Goal: Task Accomplishment & Management: Manage account settings

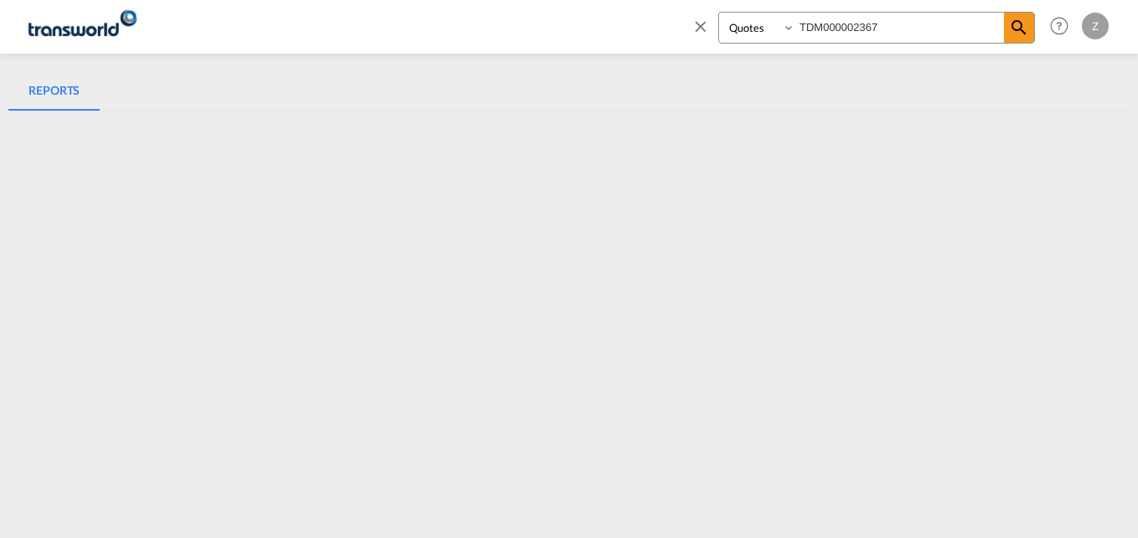
select select "Quotes"
type input "TDM000002367"
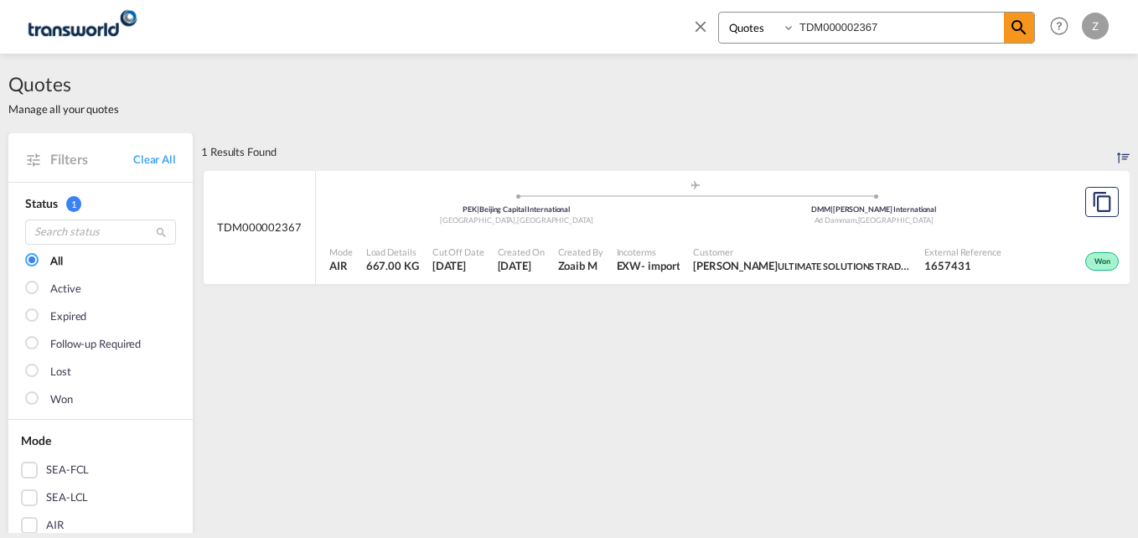
click at [782, 234] on div "Mode AIR Load Details 667.00 KG Cut Off Date [DATE] Created On [DATE] Created B…" at bounding box center [722, 259] width 813 height 51
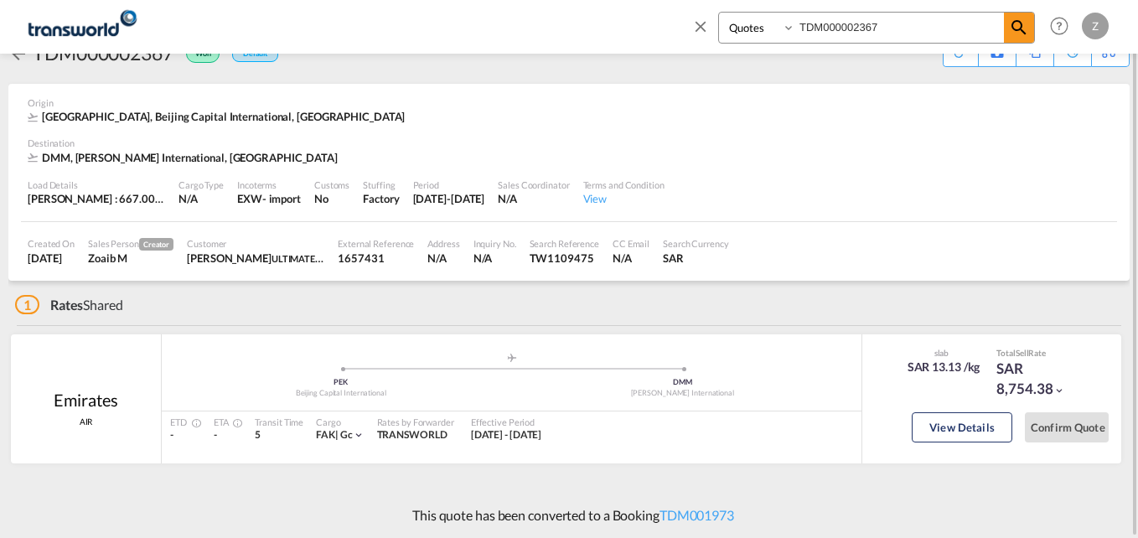
scroll to position [44, 0]
click at [707, 516] on link "TDM001973" at bounding box center [696, 515] width 75 height 16
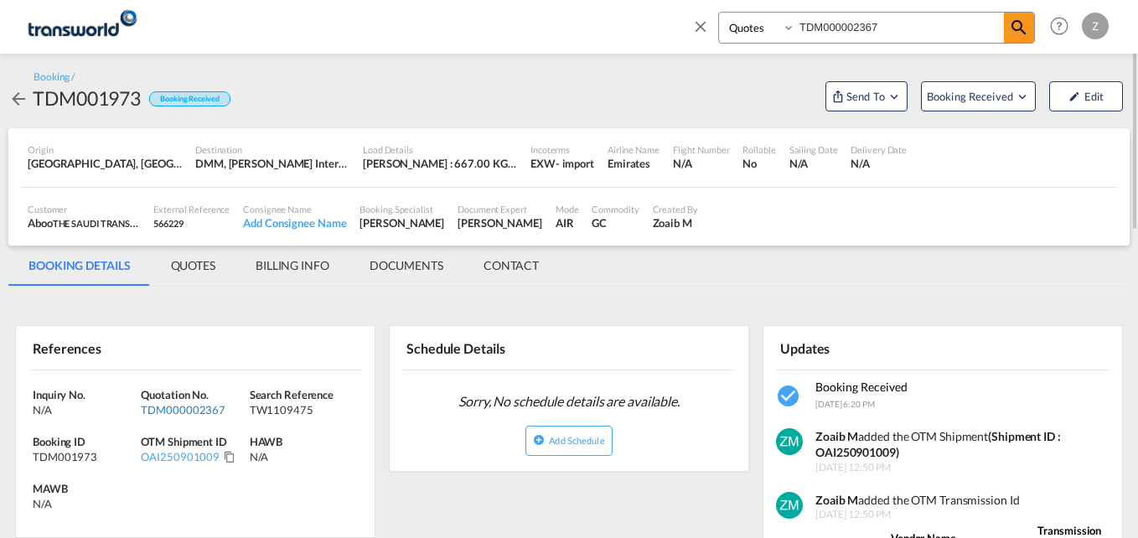
click at [178, 407] on div "TDM000002367" at bounding box center [193, 409] width 104 height 15
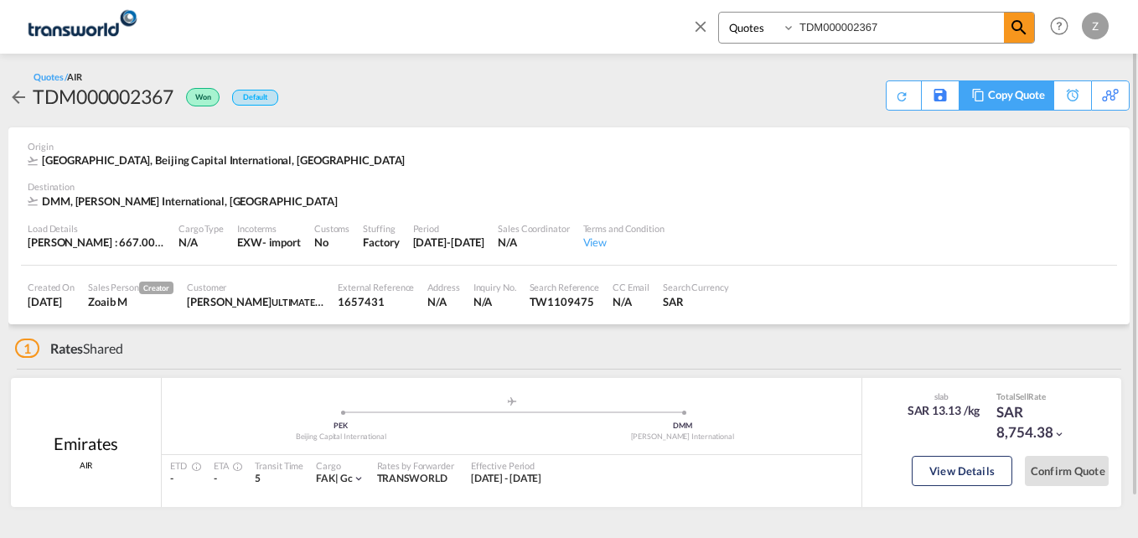
click at [1029, 89] on div "Copy Quote" at bounding box center [1016, 95] width 57 height 28
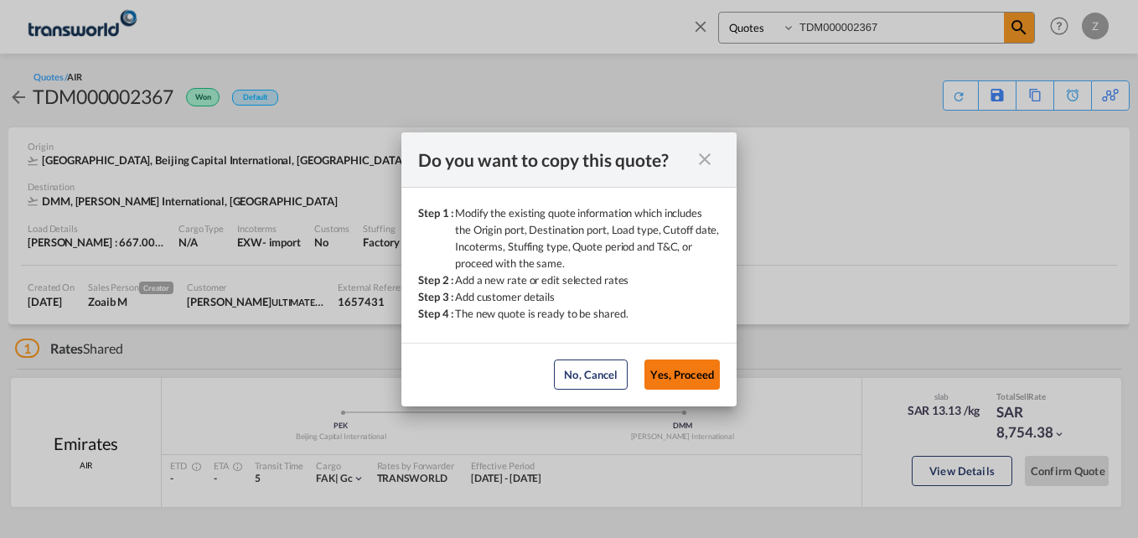
click at [710, 370] on button "Yes, Proceed" at bounding box center [681, 374] width 75 height 30
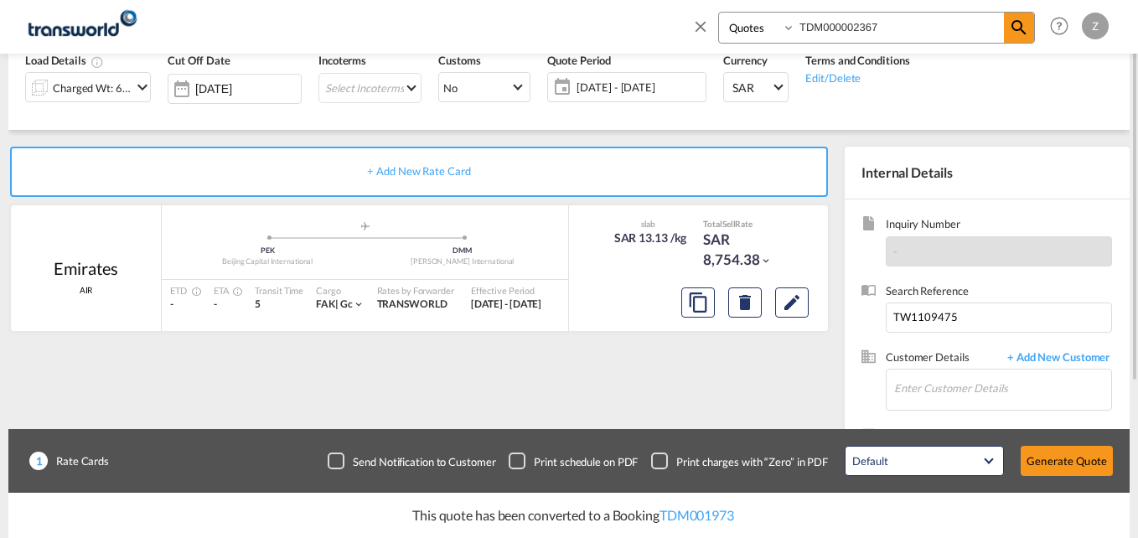
scroll to position [156, 0]
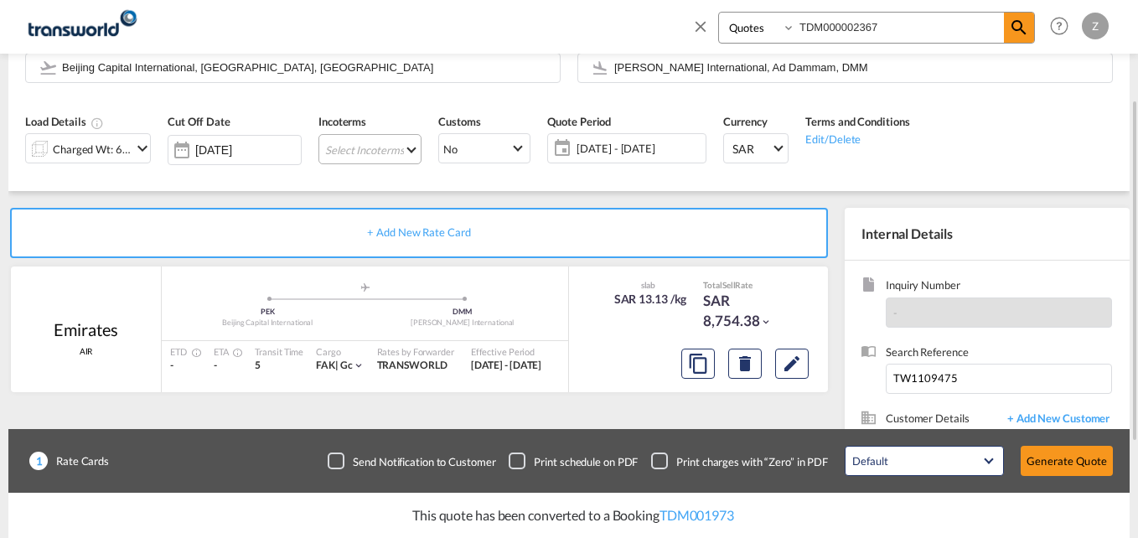
click at [370, 145] on md-select "Select Incoterms EXW - import Ex Works DAP - export Delivered at Place FAS - im…" at bounding box center [369, 149] width 103 height 30
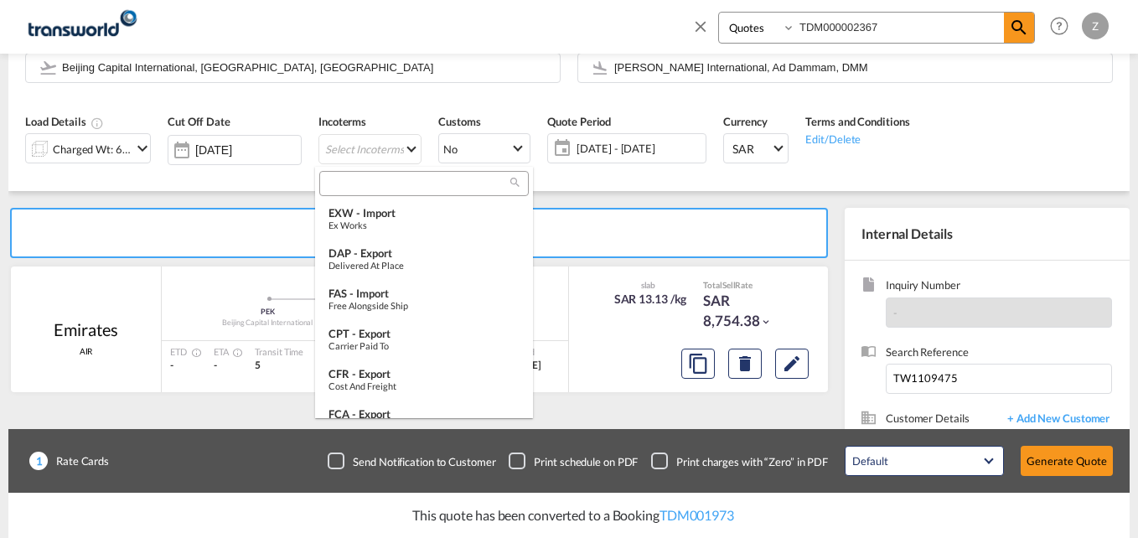
click at [345, 181] on input "search" at bounding box center [417, 183] width 186 height 15
click at [381, 228] on div "Ex Works" at bounding box center [423, 224] width 191 height 11
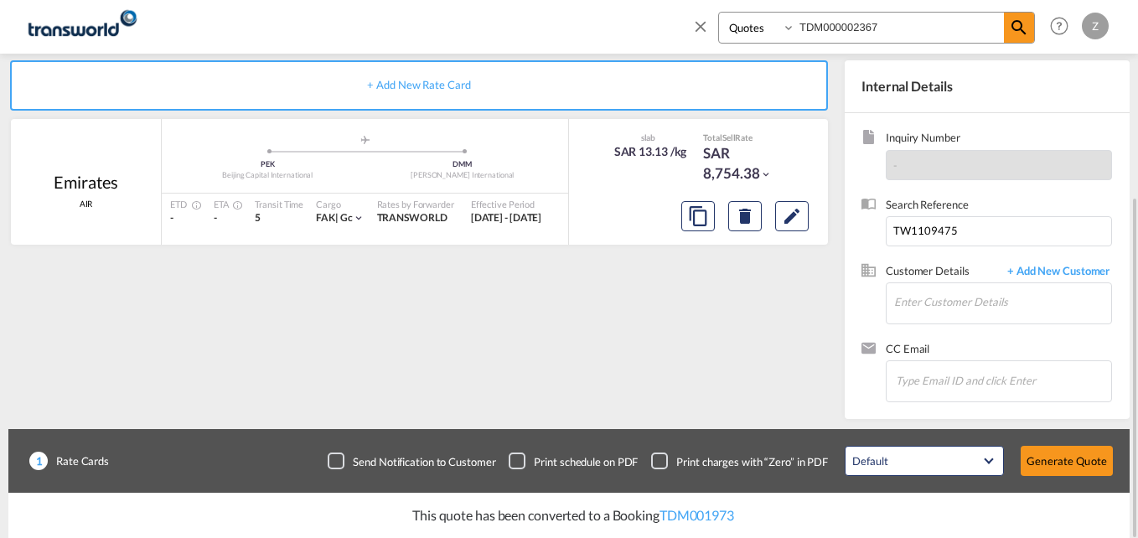
scroll to position [306, 0]
click at [914, 302] on input "Enter Customer Details" at bounding box center [1002, 300] width 217 height 38
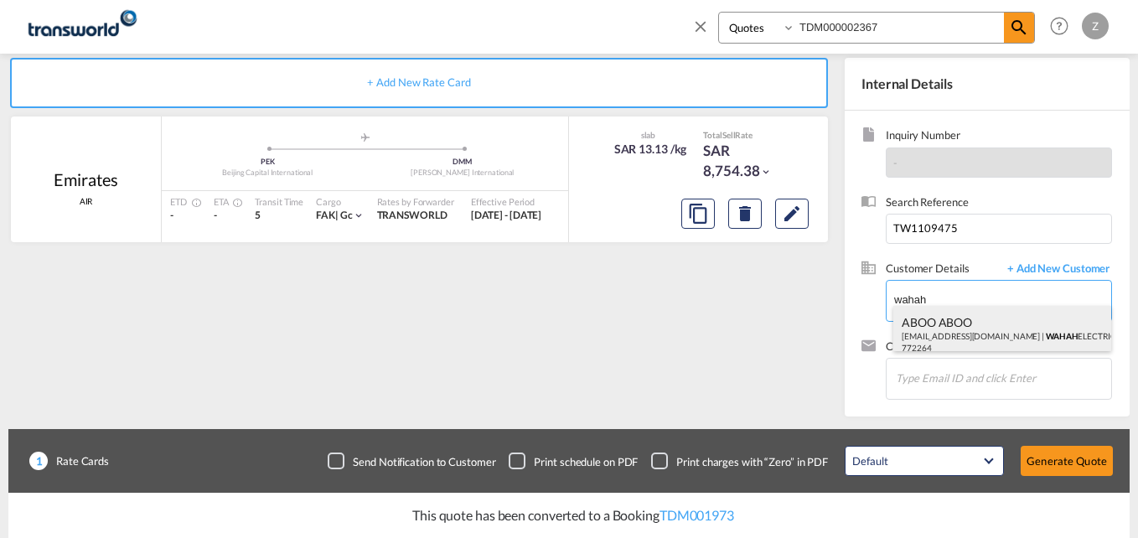
click at [957, 326] on div "ABOO ABOO [EMAIL_ADDRESS][DOMAIN_NAME] | WAHAH ELECTRIC SUPPLY CO. OF SAUDI ARA…" at bounding box center [1002, 334] width 218 height 57
type input "WAHAH ELECTRIC SUPPLY CO. OF SAUDI ARABIA (LTD.), ABOO ABOO, [EMAIL_ADDRESS][DO…"
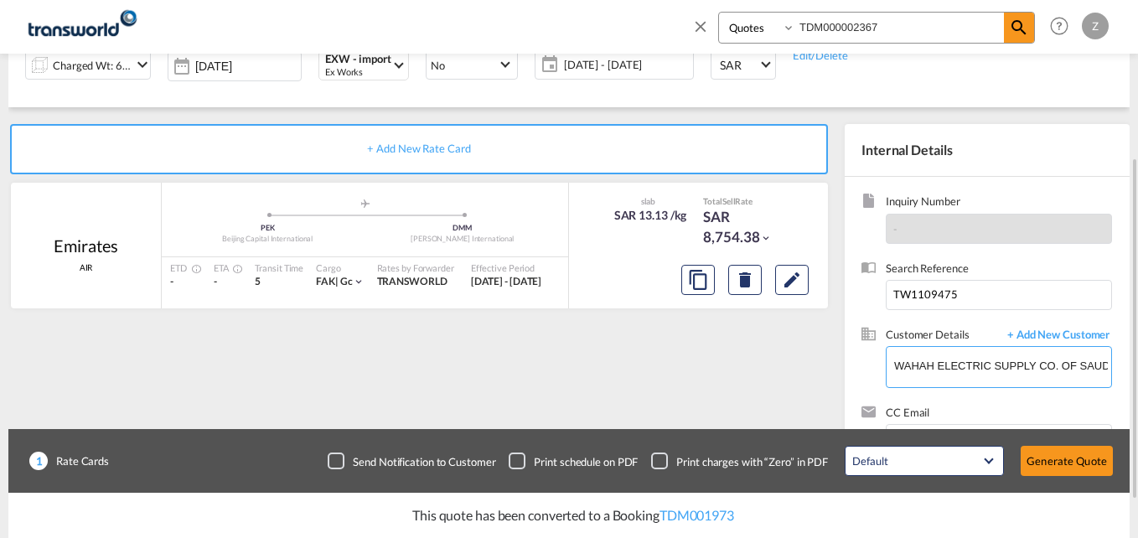
scroll to position [244, 0]
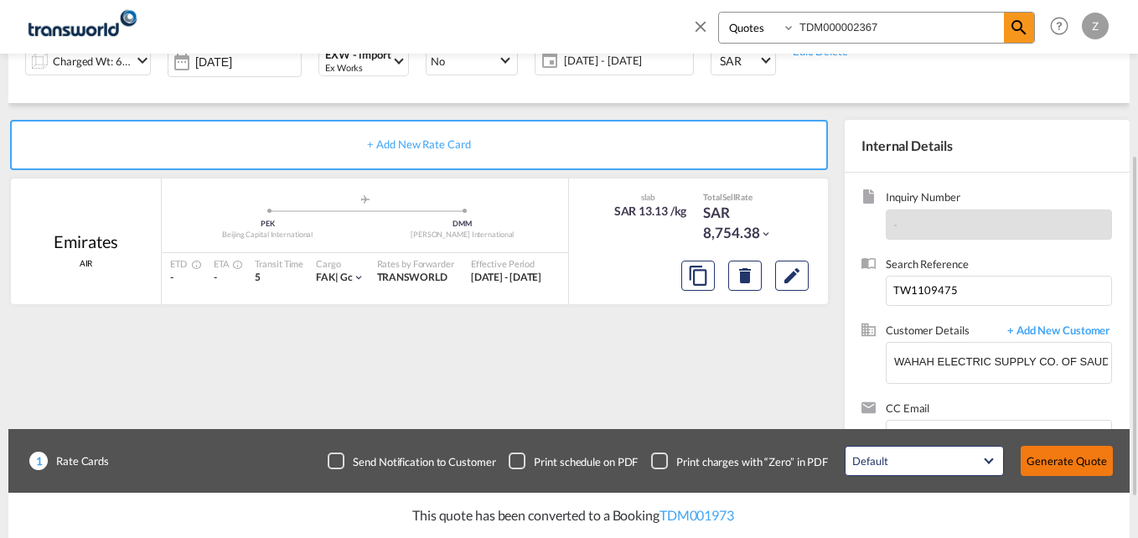
click at [1076, 462] on button "Generate Quote" at bounding box center [1066, 461] width 92 height 30
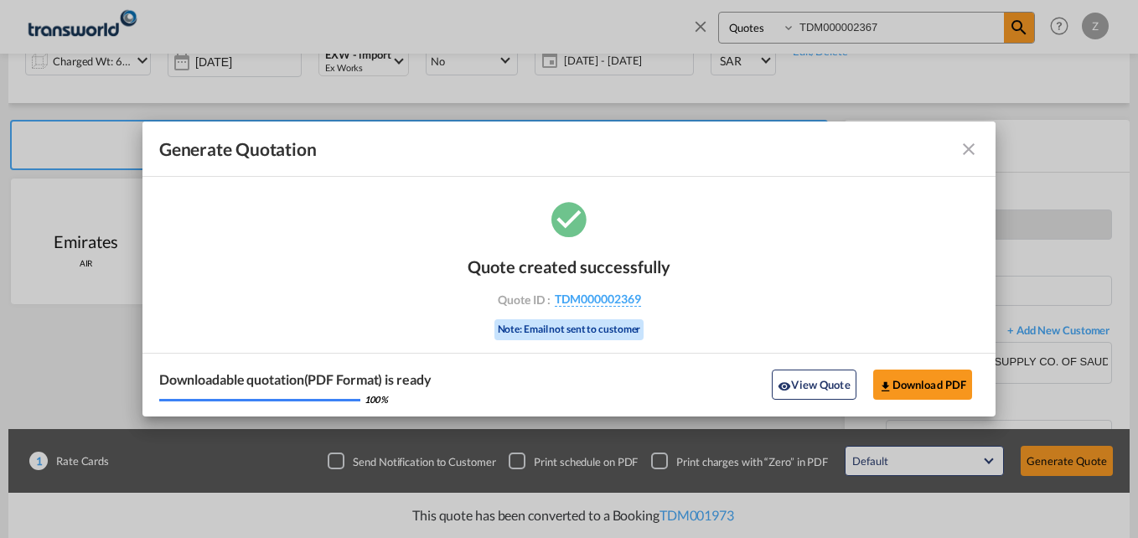
click at [966, 153] on md-icon "icon-close fg-AAA8AD cursor m-0" at bounding box center [968, 149] width 20 height 20
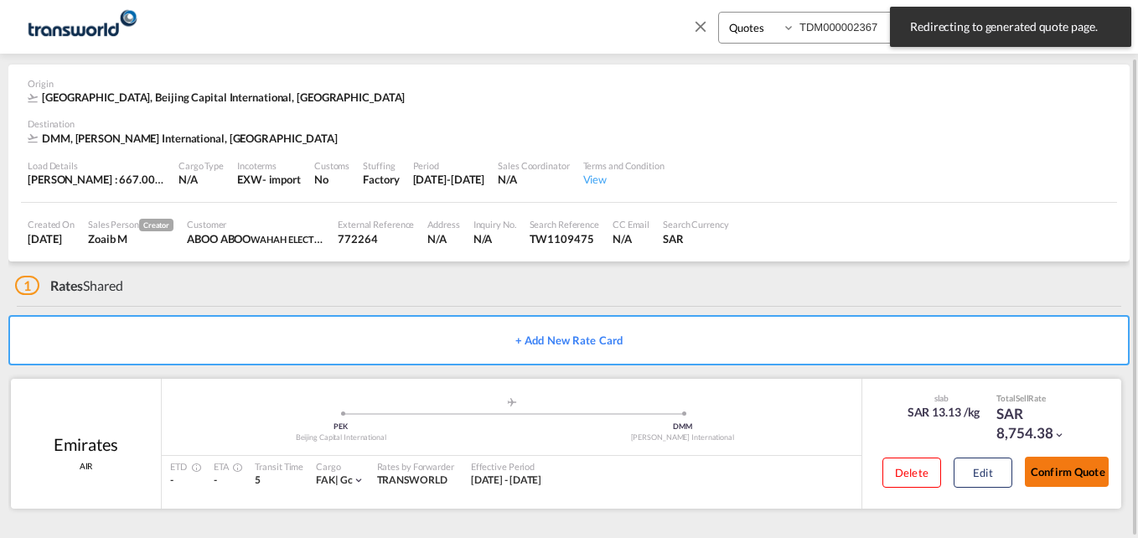
scroll to position [63, 0]
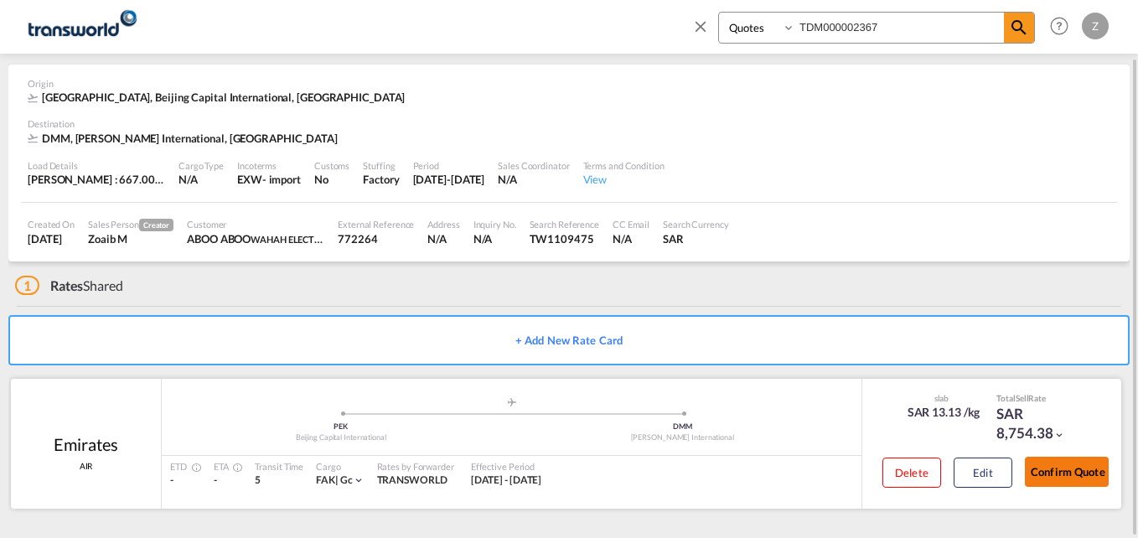
click at [1063, 480] on button "Confirm Quote" at bounding box center [1066, 472] width 84 height 30
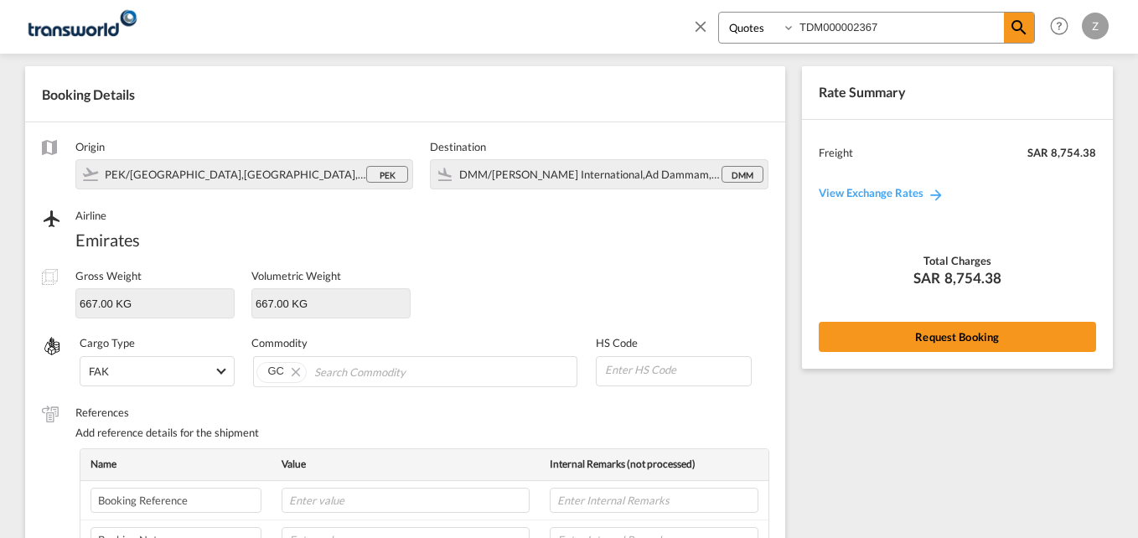
scroll to position [597, 0]
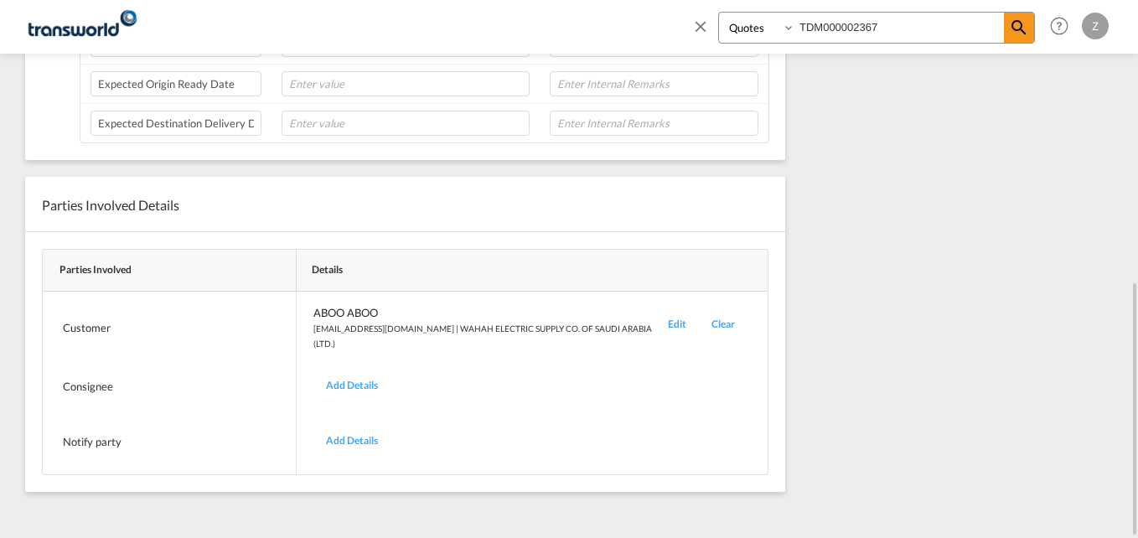
click at [678, 320] on div "Edit" at bounding box center [677, 328] width 44 height 46
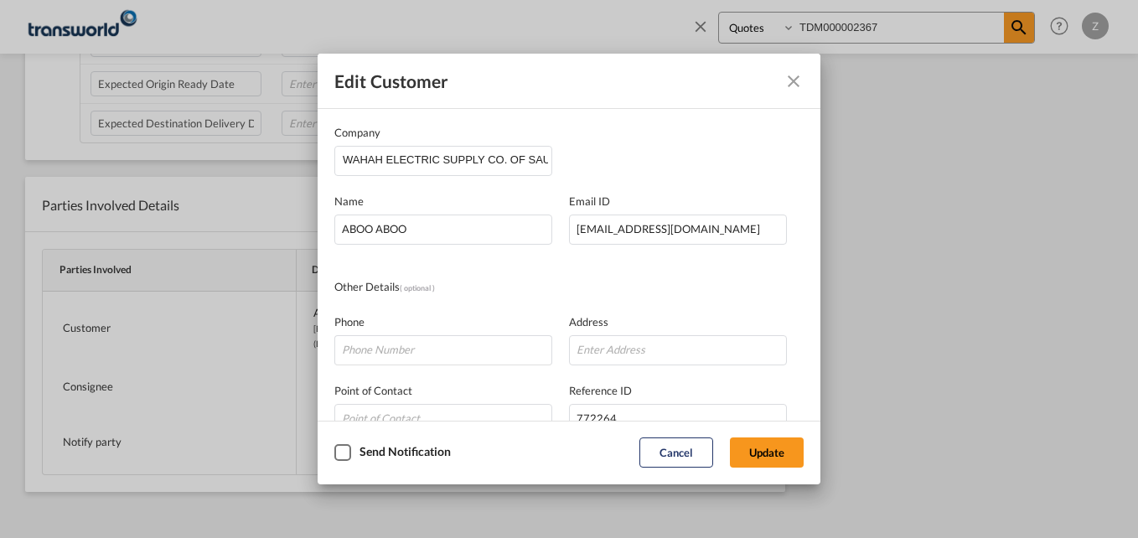
drag, startPoint x: 683, startPoint y: 448, endPoint x: 544, endPoint y: 285, distance: 214.5
click at [544, 285] on div "Other Details ( optional )" at bounding box center [451, 287] width 235 height 18
click at [664, 447] on button "Cancel" at bounding box center [676, 452] width 74 height 30
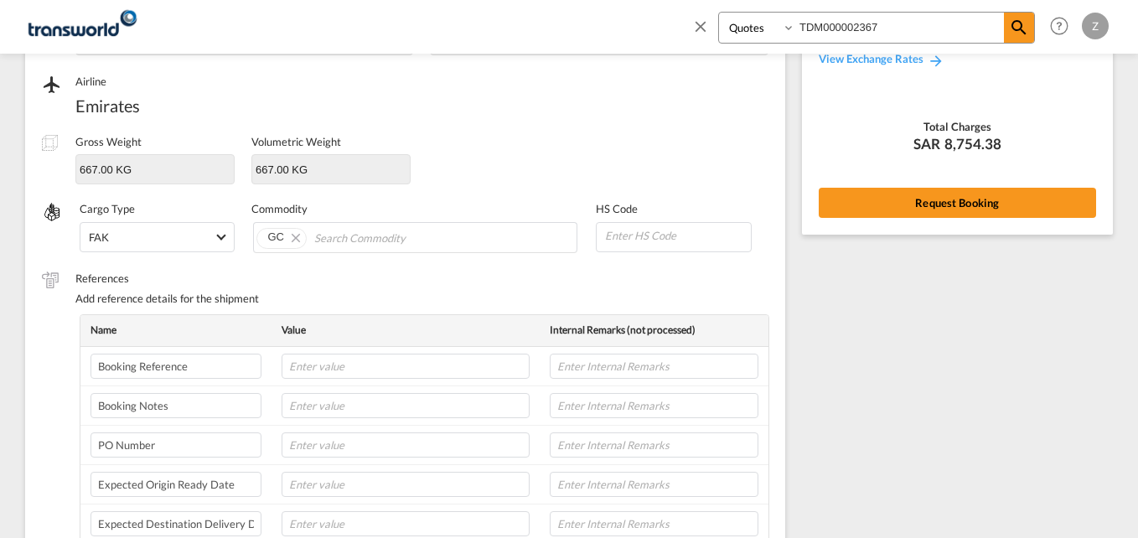
scroll to position [0, 0]
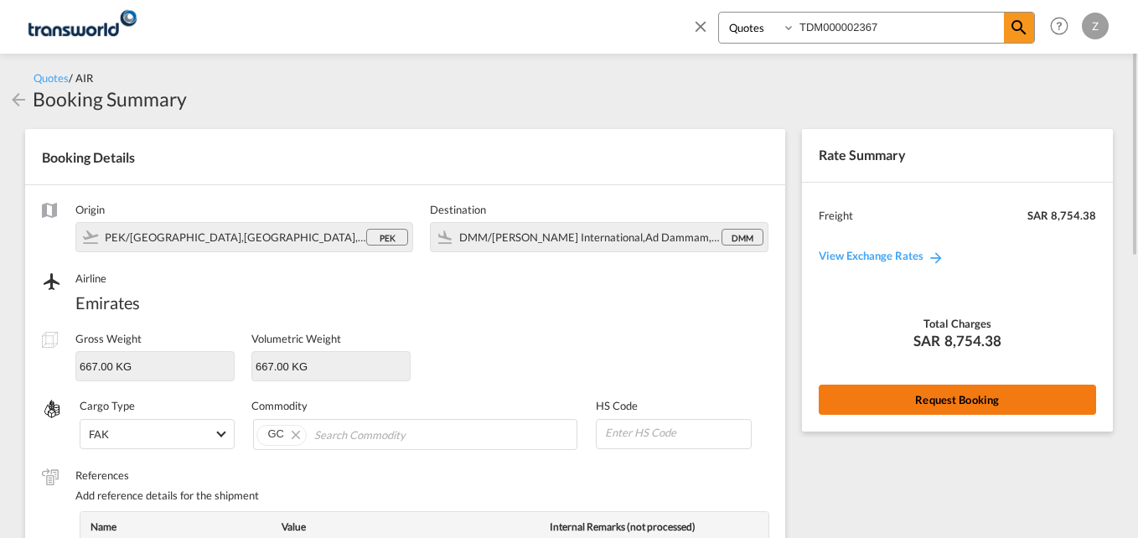
click at [847, 407] on button "Request Booking" at bounding box center [956, 399] width 277 height 30
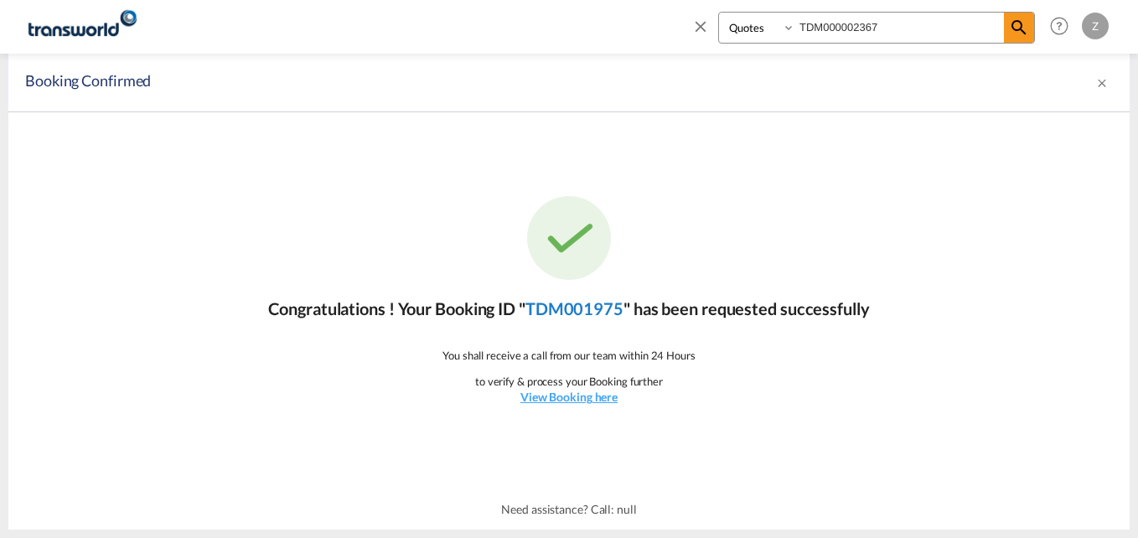
click at [591, 313] on link "TDM001975" at bounding box center [574, 308] width 98 height 20
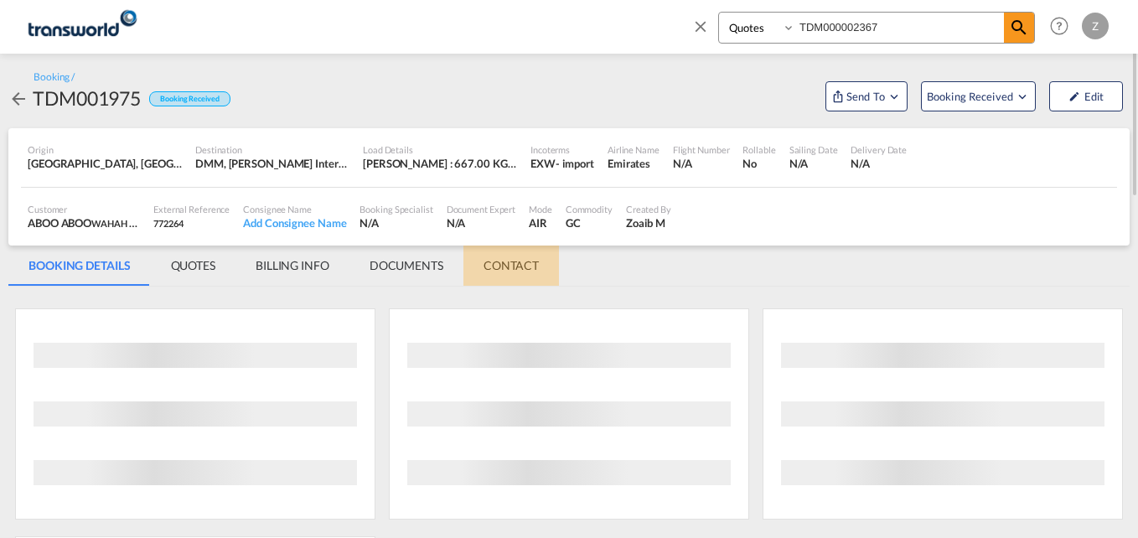
click at [523, 264] on md-tab-item "CONTACT" at bounding box center [510, 265] width 95 height 40
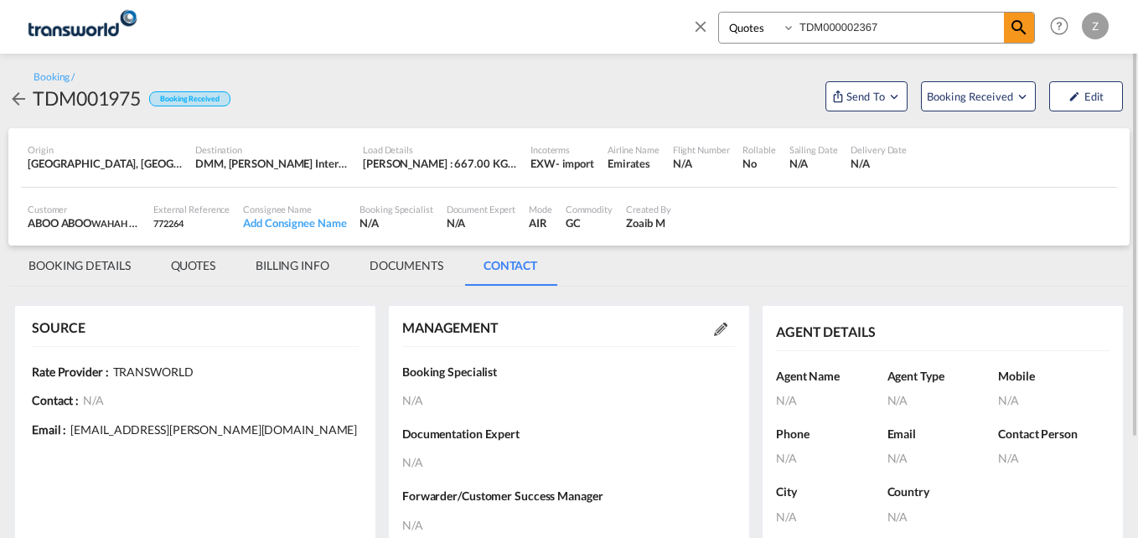
click at [715, 326] on md-icon at bounding box center [720, 328] width 13 height 13
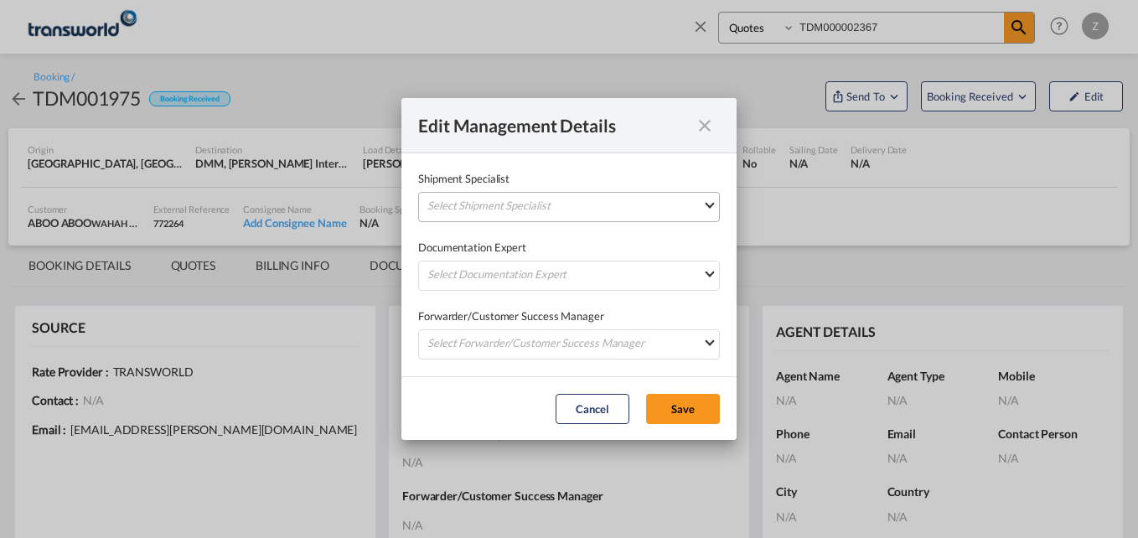
click at [567, 195] on md-select "Select Shipment Specialist [PERSON_NAME] W [PERSON_NAME][EMAIL_ADDRESS][PERSON_…" at bounding box center [569, 207] width 302 height 30
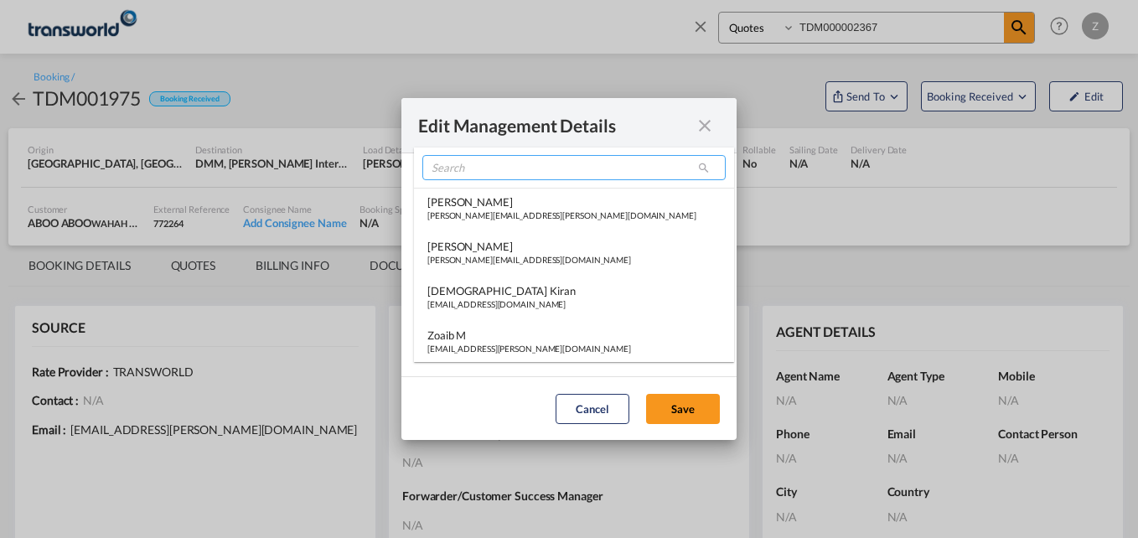
click at [489, 172] on input "search" at bounding box center [573, 167] width 303 height 25
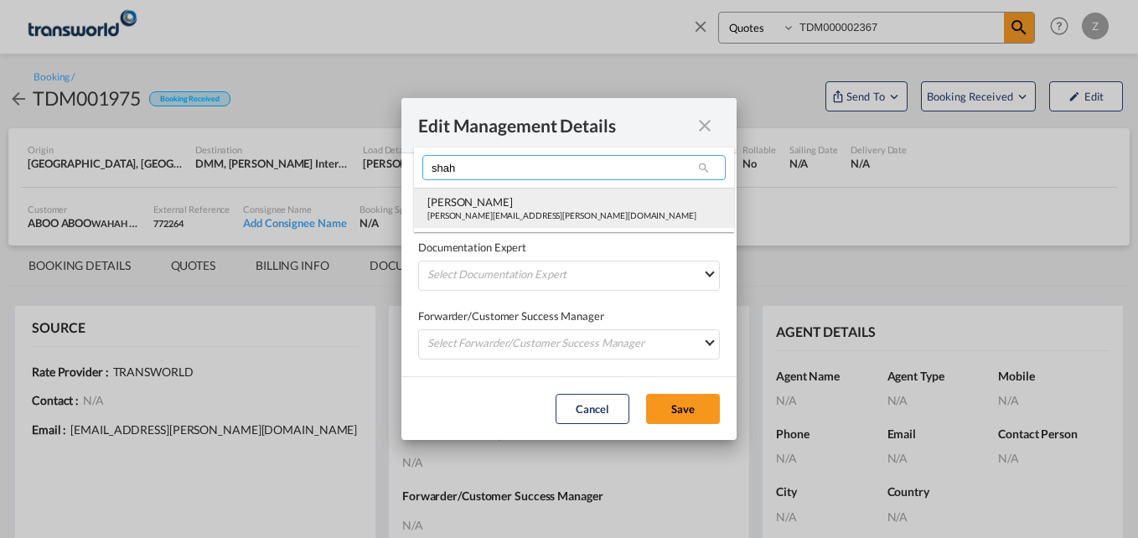
type input "shah"
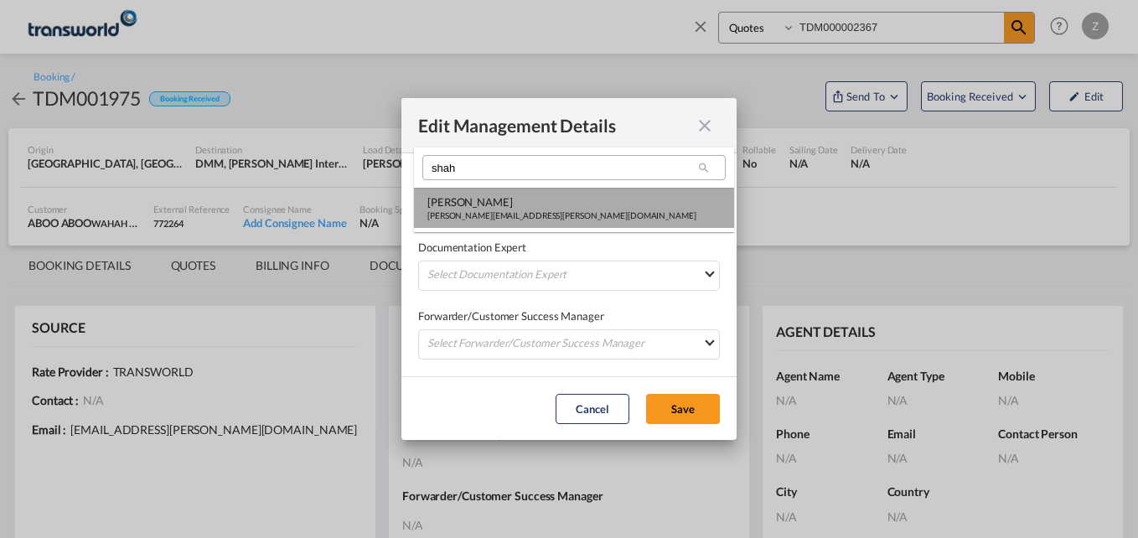
click at [485, 214] on div "[PERSON_NAME][EMAIL_ADDRESS][PERSON_NAME][DOMAIN_NAME]" at bounding box center [561, 215] width 269 height 12
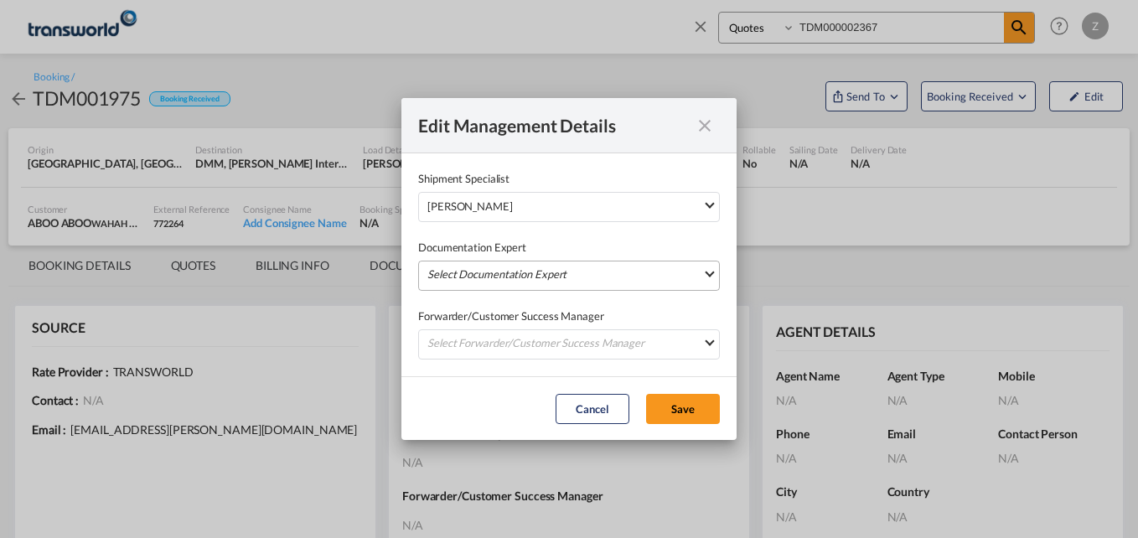
click at [464, 276] on md-select "Select Documentation Expert [PERSON_NAME] W [PERSON_NAME][EMAIL_ADDRESS][PERSON…" at bounding box center [569, 276] width 302 height 30
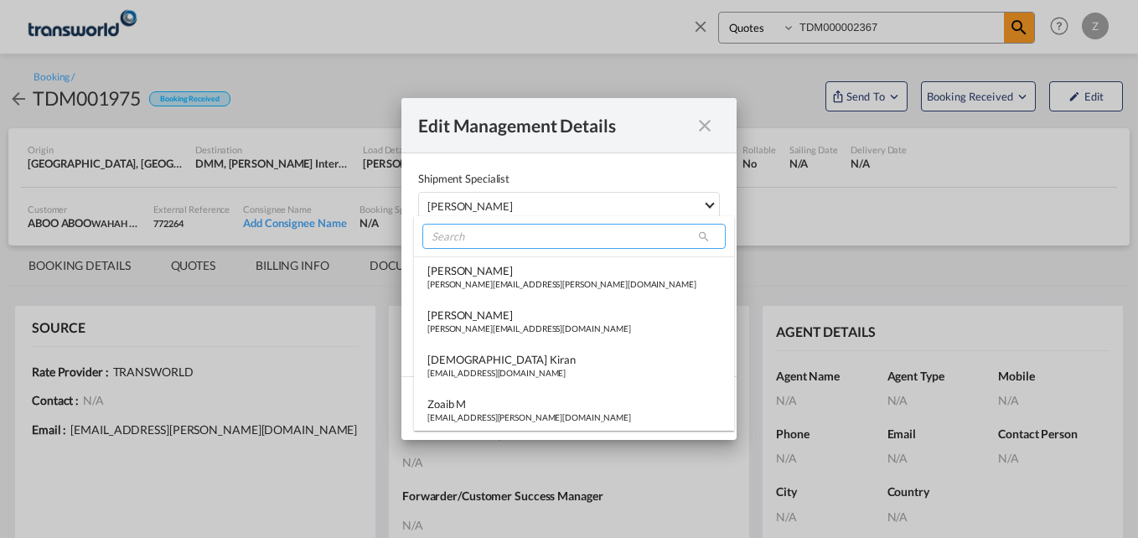
click at [467, 229] on input "search" at bounding box center [573, 236] width 303 height 25
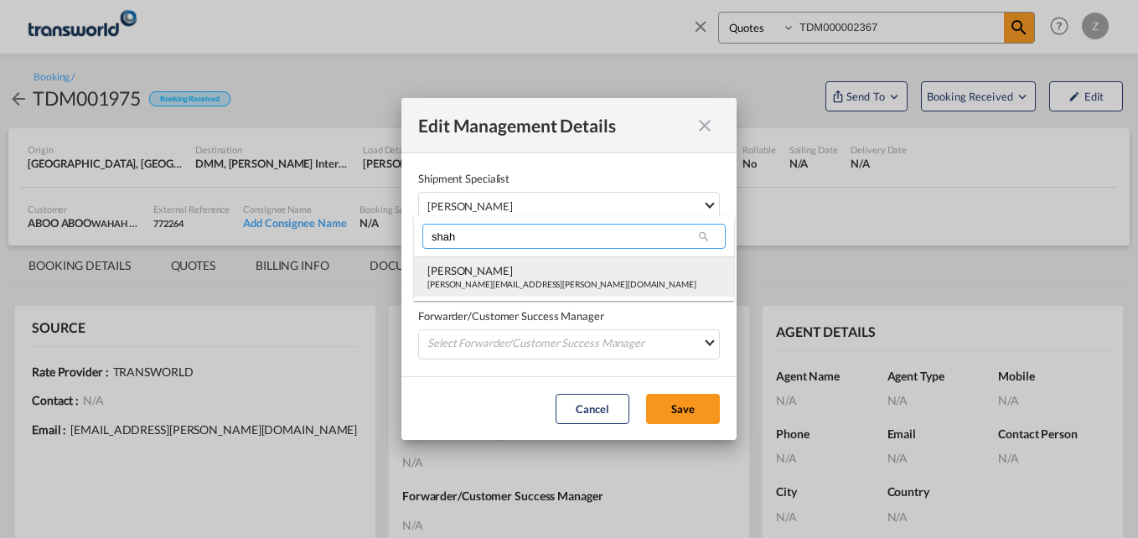
type input "shah"
click at [466, 271] on div "[PERSON_NAME]" at bounding box center [561, 270] width 269 height 15
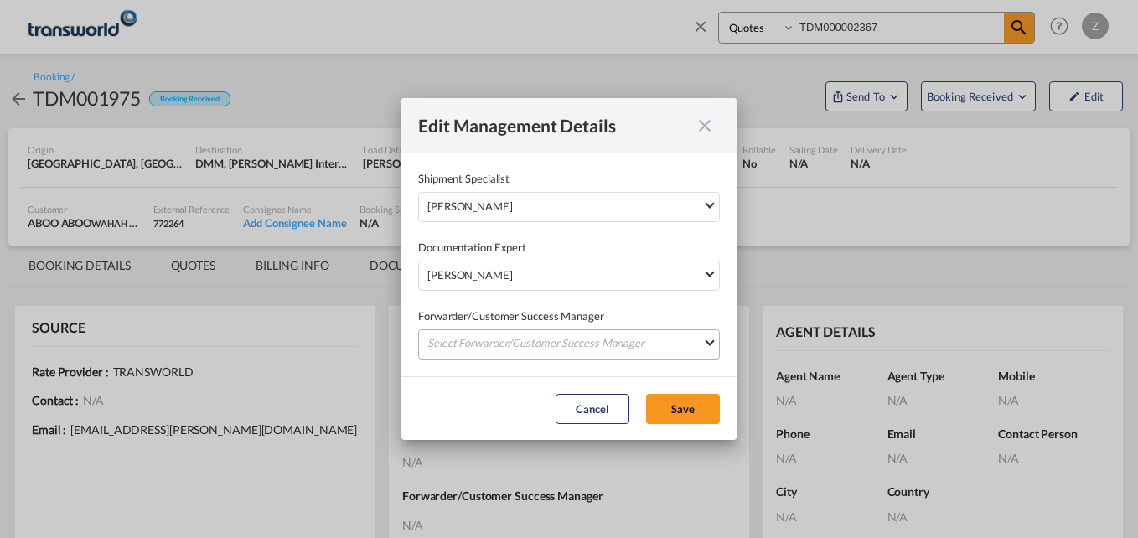
click at [456, 343] on md-select "Select Forwarder/Customer Success Manager [PERSON_NAME] [PERSON_NAME][EMAIL_ADD…" at bounding box center [569, 344] width 302 height 30
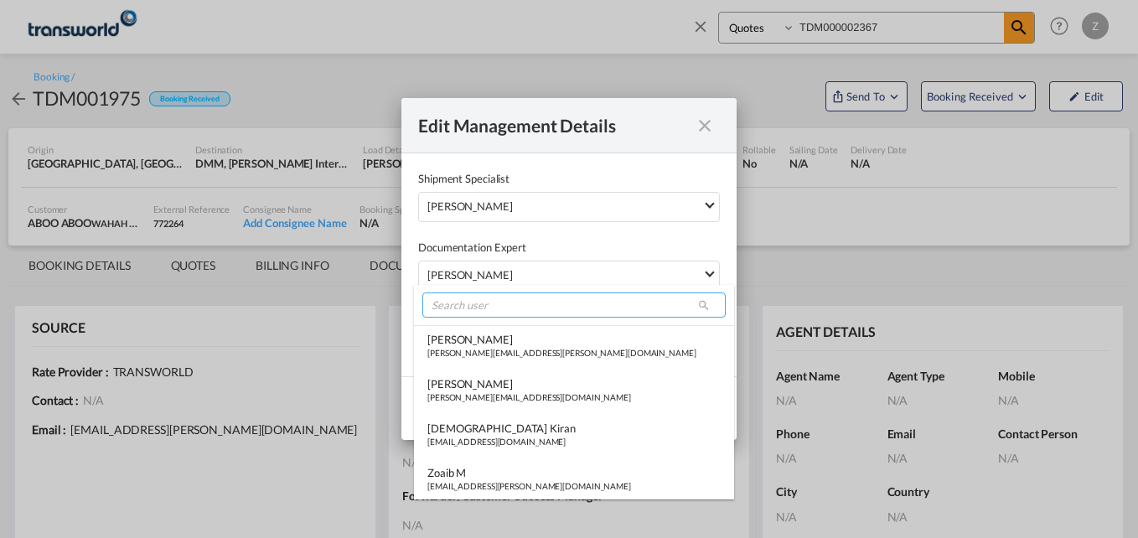
click at [471, 309] on input "search" at bounding box center [573, 304] width 303 height 25
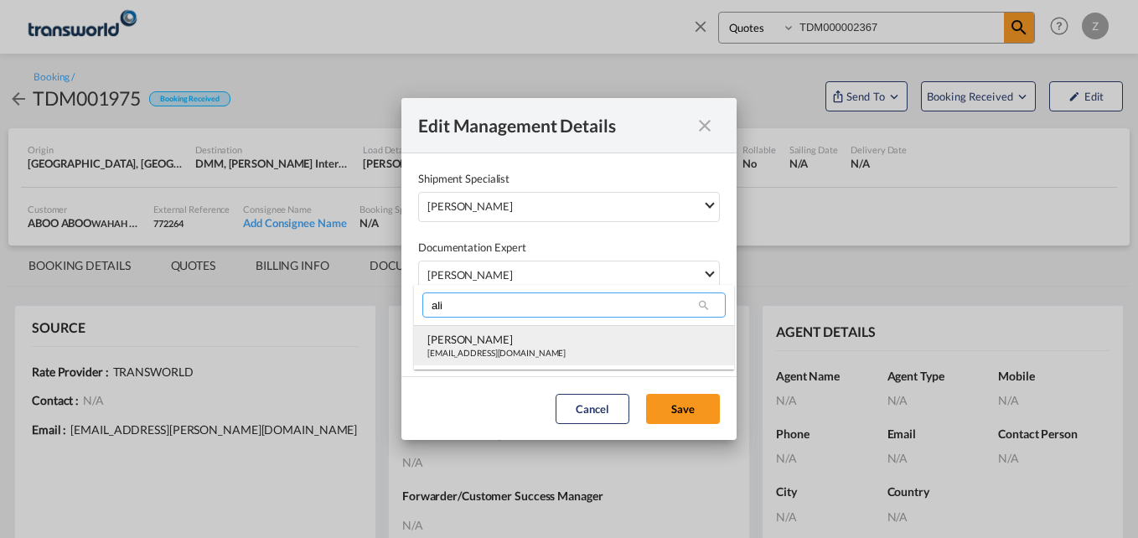
type input "ali"
click at [472, 346] on div "[PERSON_NAME]" at bounding box center [496, 339] width 138 height 15
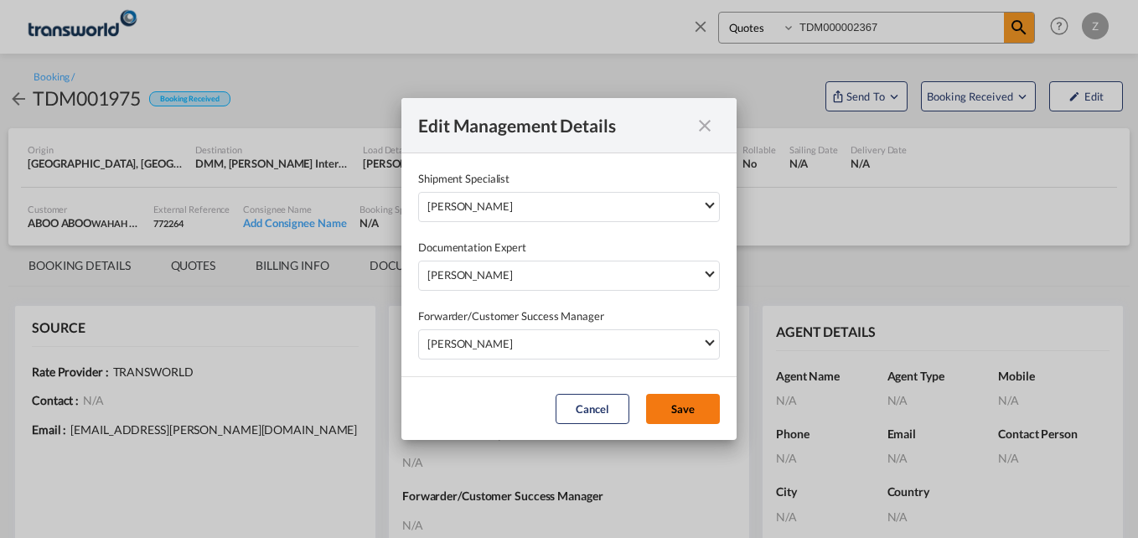
click at [688, 412] on button "Save" at bounding box center [683, 409] width 74 height 30
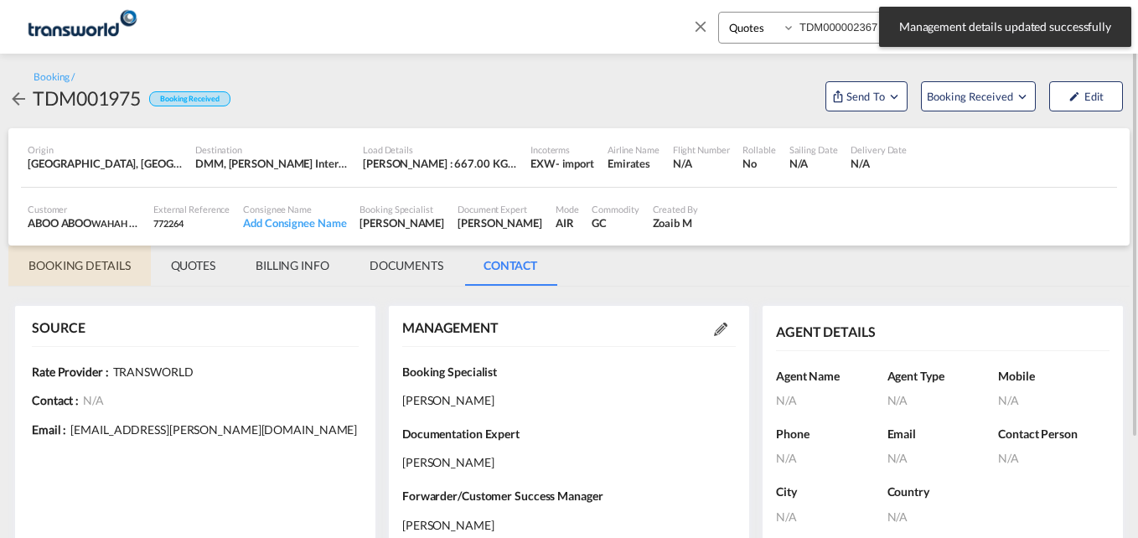
click at [90, 271] on md-tab-item "BOOKING DETAILS" at bounding box center [79, 265] width 142 height 40
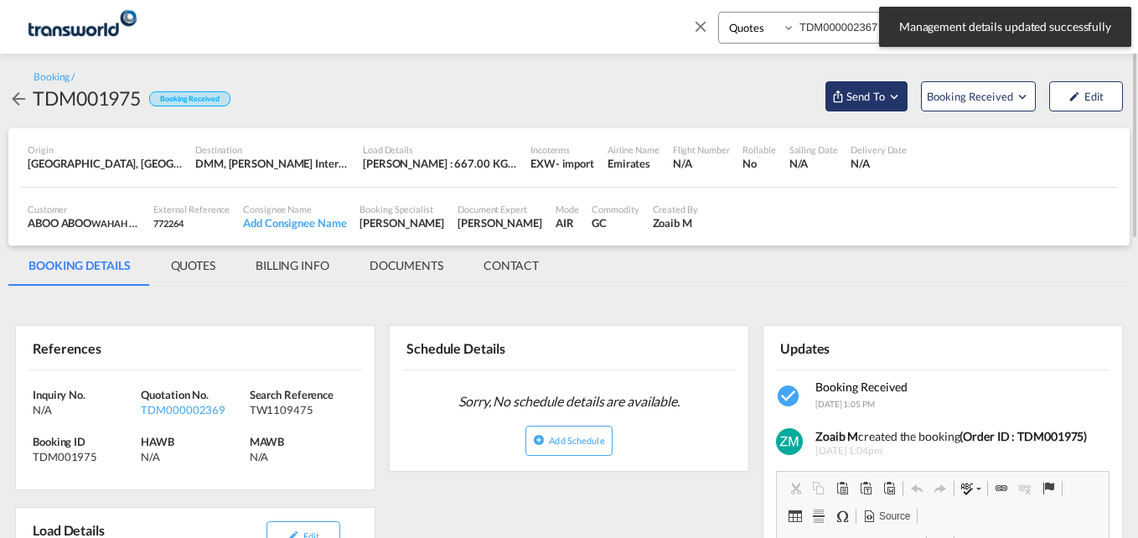
click at [841, 105] on button "Send To" at bounding box center [866, 96] width 82 height 30
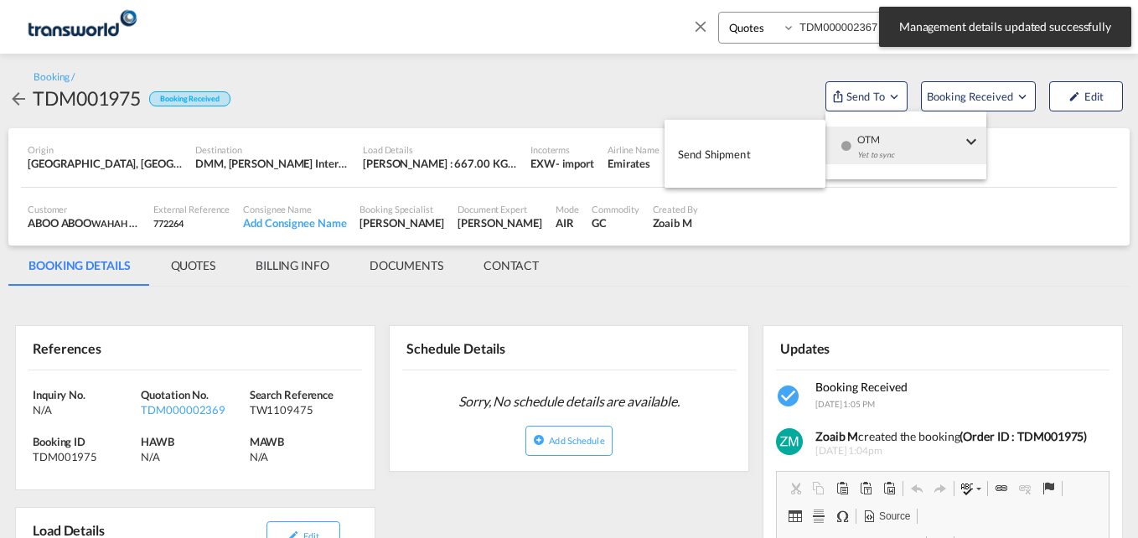
click at [728, 157] on span "Send Shipment" at bounding box center [714, 154] width 73 height 27
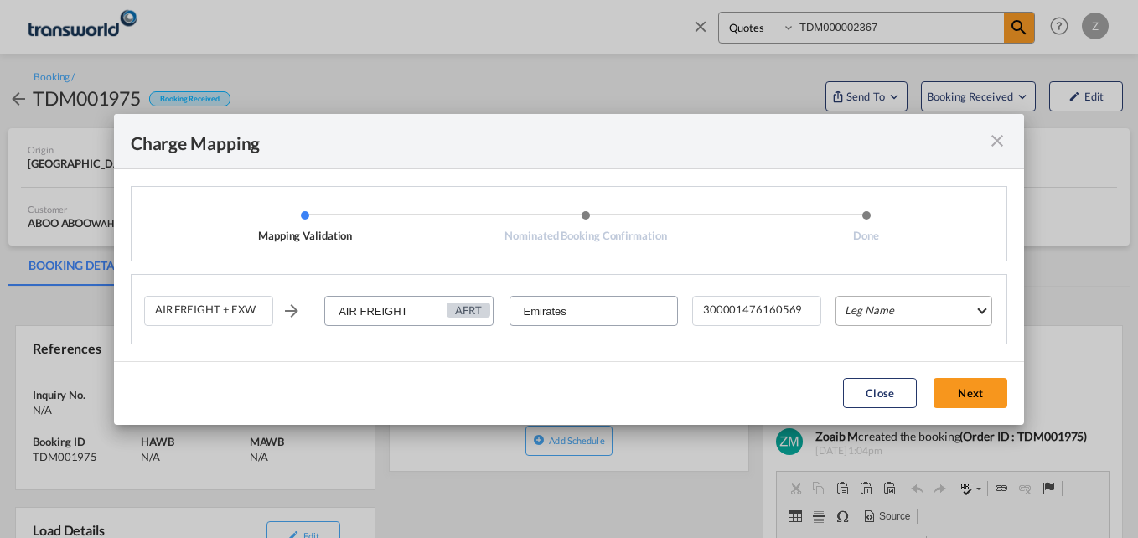
click at [863, 302] on md-select "Leg Name HANDLING ORIGIN HANDLING DESTINATION OTHERS TL PICK UP CUSTOMS ORIGIN …" at bounding box center [913, 311] width 157 height 30
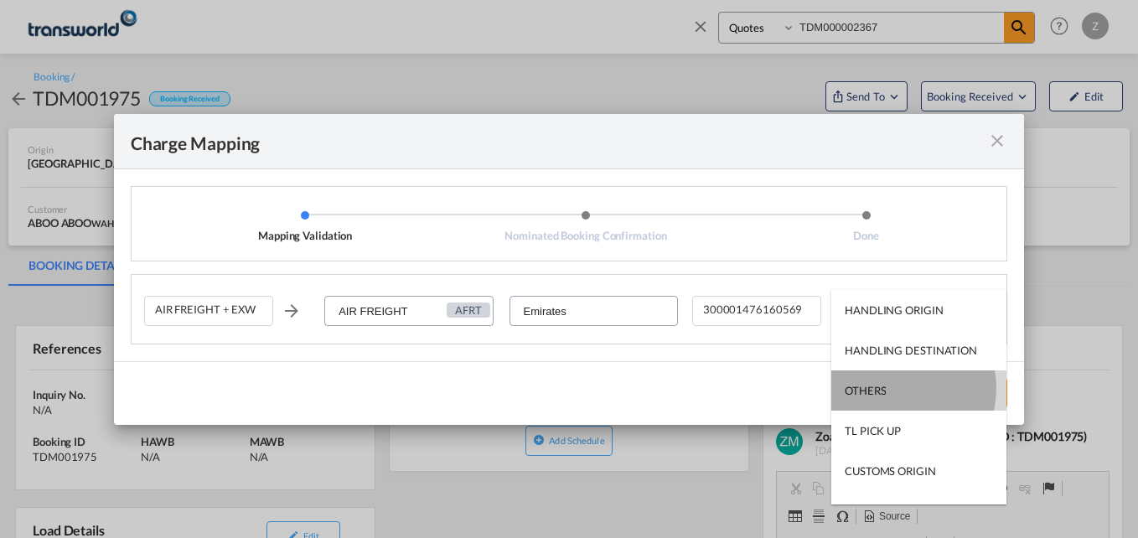
click at [892, 388] on md-option "OTHERS" at bounding box center [918, 390] width 175 height 40
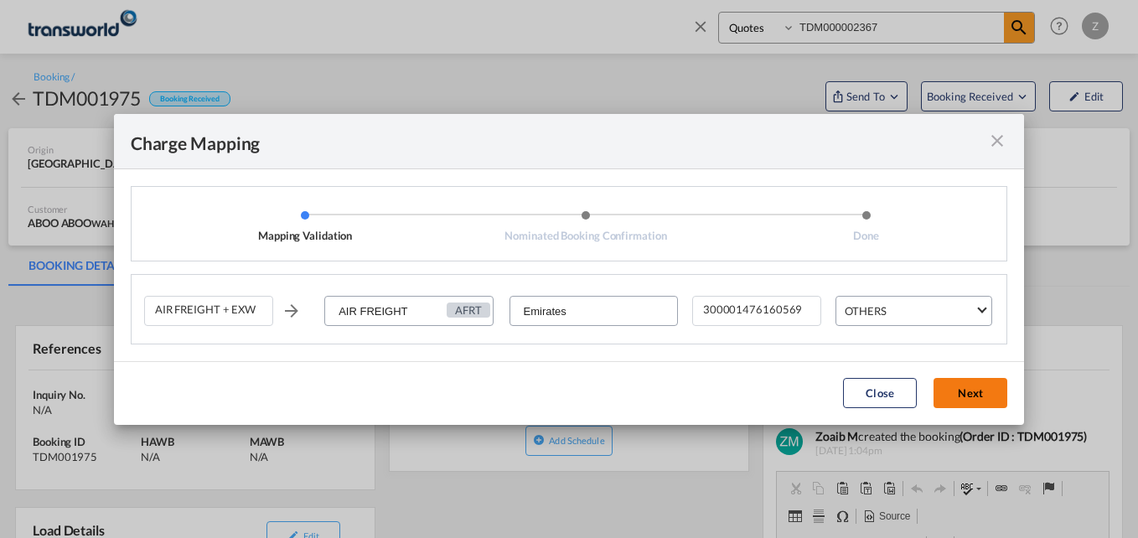
click at [970, 390] on button "Next" at bounding box center [970, 393] width 74 height 30
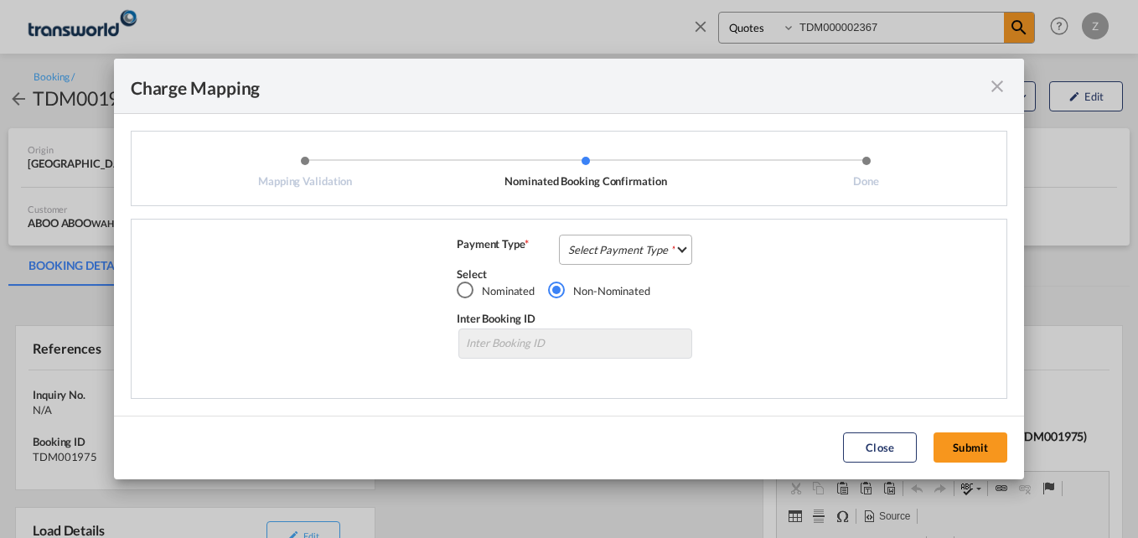
click at [636, 258] on md-select "Select Payment Type COLLECT PREPAID" at bounding box center [625, 250] width 133 height 30
click at [600, 245] on div "COLLECT" at bounding box center [594, 249] width 48 height 15
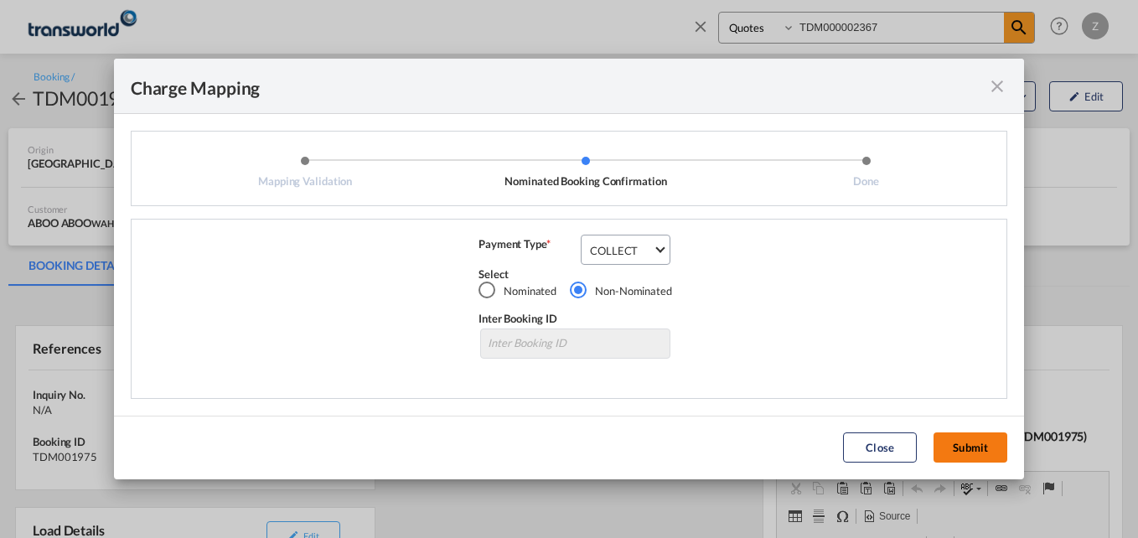
click at [967, 451] on button "Submit" at bounding box center [970, 447] width 74 height 30
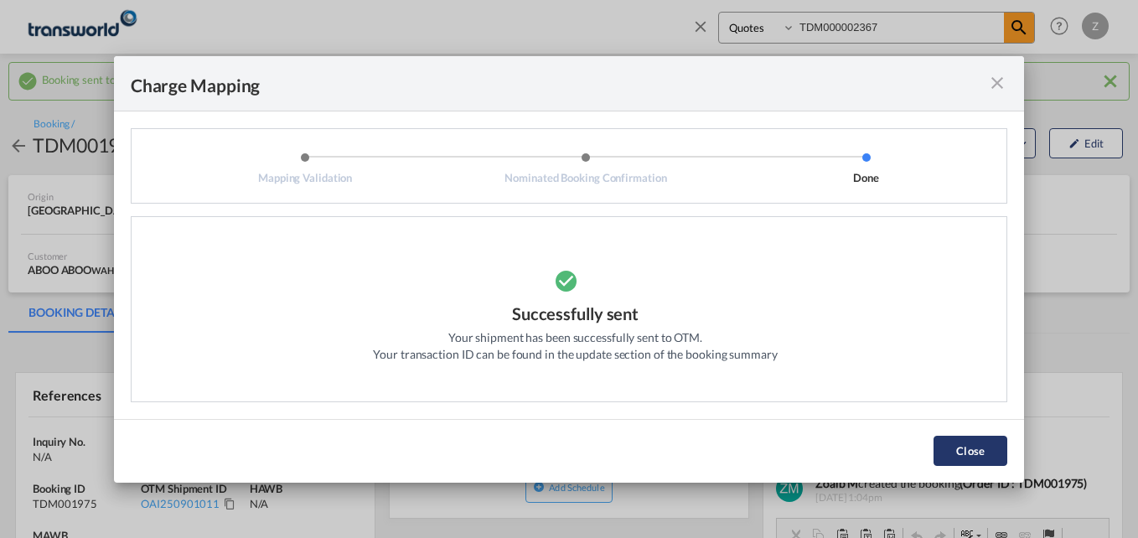
click at [988, 456] on button "Close" at bounding box center [970, 451] width 74 height 30
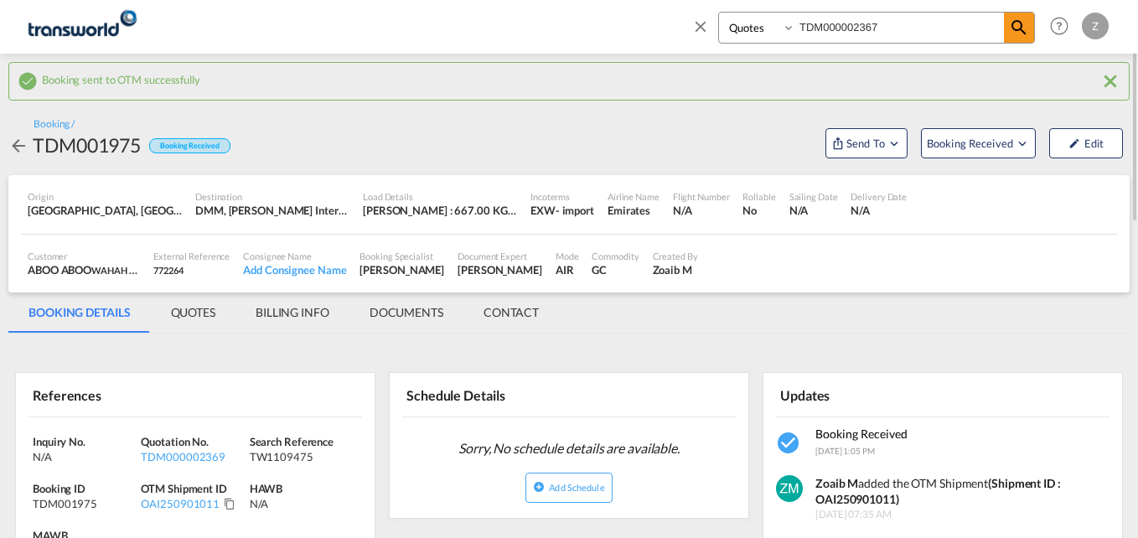
click at [903, 18] on input "TDM000002367" at bounding box center [899, 27] width 209 height 29
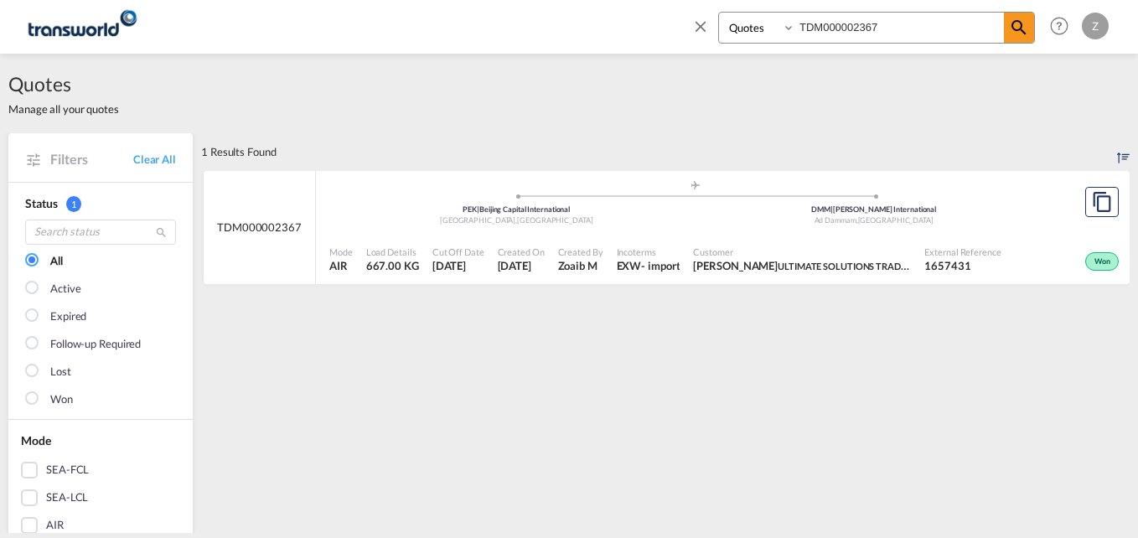
click at [762, 258] on span "[PERSON_NAME] ULTIMATE SOLUTIONS TRADING CO. L.L.C" at bounding box center [802, 265] width 218 height 15
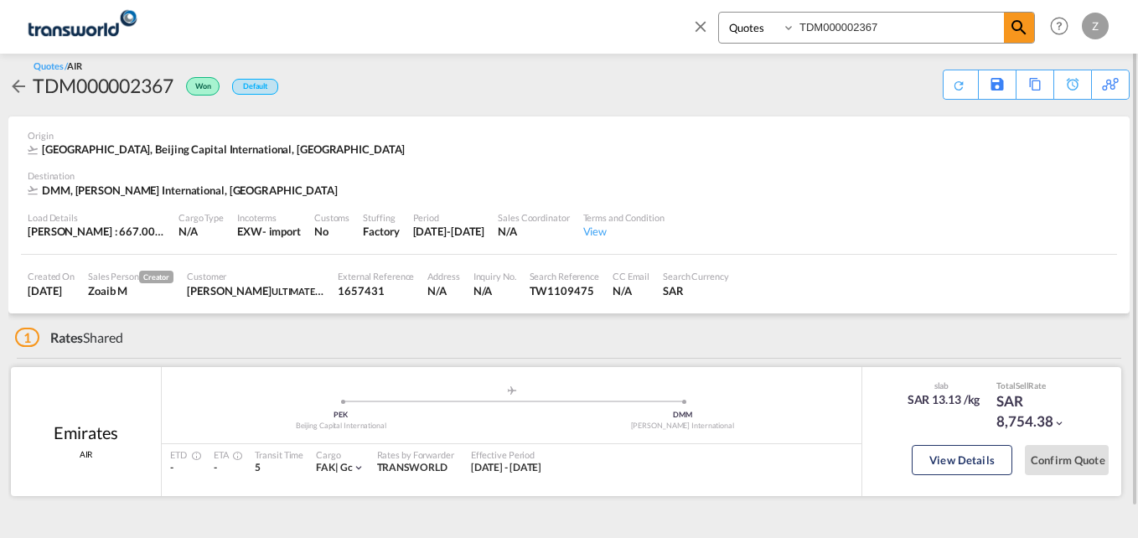
scroll to position [44, 0]
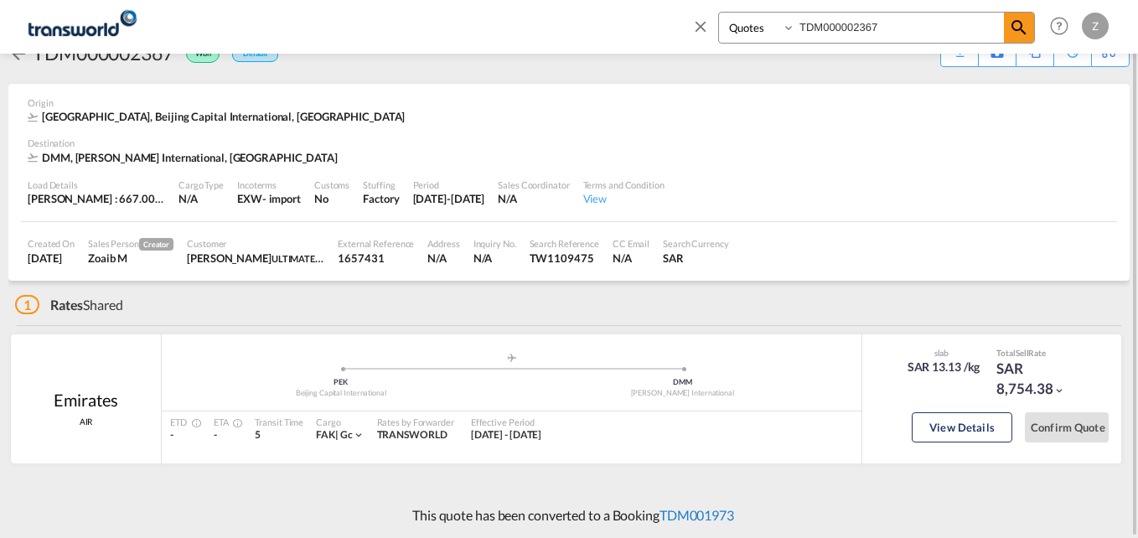
click at [700, 509] on link "TDM001973" at bounding box center [696, 515] width 75 height 16
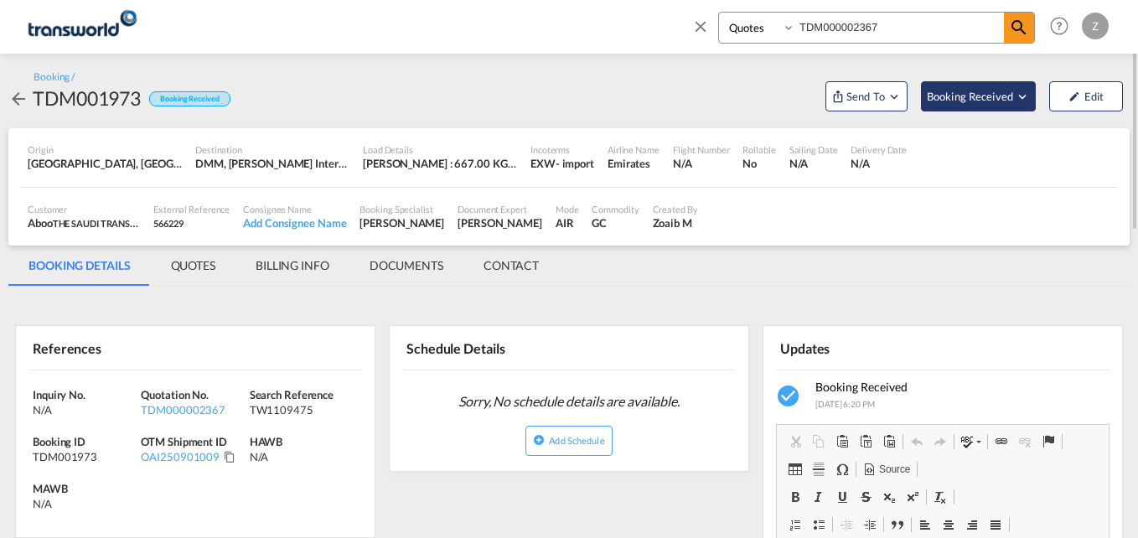
click at [962, 92] on span "Booking Received" at bounding box center [970, 96] width 88 height 17
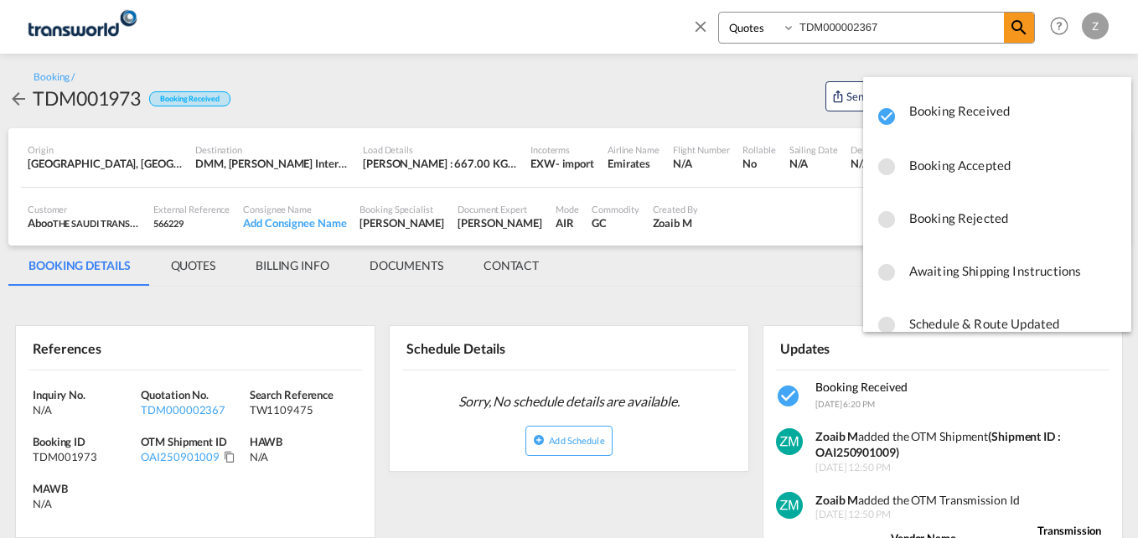
click at [974, 214] on span "Booking Rejected" at bounding box center [1013, 218] width 209 height 30
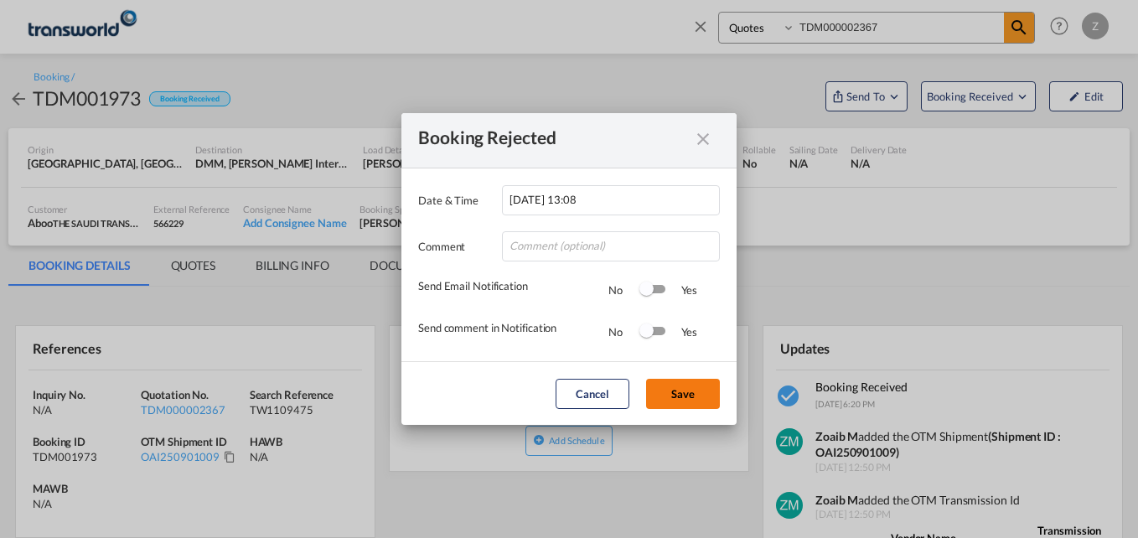
click at [694, 400] on button "Save" at bounding box center [683, 394] width 74 height 30
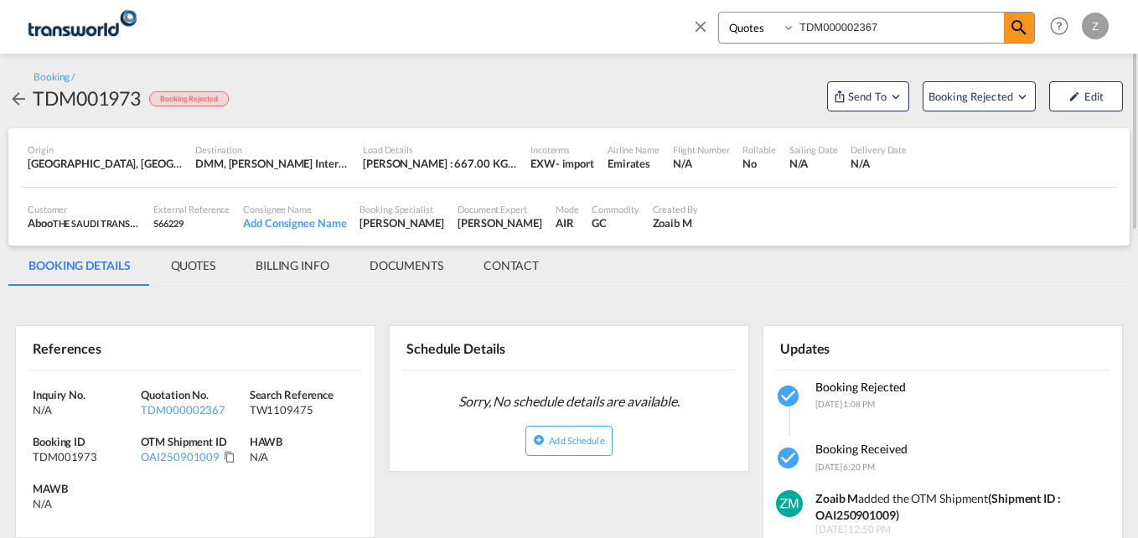
click at [706, 33] on md-icon "icon-close" at bounding box center [700, 26] width 18 height 18
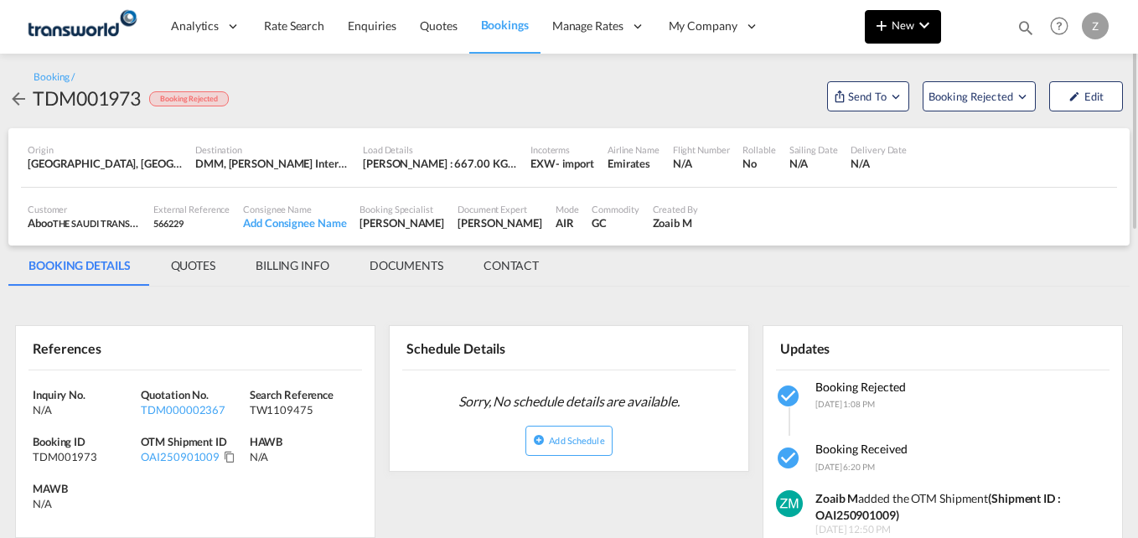
click at [906, 29] on span "New" at bounding box center [902, 24] width 63 height 13
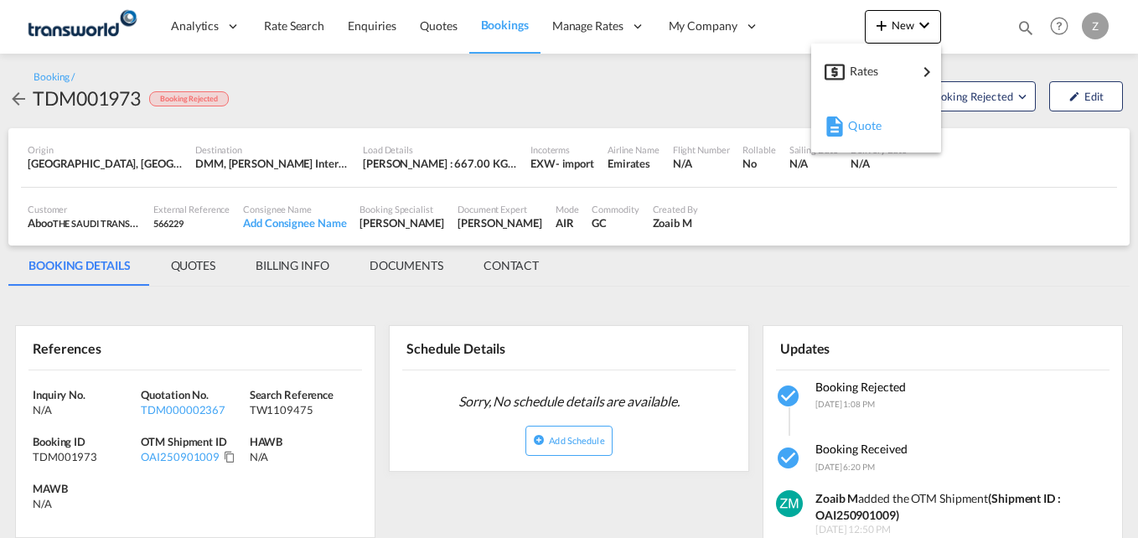
click at [854, 128] on span "Quote" at bounding box center [857, 126] width 18 height 34
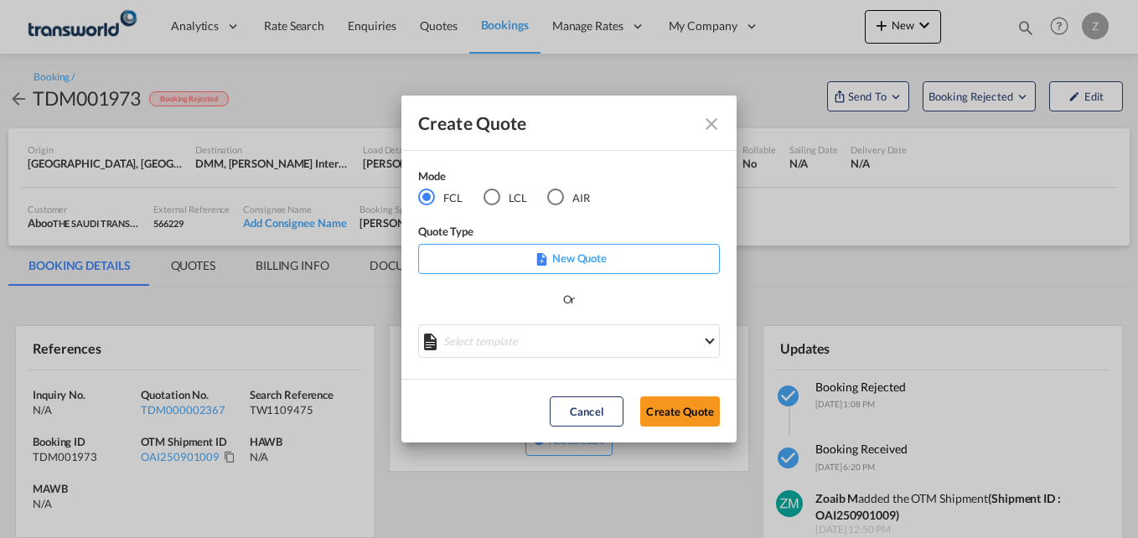
click at [563, 198] on div "AIR" at bounding box center [555, 196] width 17 height 17
click at [673, 411] on button "Create Quote" at bounding box center [680, 411] width 80 height 30
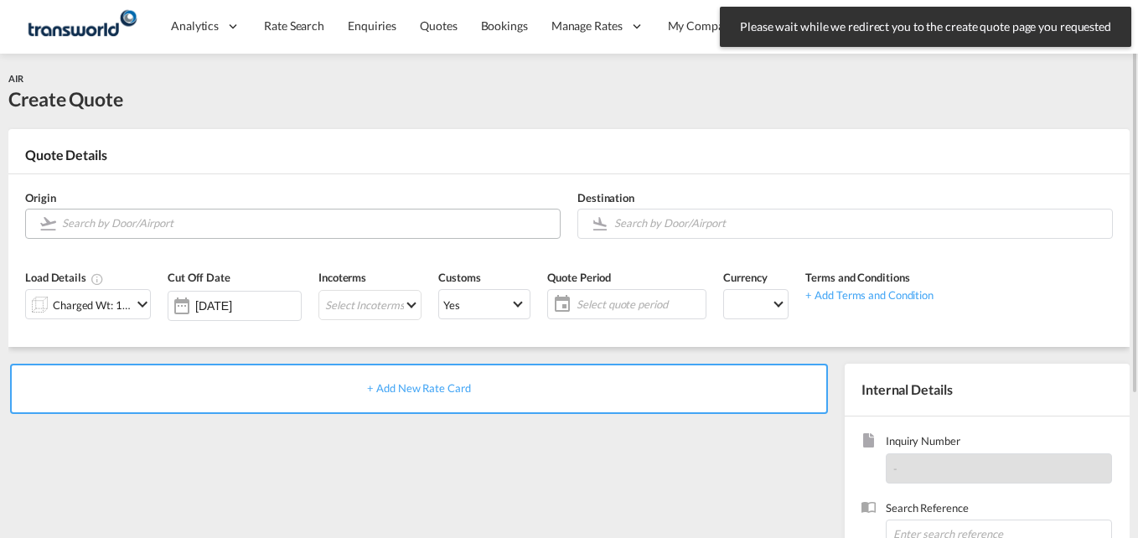
click at [142, 225] on input "Search by Door/Airport" at bounding box center [306, 223] width 489 height 29
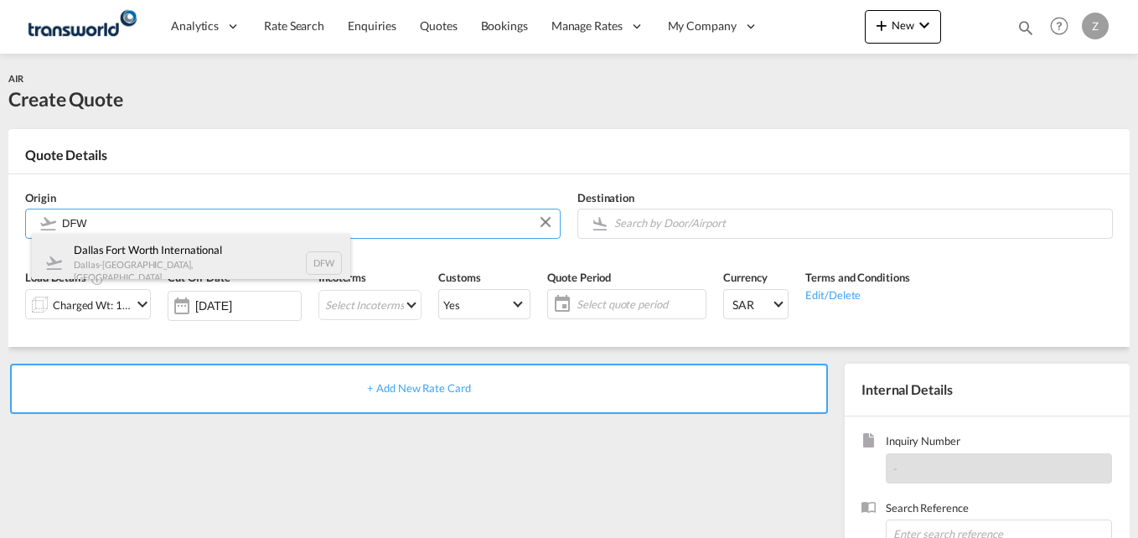
click at [184, 271] on div "Dallas Fort Worth International [GEOGRAPHIC_DATA]-[GEOGRAPHIC_DATA] , [GEOGRAPH…" at bounding box center [191, 263] width 318 height 58
type input "[GEOGRAPHIC_DATA], [GEOGRAPHIC_DATA], [GEOGRAPHIC_DATA]"
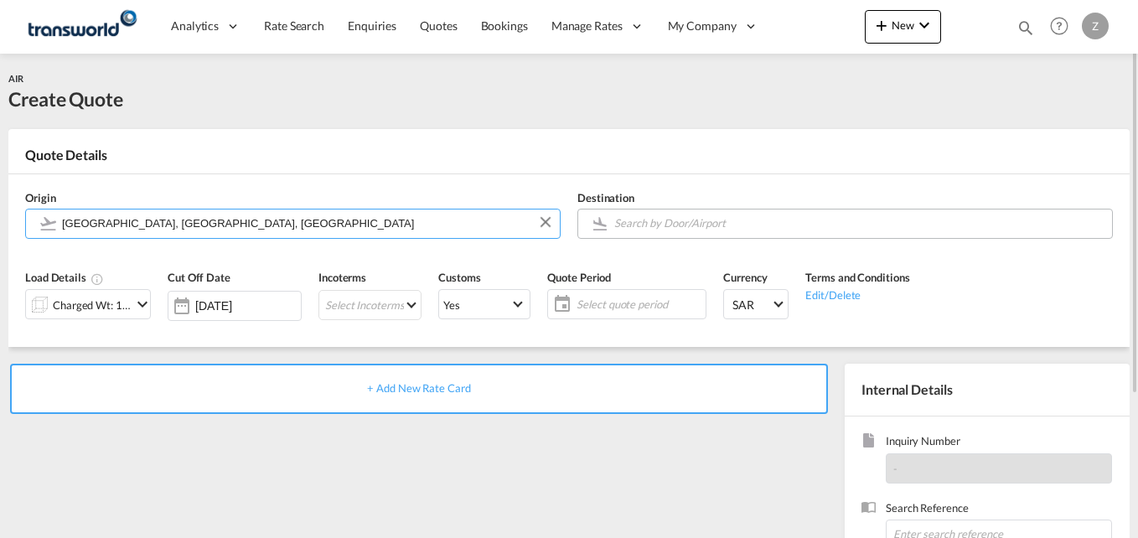
click at [650, 225] on input "Search by Door/Airport" at bounding box center [858, 223] width 489 height 29
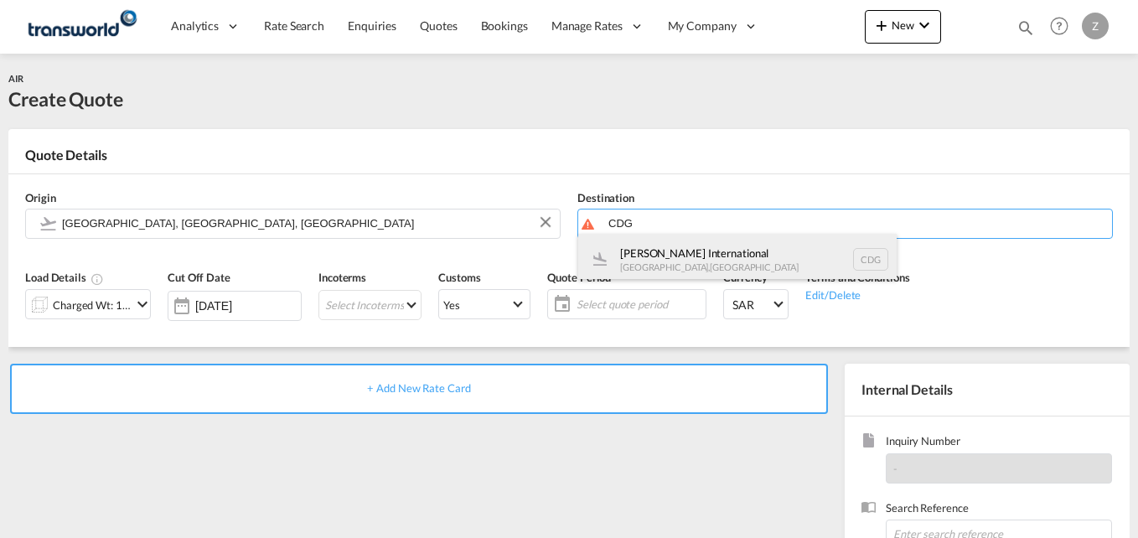
click at [676, 252] on div "[PERSON_NAME] International [GEOGRAPHIC_DATA] , [GEOGRAPHIC_DATA] CDG" at bounding box center [737, 259] width 318 height 50
type input "[PERSON_NAME] International, [GEOGRAPHIC_DATA], CDG"
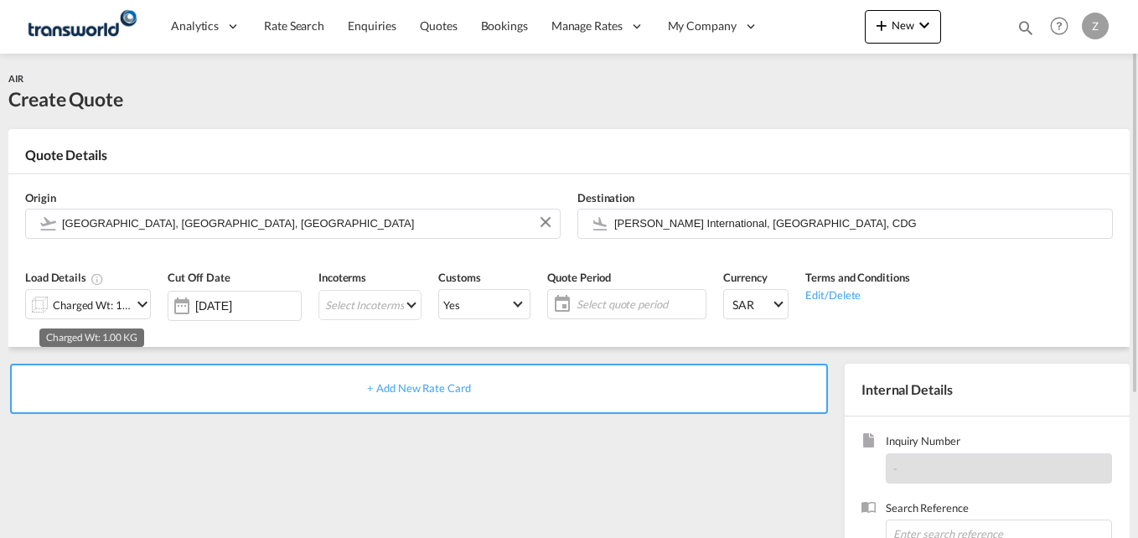
click at [85, 311] on div "Charged Wt: 1.00 KG" at bounding box center [92, 304] width 79 height 23
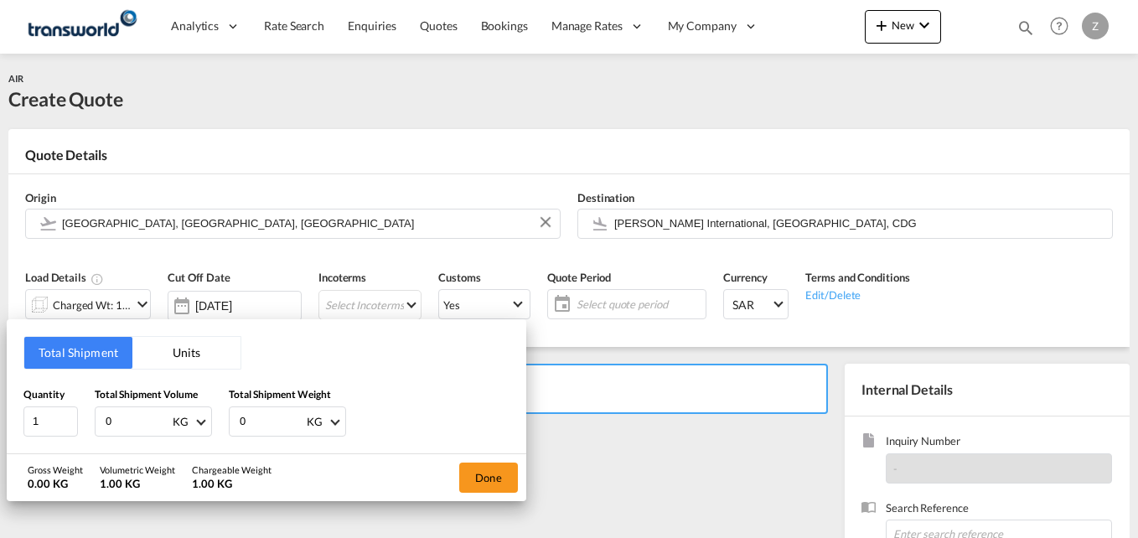
click at [121, 421] on input "0" at bounding box center [137, 421] width 67 height 28
type input "281"
click at [283, 430] on input "0" at bounding box center [271, 421] width 67 height 28
type input "281"
click at [467, 472] on button "Done" at bounding box center [488, 477] width 59 height 30
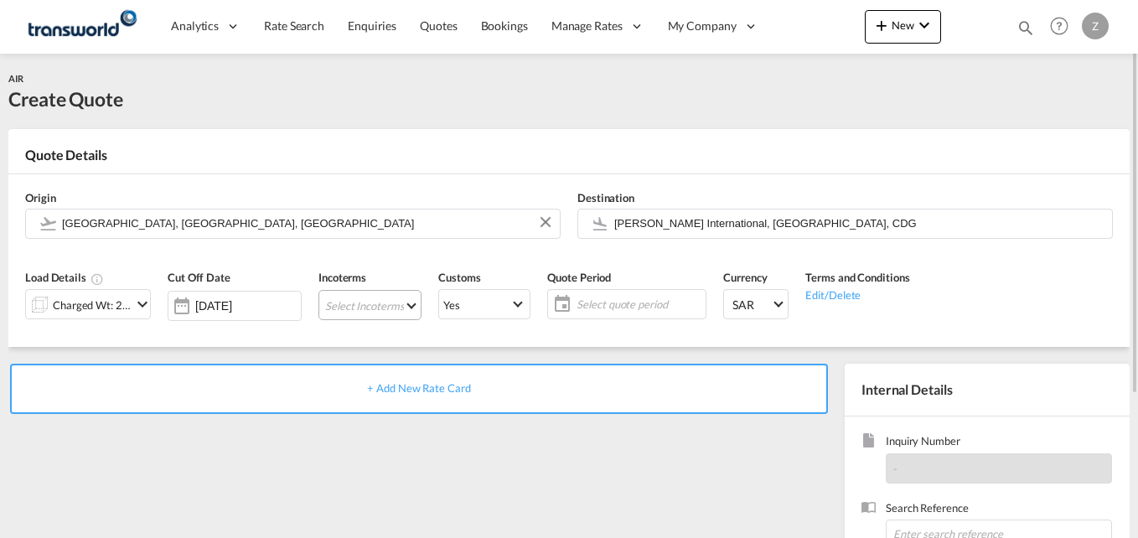
click at [369, 304] on md-select "Select Incoterms EXW - import Ex Works DAP - export Delivered at Place FAS - im…" at bounding box center [369, 305] width 103 height 30
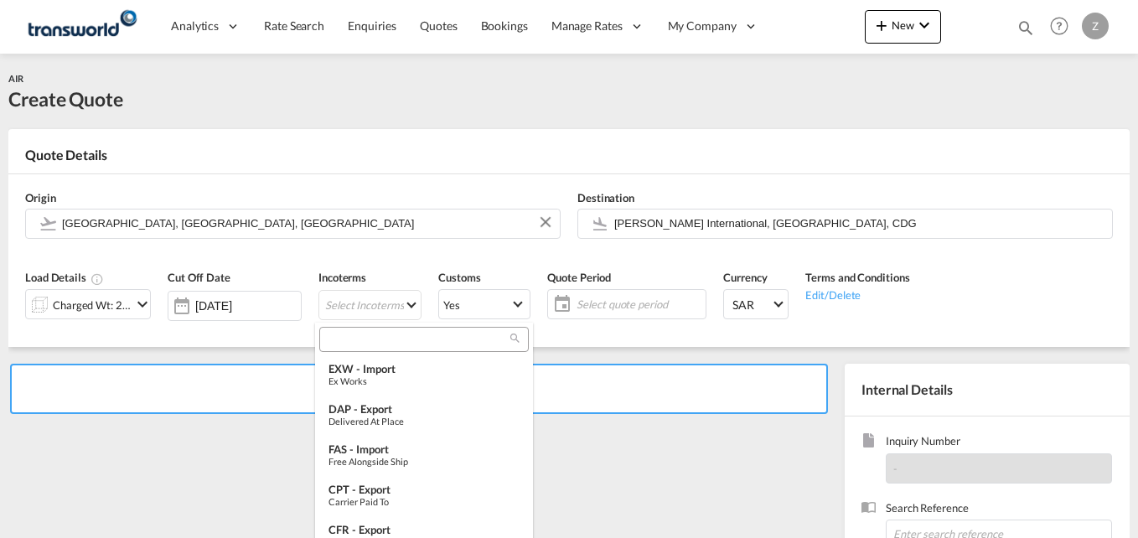
click at [364, 338] on input "search" at bounding box center [417, 339] width 186 height 15
type input "EXW"
click at [398, 380] on div "Ex Works" at bounding box center [423, 380] width 191 height 11
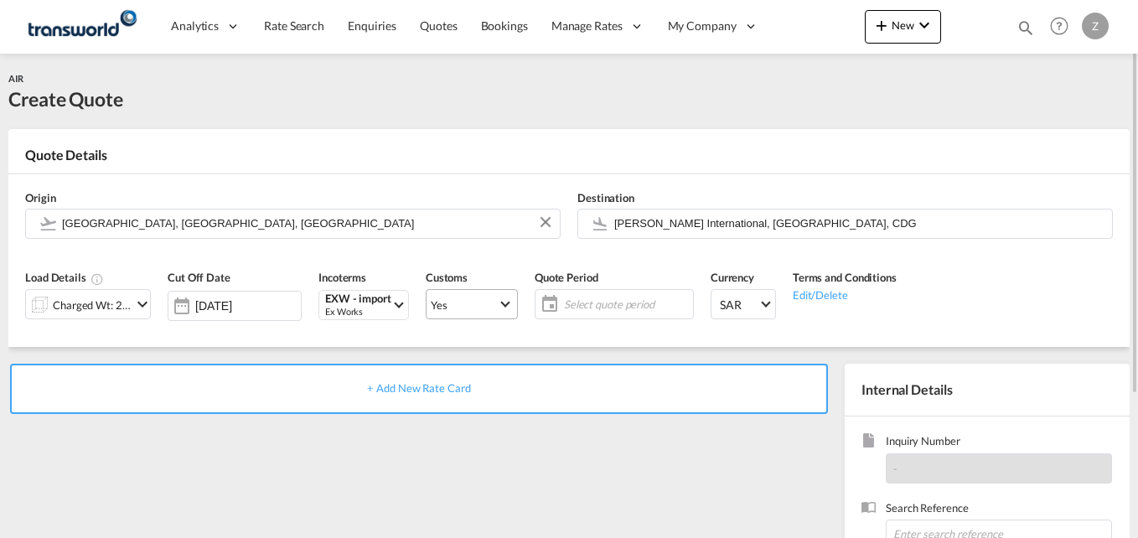
click at [461, 316] on md-select-value "Yes" at bounding box center [471, 303] width 90 height 23
click at [627, 335] on md-backdrop at bounding box center [569, 269] width 1138 height 538
click at [575, 303] on span "Select quote period" at bounding box center [626, 304] width 125 height 15
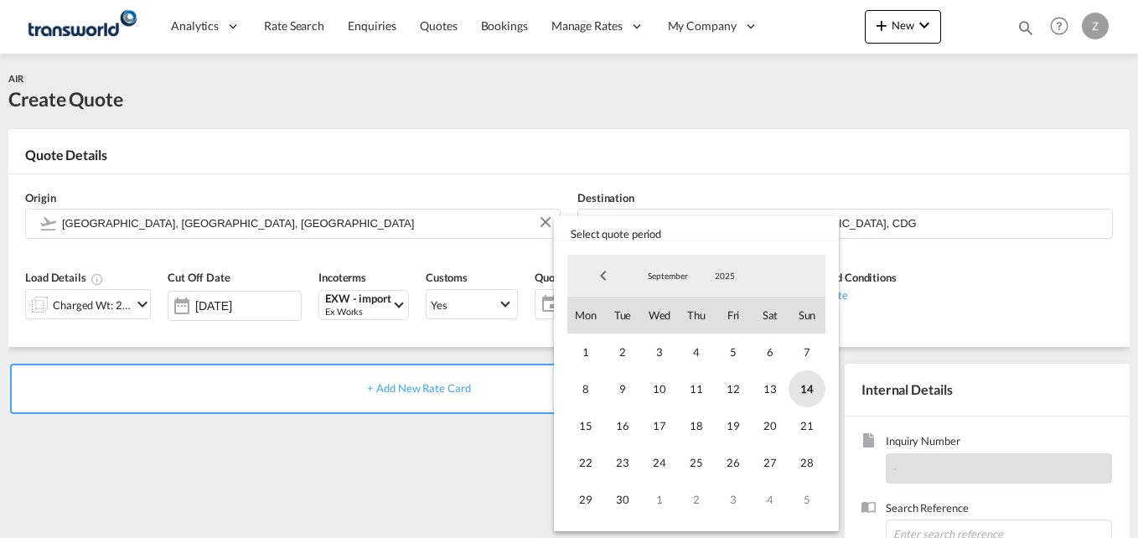
click at [814, 381] on span "14" at bounding box center [806, 388] width 37 height 37
click at [612, 498] on span "30" at bounding box center [622, 499] width 37 height 37
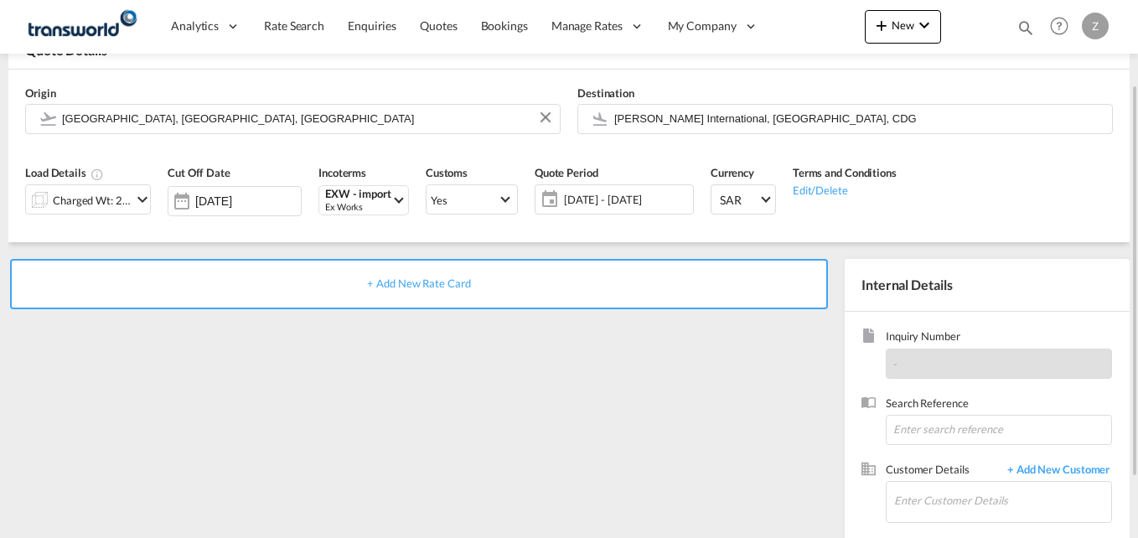
scroll to position [109, 0]
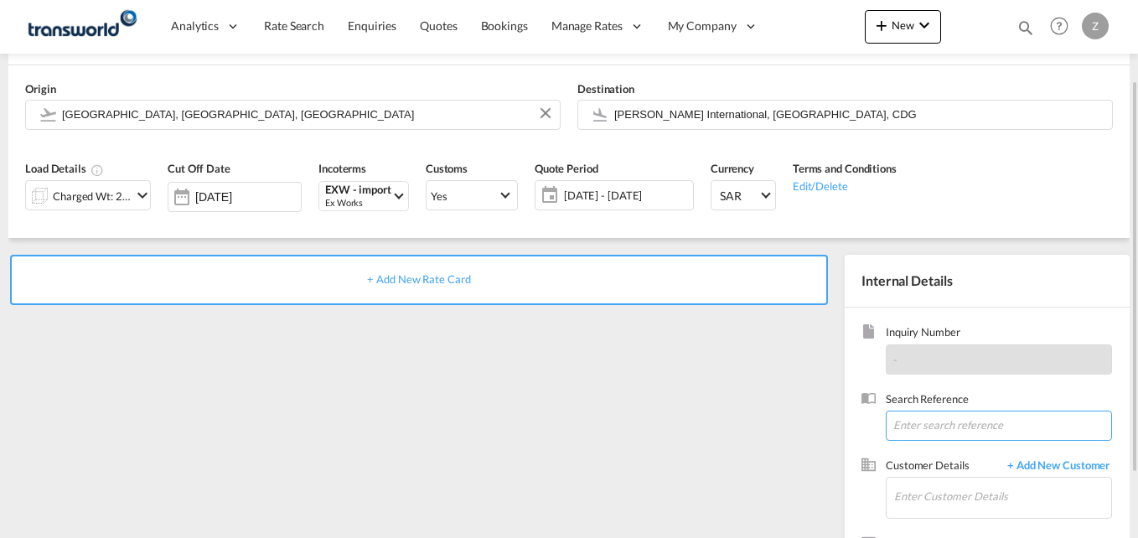
click at [922, 437] on input at bounding box center [998, 425] width 226 height 30
paste input "[PERSON_NAME] International Sales Director [PERSON_NAME] MFG COMPANY Manufactur…"
type input "[PERSON_NAME] International Sales Director [PERSON_NAME] MFG COMPANY Manufactur…"
paste input "TW1009474"
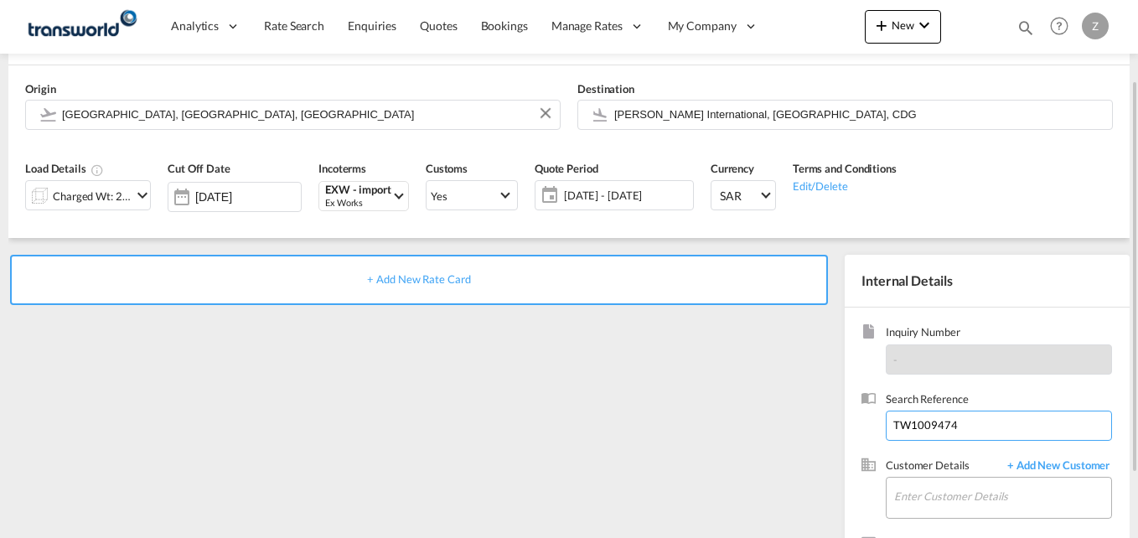
type input "TW1009474"
click at [917, 503] on input "Enter Customer Details" at bounding box center [1002, 496] width 217 height 38
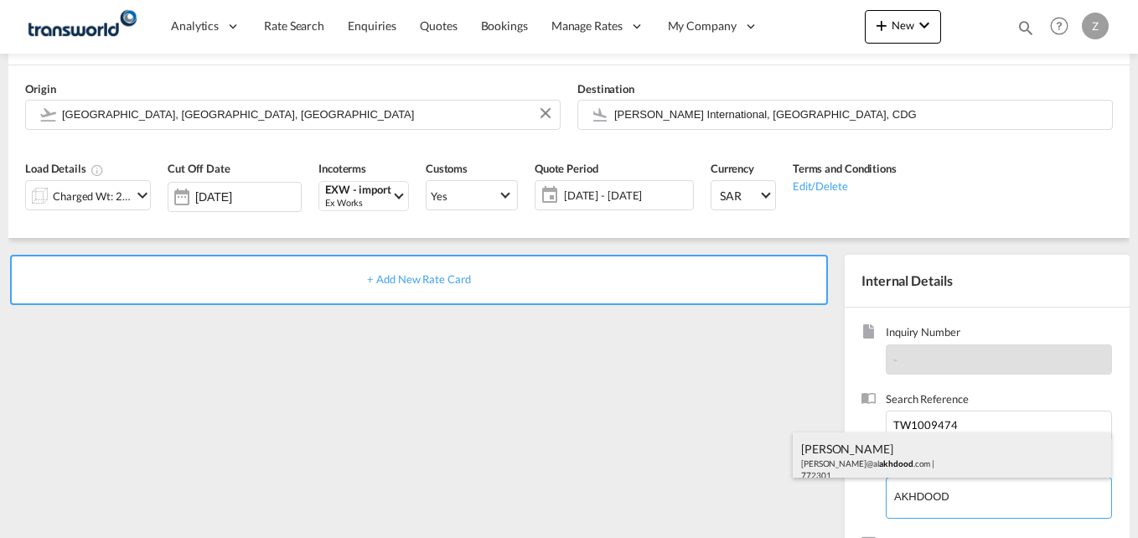
click at [844, 455] on div "[PERSON_NAME] [PERSON_NAME]@al akhdood .com | 772301" at bounding box center [951, 460] width 318 height 57
type input "AL AKHDOOD, [PERSON_NAME], [PERSON_NAME][EMAIL_ADDRESS][DOMAIN_NAME]"
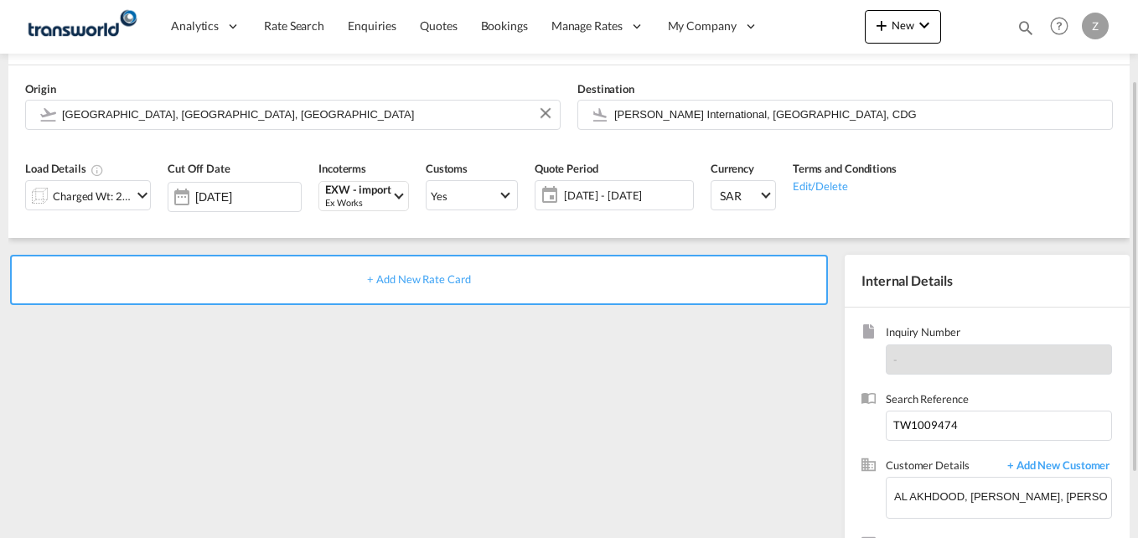
click at [422, 284] on span "+ Add New Rate Card" at bounding box center [418, 278] width 103 height 13
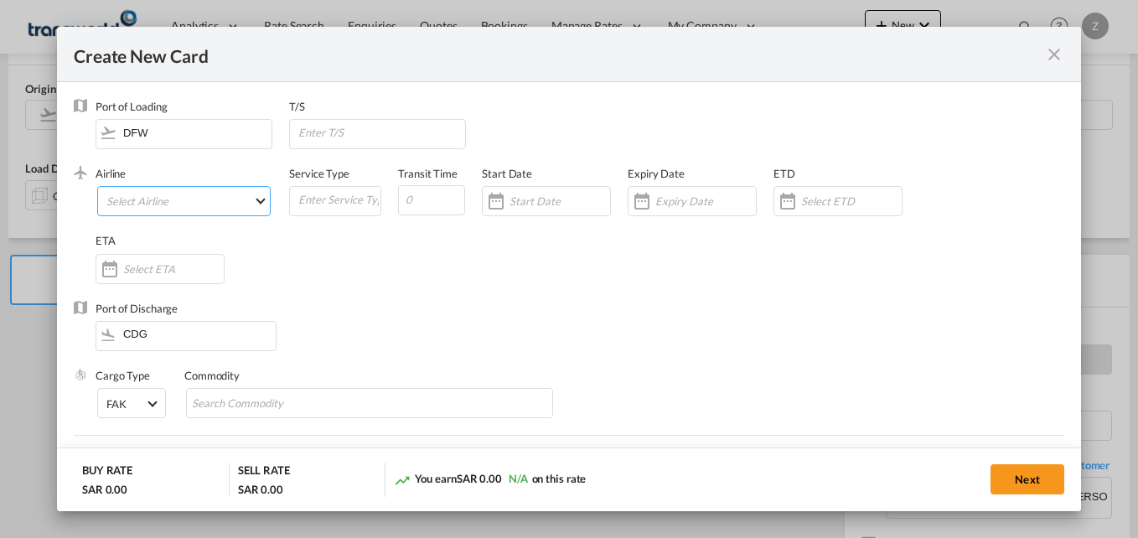
click at [178, 215] on md-select "Select Airline AIR EXPRESS S.A. (1166- / -) CMA CGM Air Cargo (1140-2C / -) DDW…" at bounding box center [183, 201] width 173 height 30
click at [142, 204] on md-option "AIR EXPRESS S.A. (1166- / -)" at bounding box center [211, 201] width 163 height 5
click at [150, 213] on md-select-value "AIR EXPRESS S.A. (1166- / -)" at bounding box center [187, 200] width 165 height 27
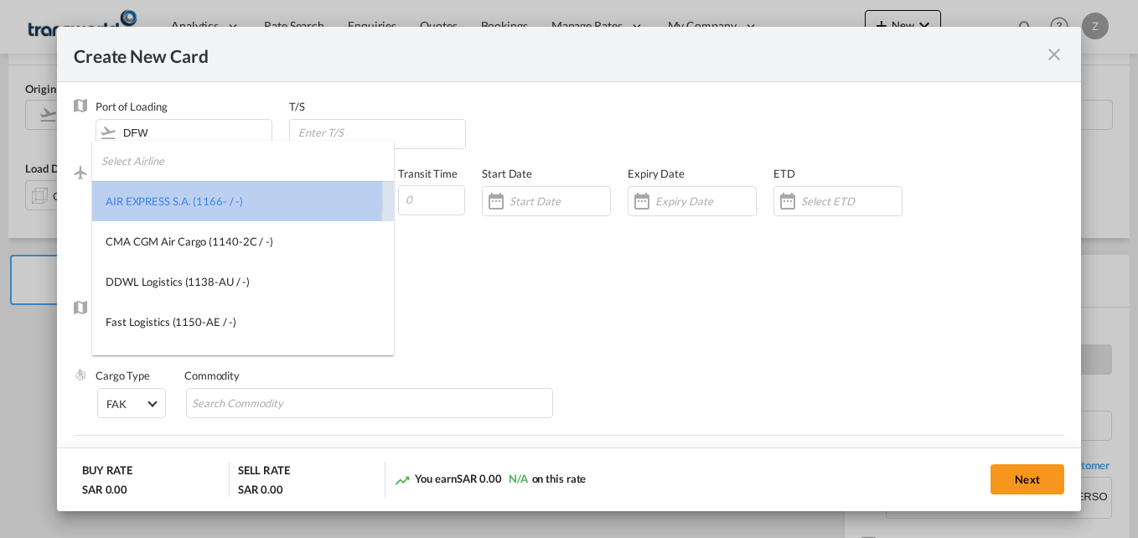
click at [163, 199] on div "AIR EXPRESS S.A. (1166- / -)" at bounding box center [174, 200] width 137 height 15
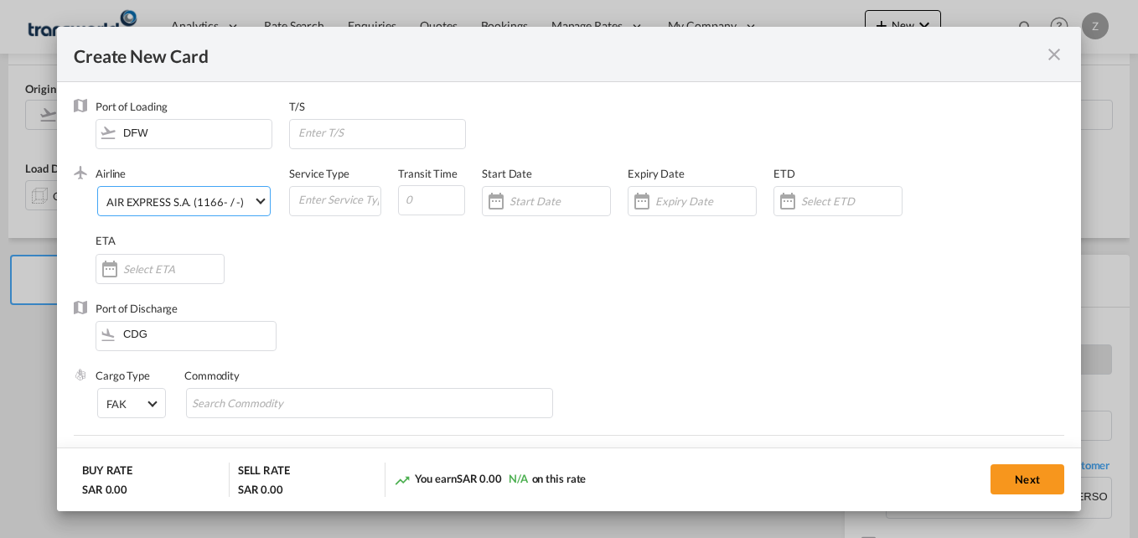
click at [147, 205] on div "AIR EXPRESS S.A. (1166- / -)" at bounding box center [174, 201] width 137 height 13
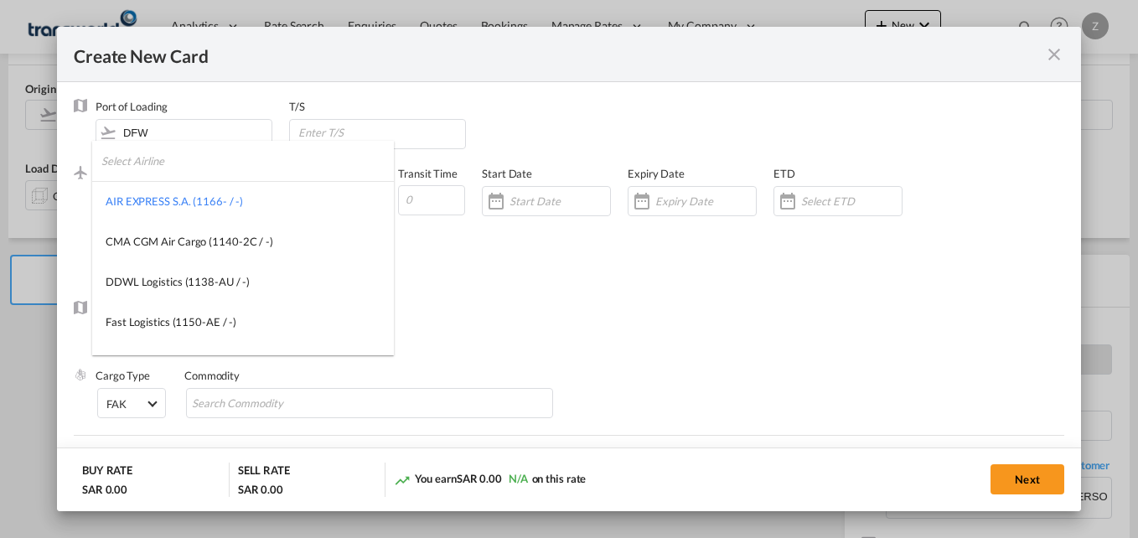
click at [144, 167] on input "search" at bounding box center [247, 161] width 292 height 40
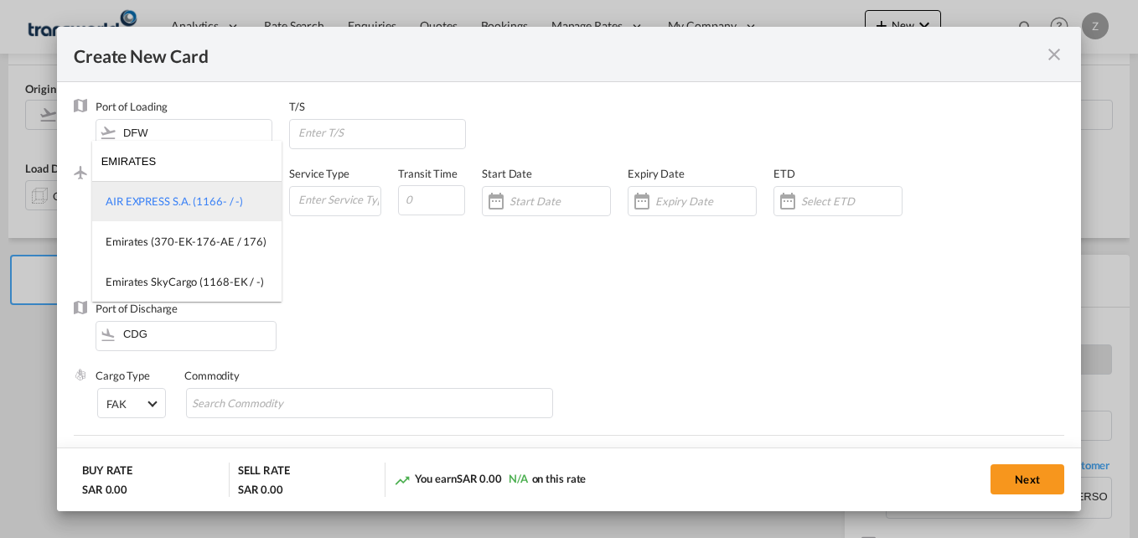
type input "EMIRATES"
click at [178, 209] on md-option "AIR EXPRESS S.A. (1166- / -)" at bounding box center [186, 201] width 189 height 40
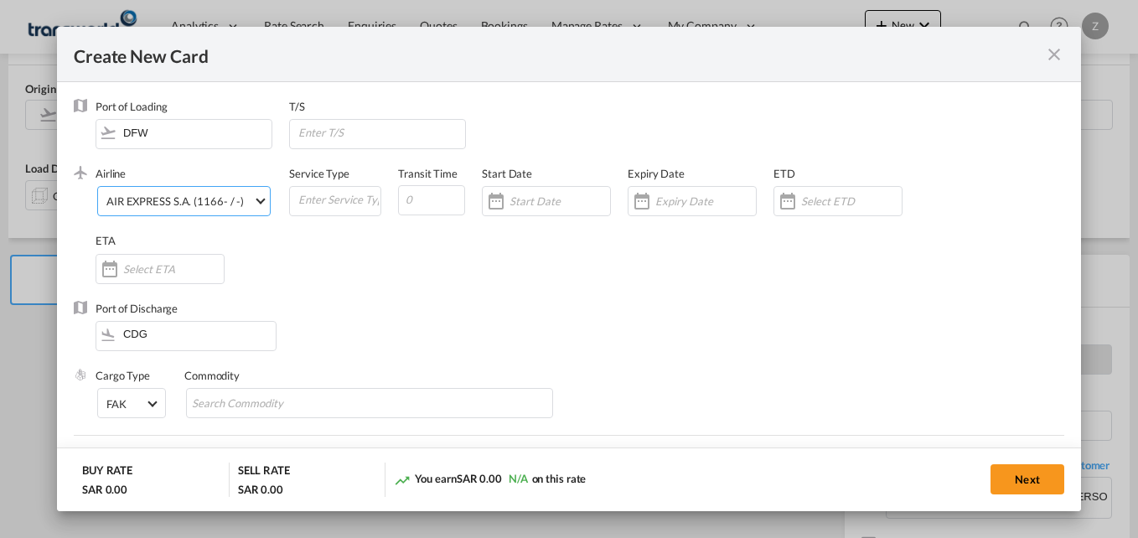
click at [178, 209] on md-select-value "AIR EXPRESS S.A. (1166- / -)" at bounding box center [187, 200] width 165 height 27
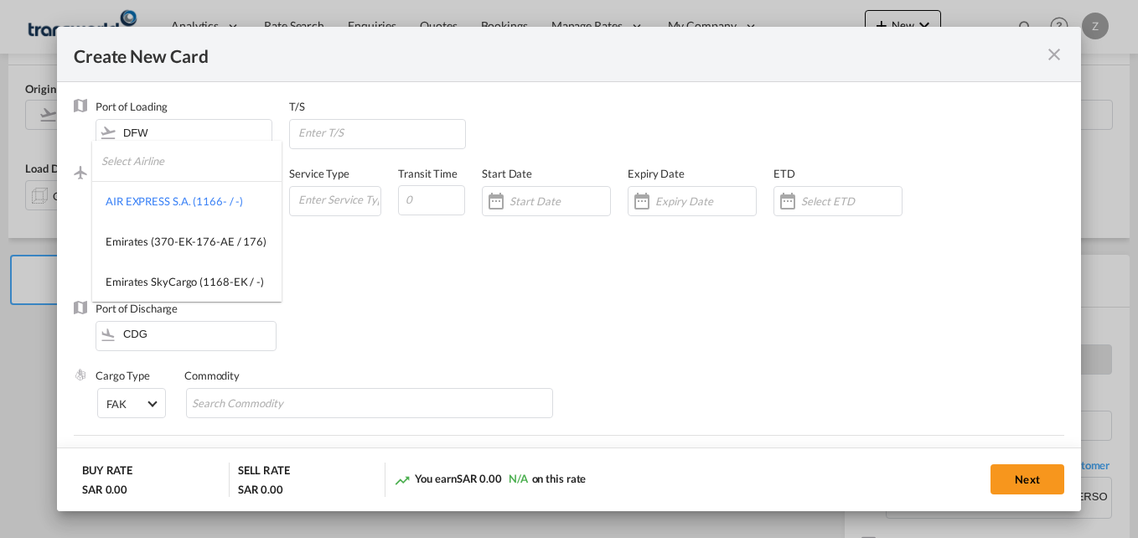
click at [157, 164] on input "search" at bounding box center [191, 161] width 181 height 40
type input "EMIRATES"
click at [179, 247] on div "Emirates (370-EK-176-AE / 176)" at bounding box center [186, 241] width 161 height 15
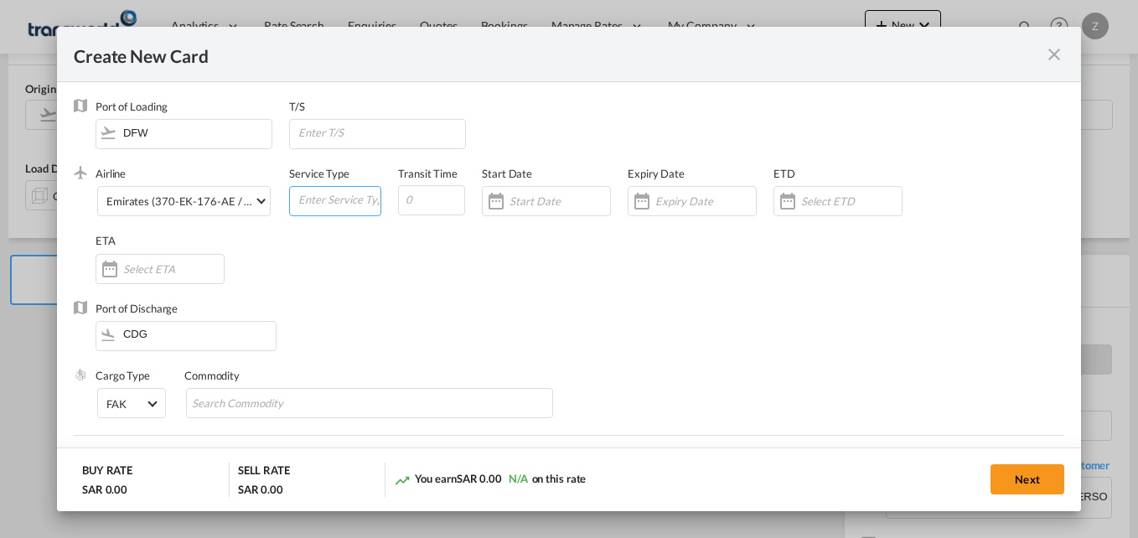
click at [339, 209] on input "Create New Card ..." at bounding box center [339, 199] width 84 height 25
type input "AIR"
click at [437, 206] on input "Create New Card ..." at bounding box center [431, 200] width 67 height 30
type input "5"
click at [538, 204] on input "Create New Card ..." at bounding box center [559, 200] width 101 height 13
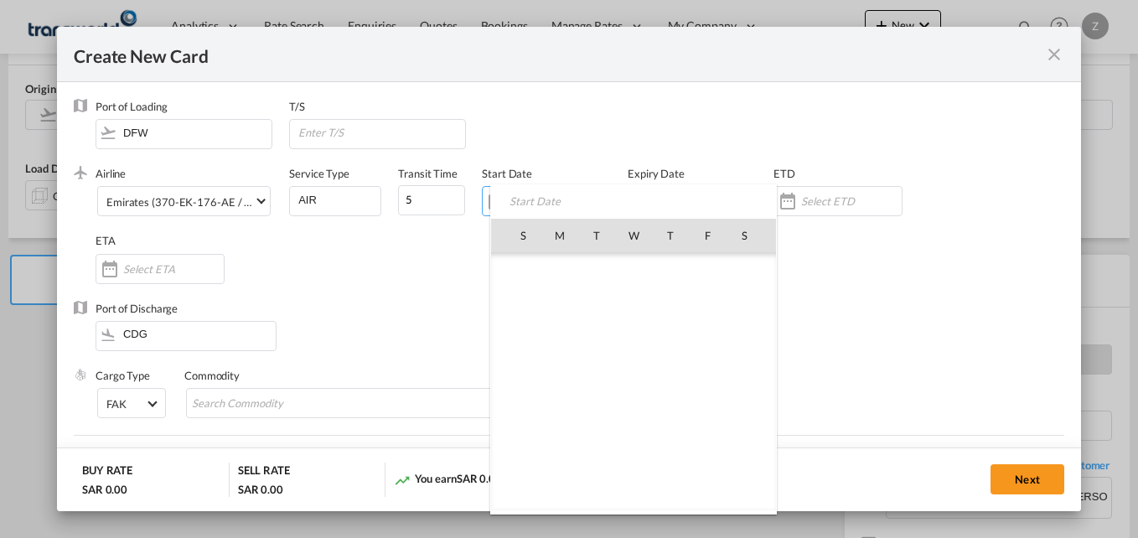
scroll to position [388011, 0]
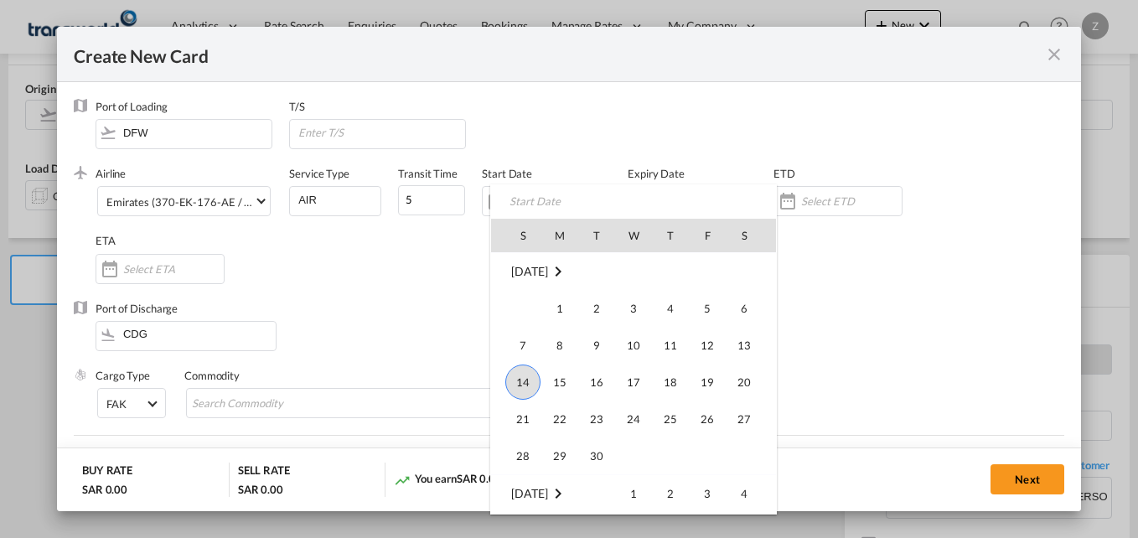
click at [523, 372] on span "14" at bounding box center [522, 381] width 35 height 35
type input "[DATE]"
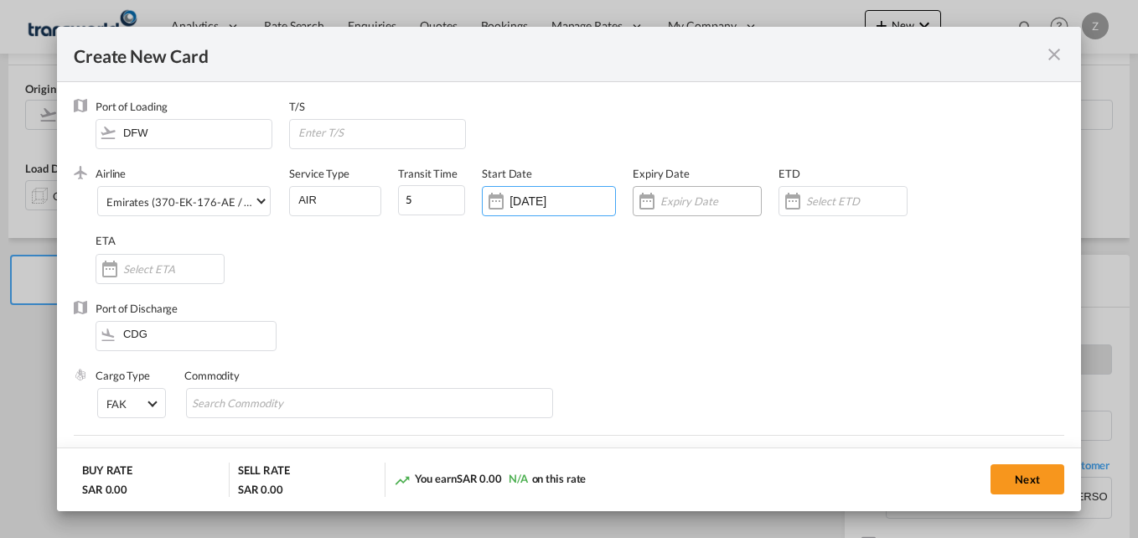
click at [663, 198] on input "Create New Card ..." at bounding box center [710, 200] width 101 height 13
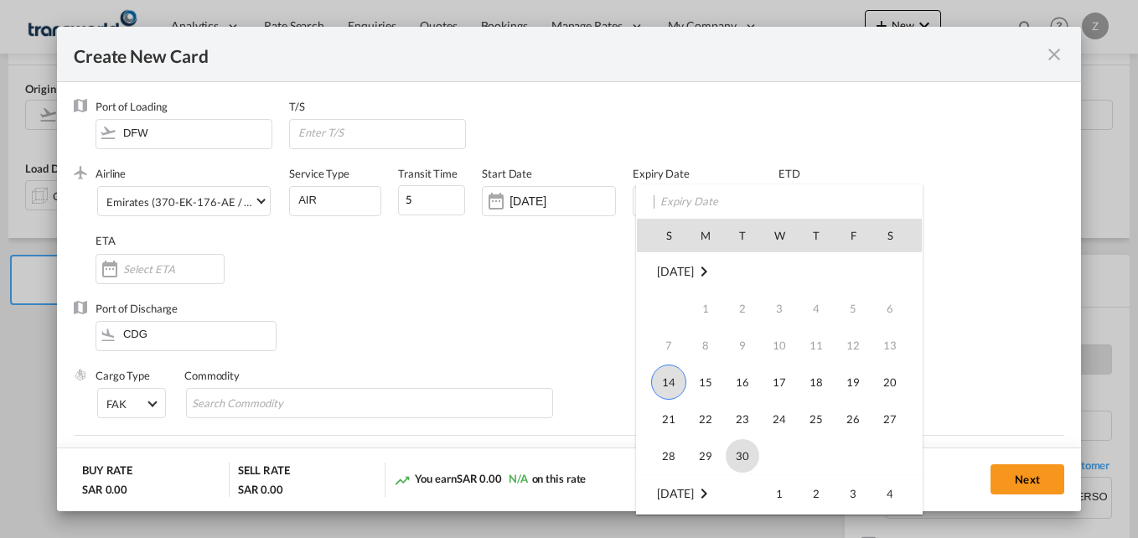
click at [751, 457] on span "30" at bounding box center [742, 456] width 34 height 34
type input "[DATE]"
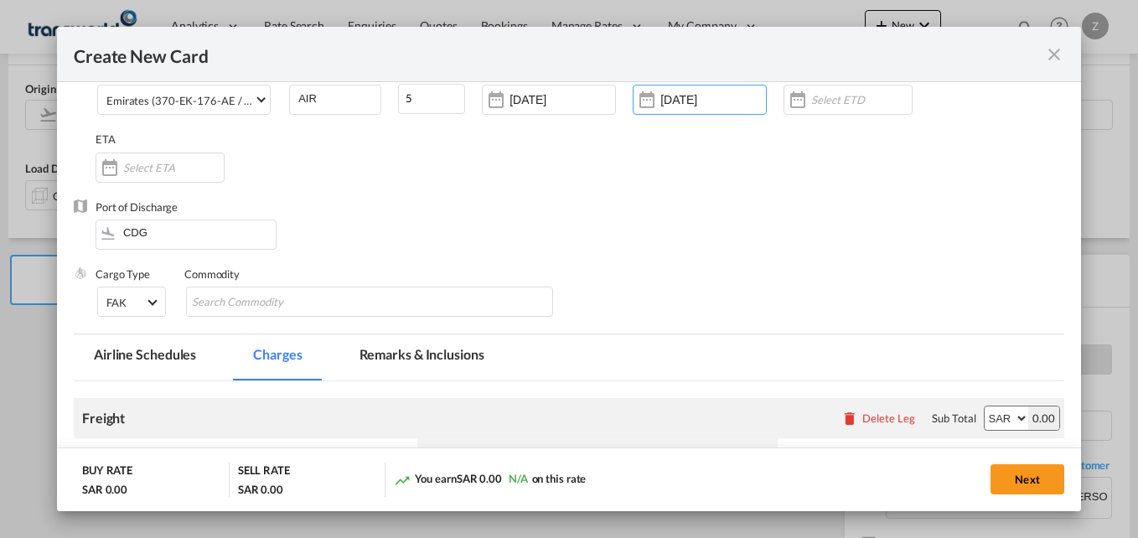
scroll to position [103, 0]
click at [215, 293] on input "Search Commodity" at bounding box center [268, 300] width 153 height 27
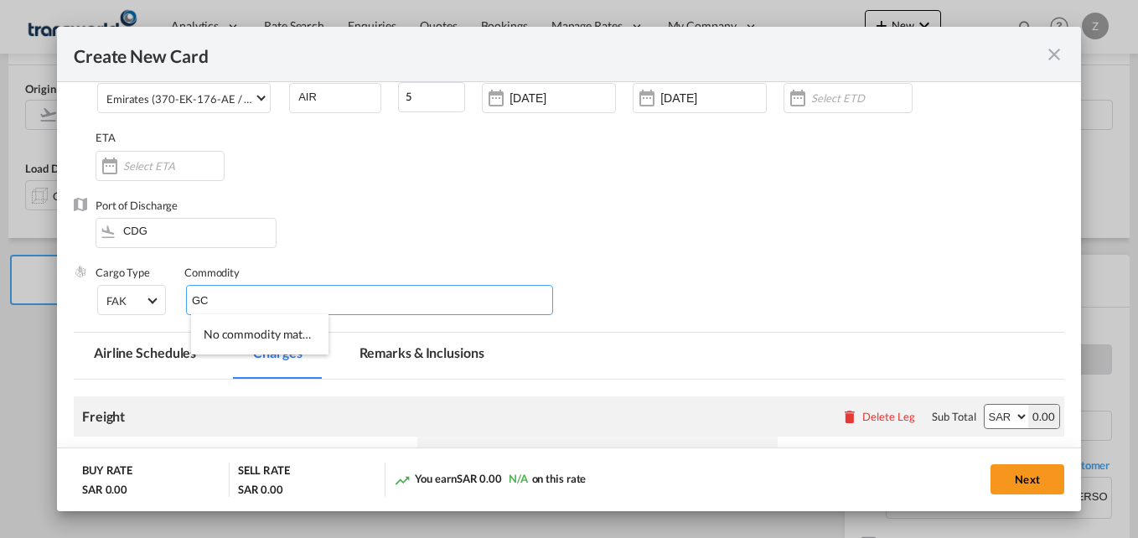
type input "GC"
click at [488, 253] on div "Port of Discharge CDG" at bounding box center [569, 231] width 990 height 67
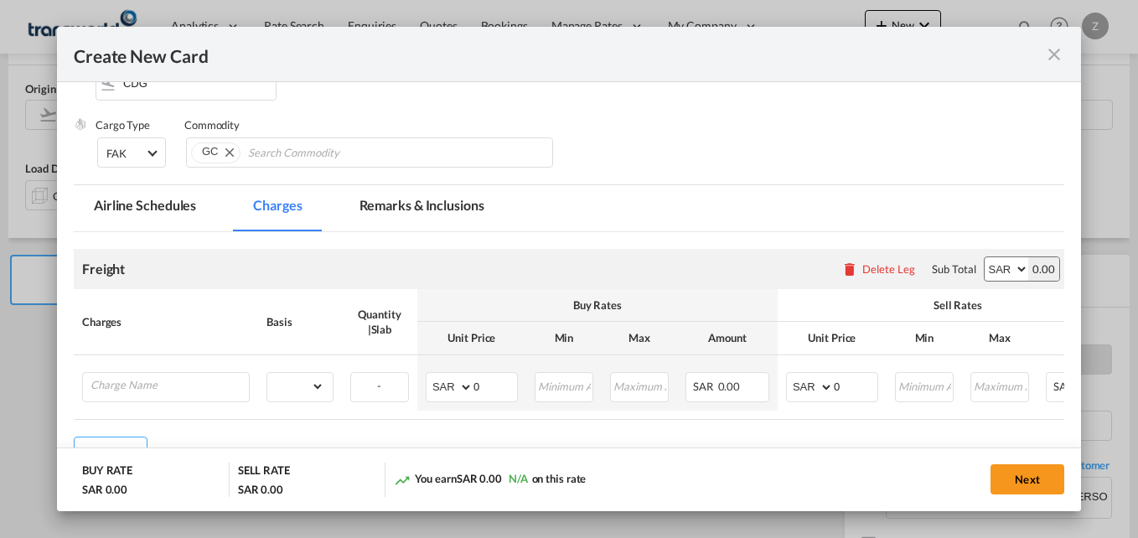
scroll to position [272, 0]
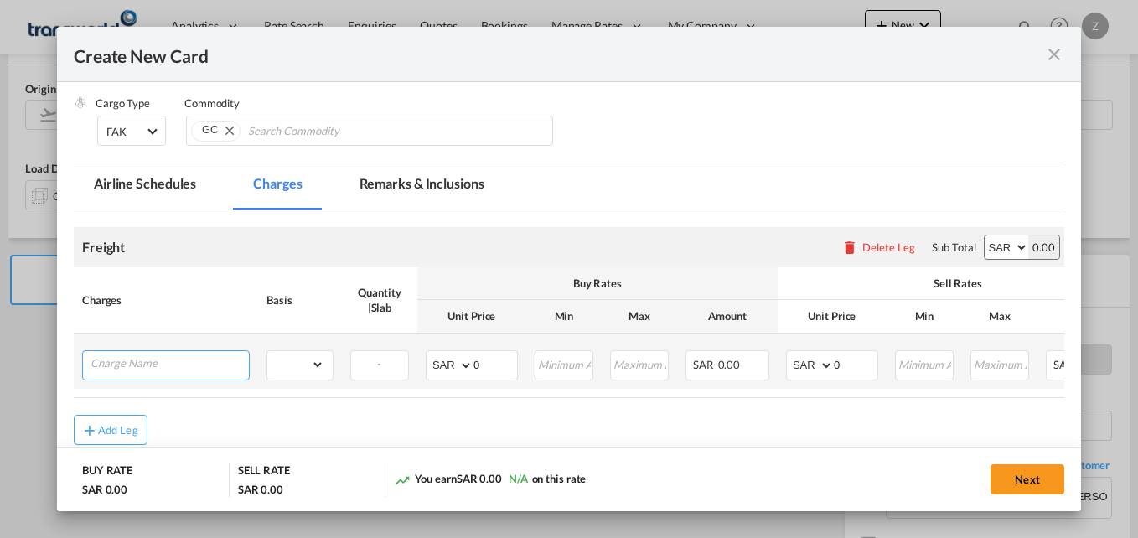
click at [126, 366] on input "Charge Name" at bounding box center [169, 363] width 158 height 25
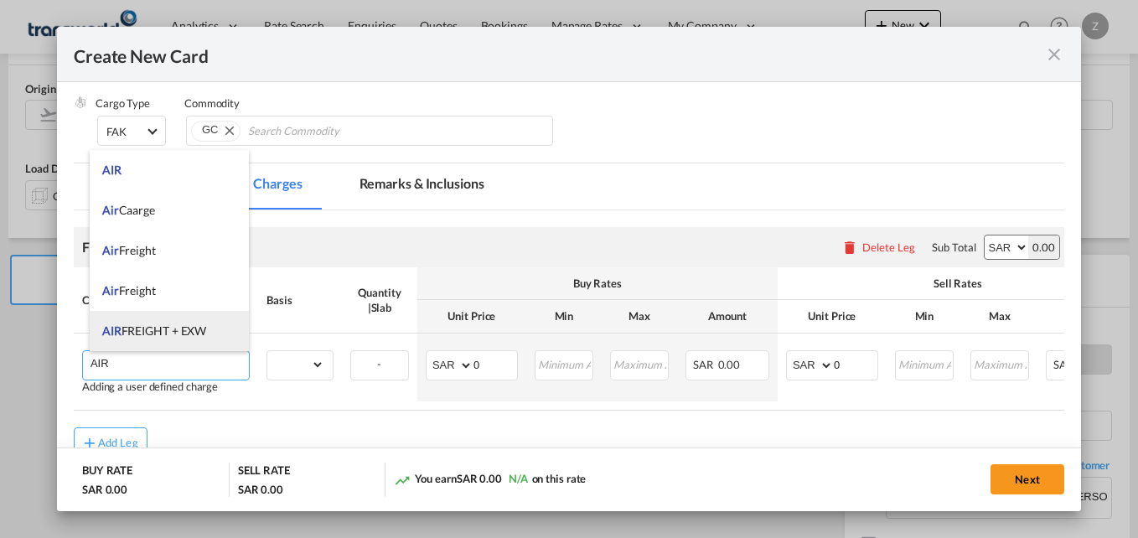
click at [150, 325] on span "AIR FREIGHT + EXW" at bounding box center [154, 330] width 104 height 14
type input "AIR FREIGHT + EXW"
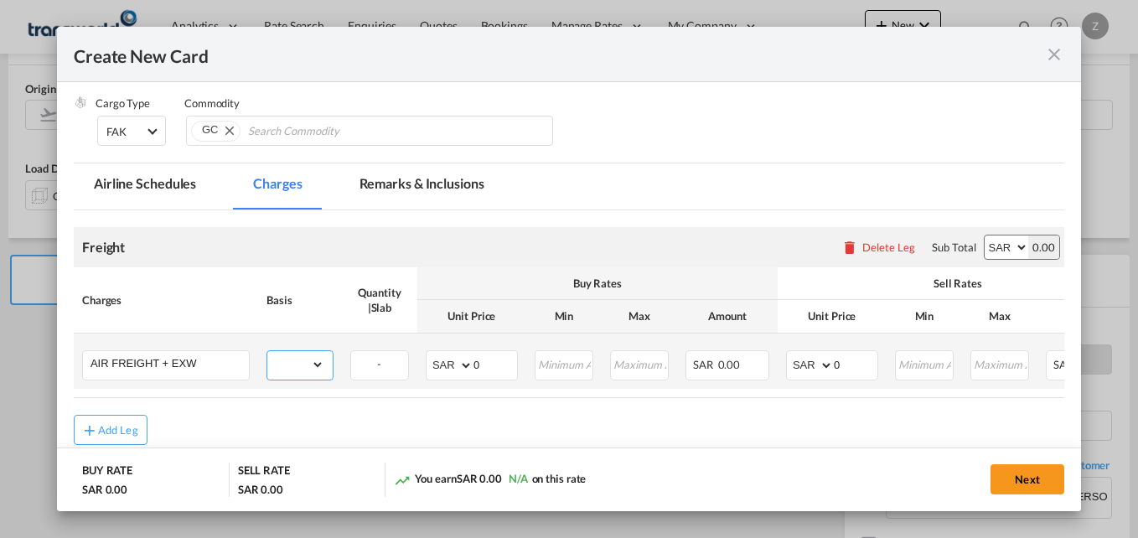
click at [313, 368] on select "gross_weight volumetric_weight per_shipment per_bl per_km % on air freight per_…" at bounding box center [295, 364] width 57 height 27
click at [316, 364] on select "gross_weight volumetric_weight per_shipment per_bl per_km % on air freight per_…" at bounding box center [295, 364] width 57 height 27
select select "per_shipment"
click at [267, 351] on select "gross_weight volumetric_weight per_shipment per_bl per_km % on air freight per_…" at bounding box center [295, 364] width 57 height 27
click at [843, 356] on input "0" at bounding box center [855, 363] width 44 height 25
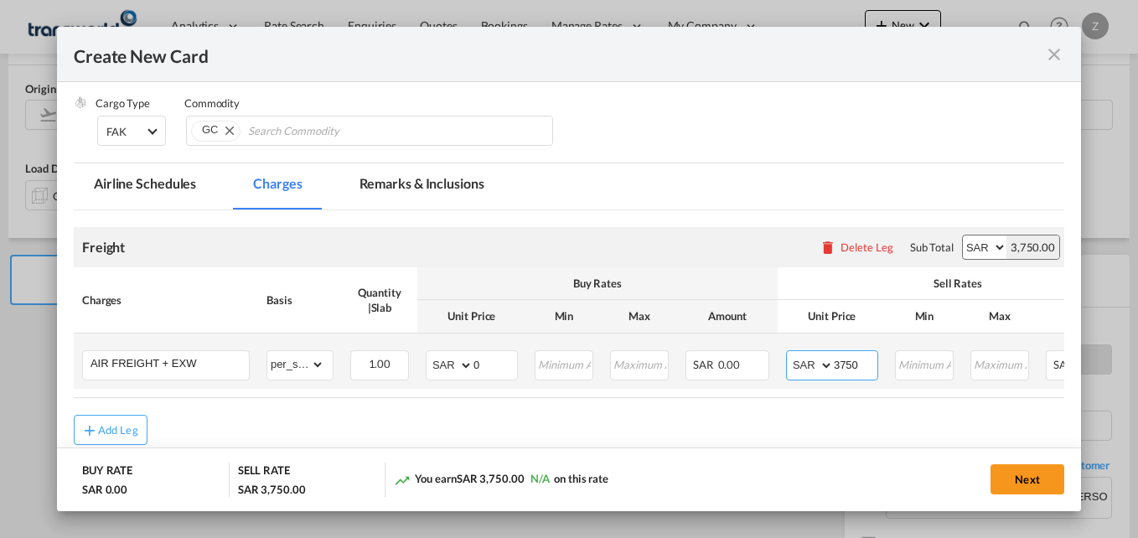
type input "3750"
click at [446, 364] on select "AED AFN ALL AMD ANG AOA ARS AUD AWG AZN BAM BBD BDT BGN BHD BIF BMD BND BOB BRL…" at bounding box center [451, 364] width 44 height 23
select select "string:USD"
click at [429, 353] on select "AED AFN ALL AMD ANG AOA ARS AUD AWG AZN BAM BBD BDT BGN BHD BIF BMD BND BOB BRL…" at bounding box center [451, 364] width 44 height 23
click at [491, 367] on input "0" at bounding box center [495, 363] width 44 height 25
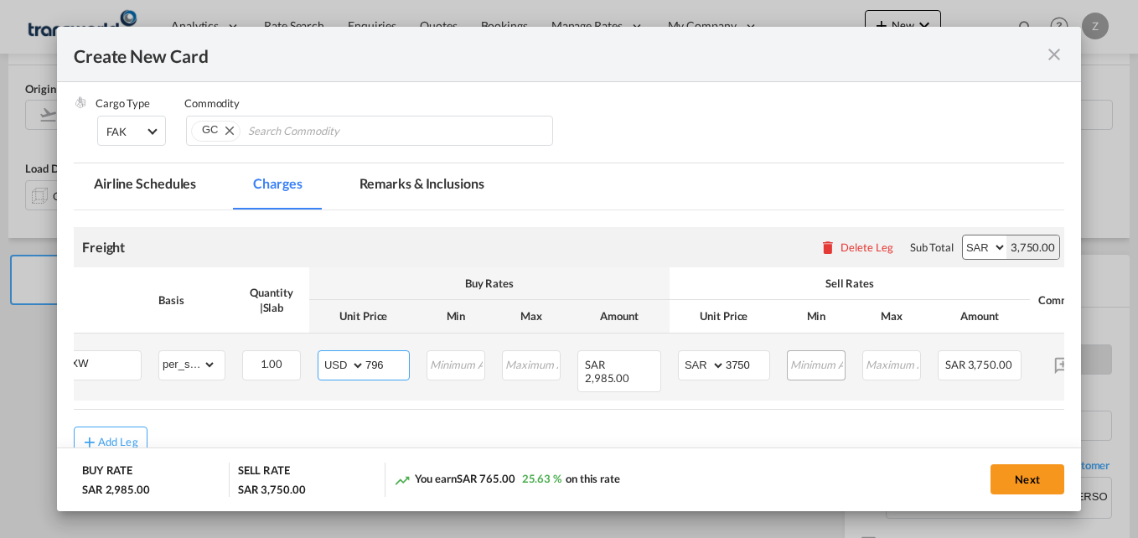
scroll to position [0, 111]
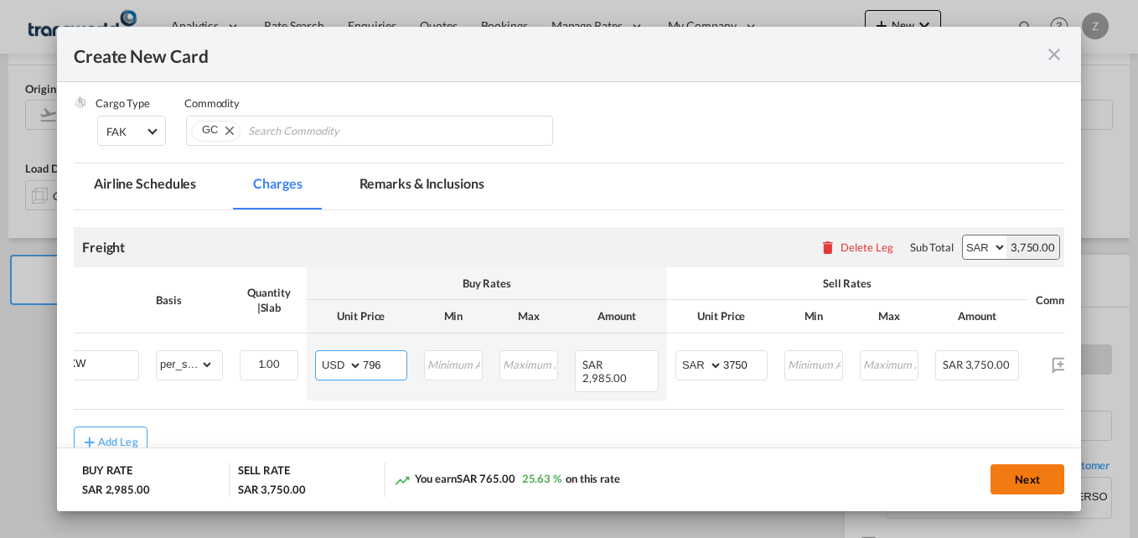
type input "796"
click at [1020, 486] on button "Next" at bounding box center [1027, 479] width 74 height 30
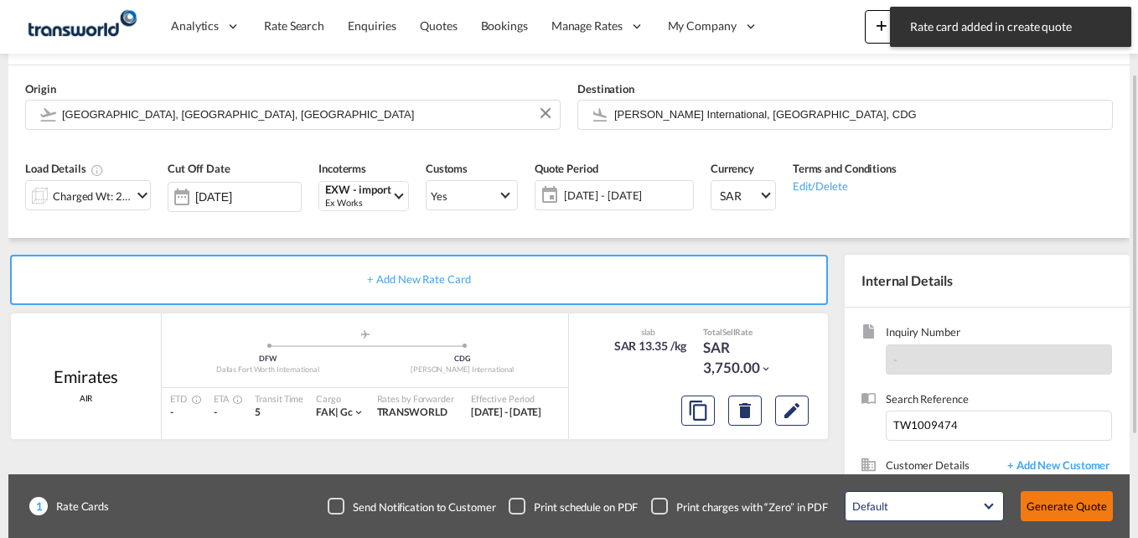
click at [1089, 492] on button "Generate Quote" at bounding box center [1066, 506] width 92 height 30
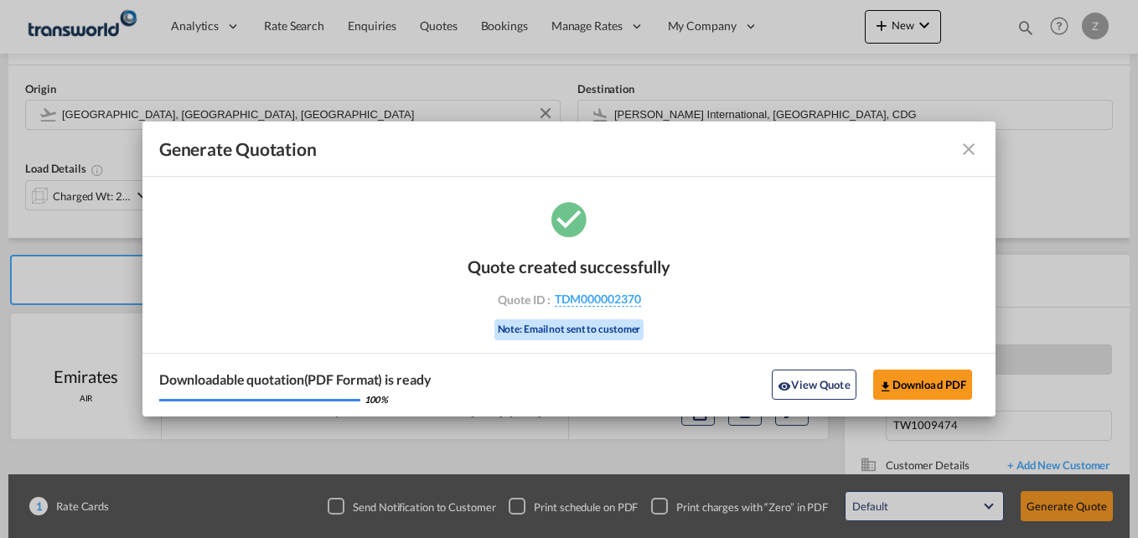
click at [962, 150] on md-icon "icon-close fg-AAA8AD cursor m-0" at bounding box center [968, 149] width 20 height 20
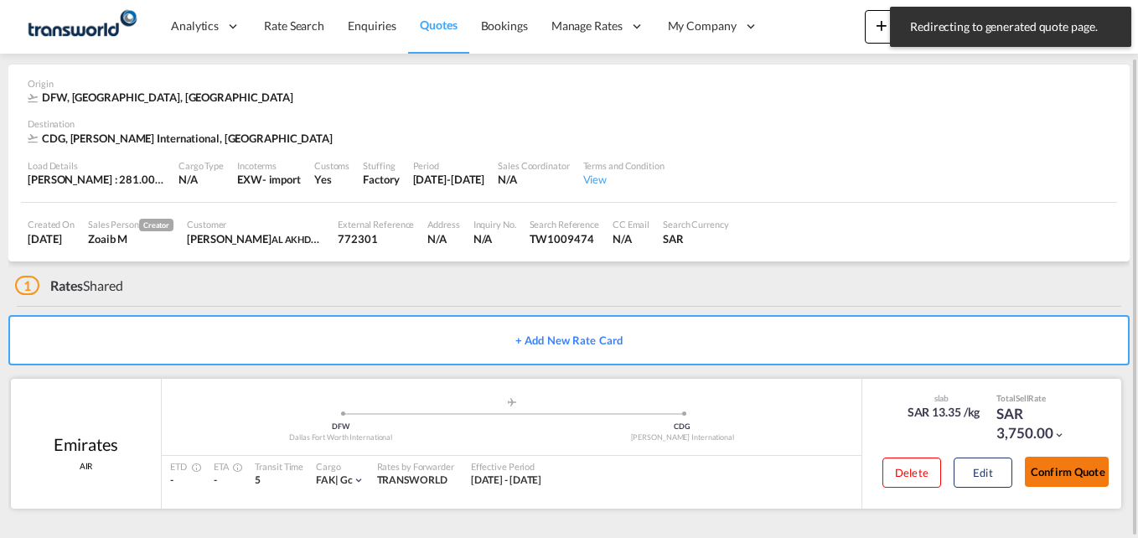
click at [1048, 463] on button "Confirm Quote" at bounding box center [1066, 472] width 84 height 30
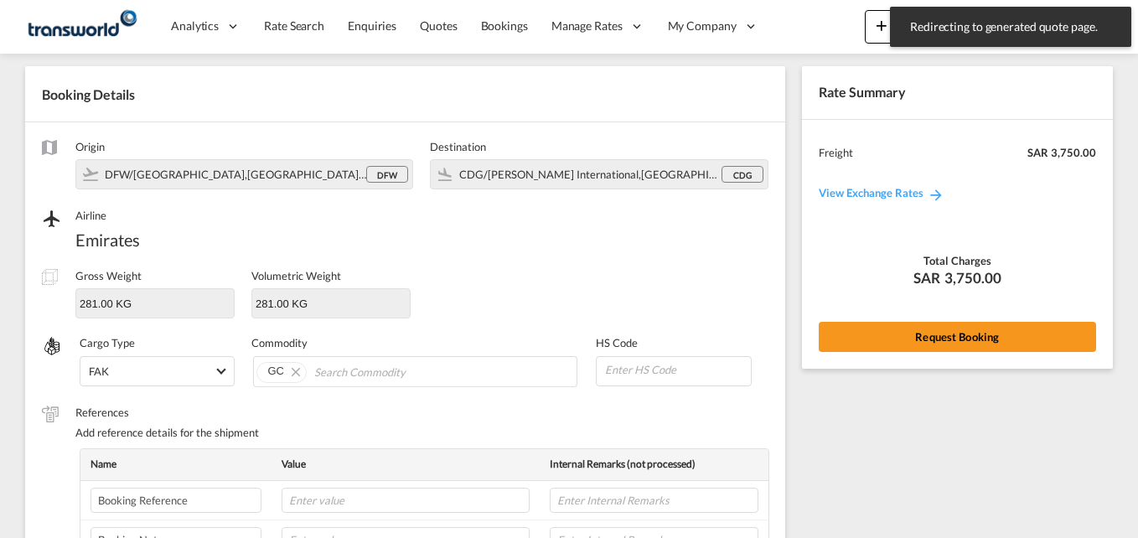
scroll to position [591, 0]
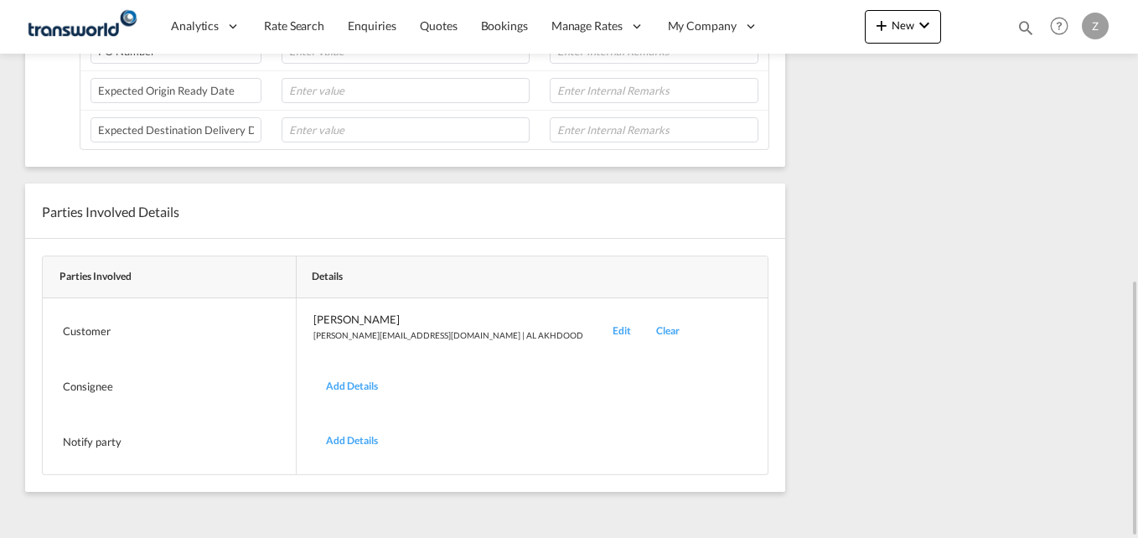
click at [600, 331] on div "Edit" at bounding box center [622, 331] width 44 height 39
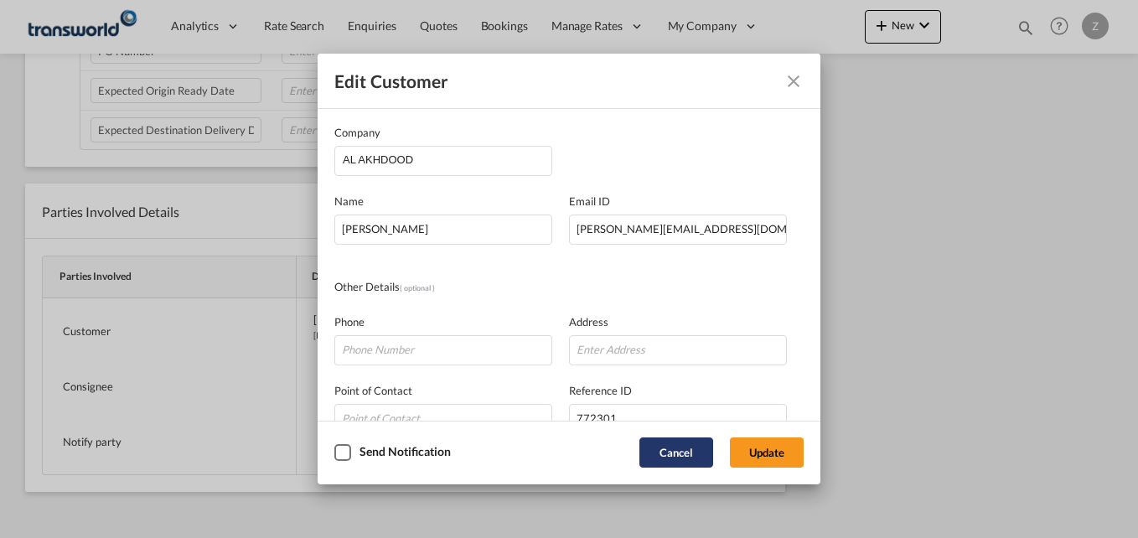
click at [663, 452] on button "Cancel" at bounding box center [676, 452] width 74 height 30
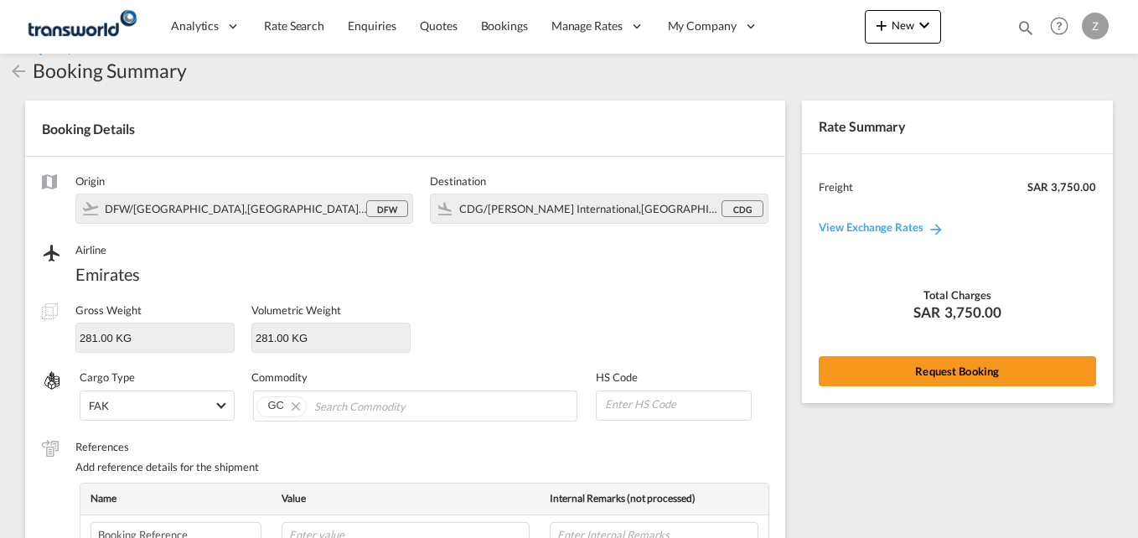
scroll to position [0, 0]
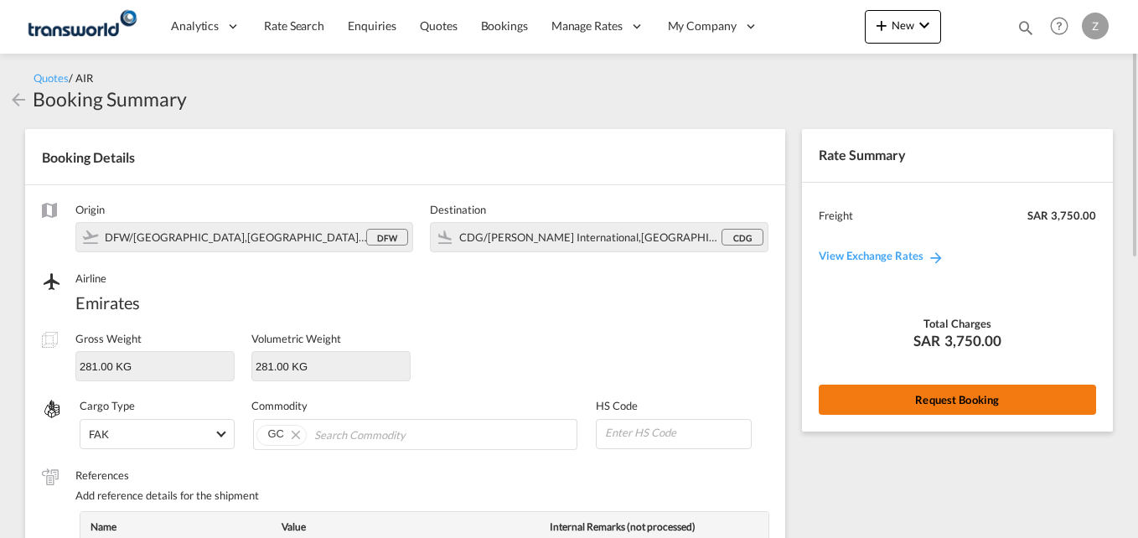
click at [916, 414] on button "Request Booking" at bounding box center [956, 399] width 277 height 30
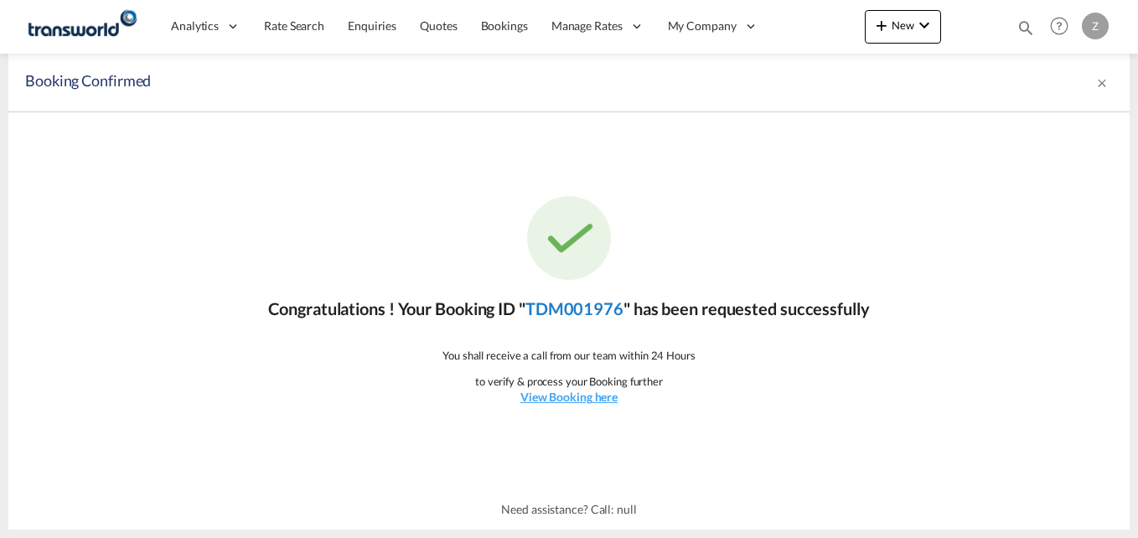
click at [586, 304] on link "TDM001976" at bounding box center [574, 308] width 98 height 20
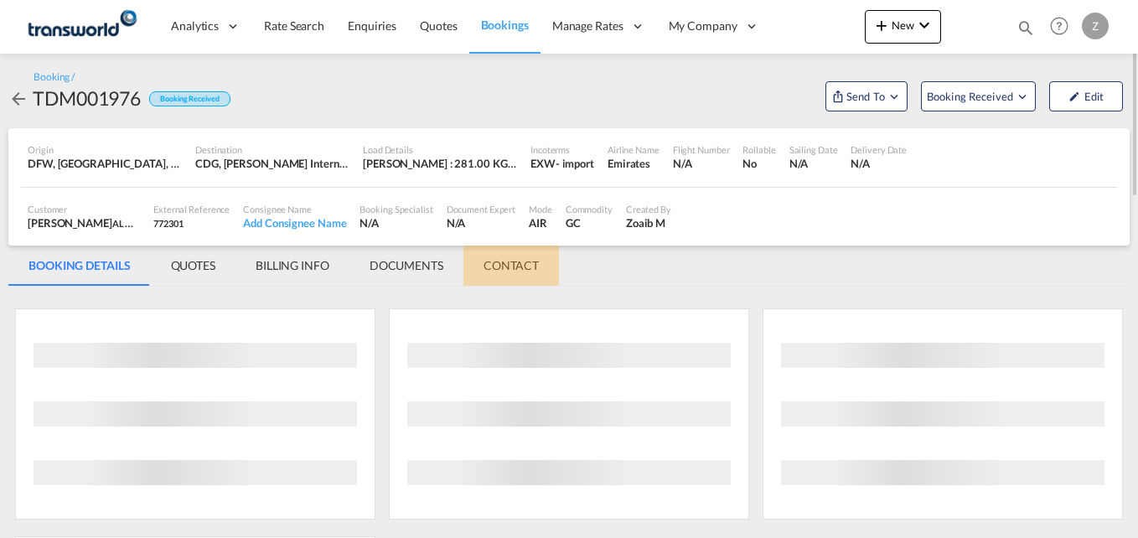
click at [505, 263] on md-tab-item "CONTACT" at bounding box center [510, 265] width 95 height 40
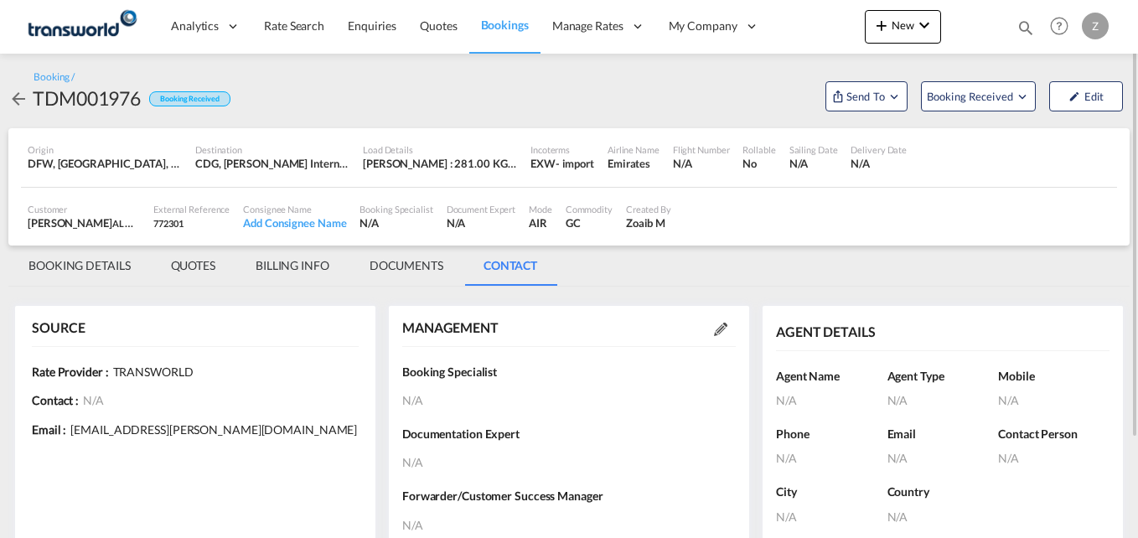
click at [721, 328] on md-icon at bounding box center [720, 328] width 13 height 13
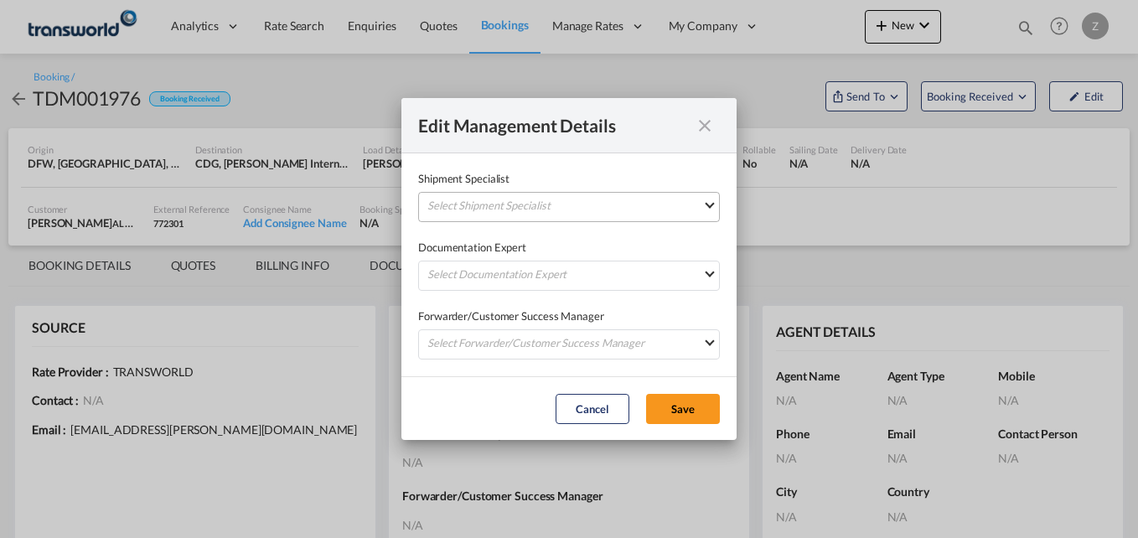
click at [597, 193] on md-select "Select Shipment Specialist [PERSON_NAME] W [PERSON_NAME][EMAIL_ADDRESS][PERSON_…" at bounding box center [569, 207] width 302 height 30
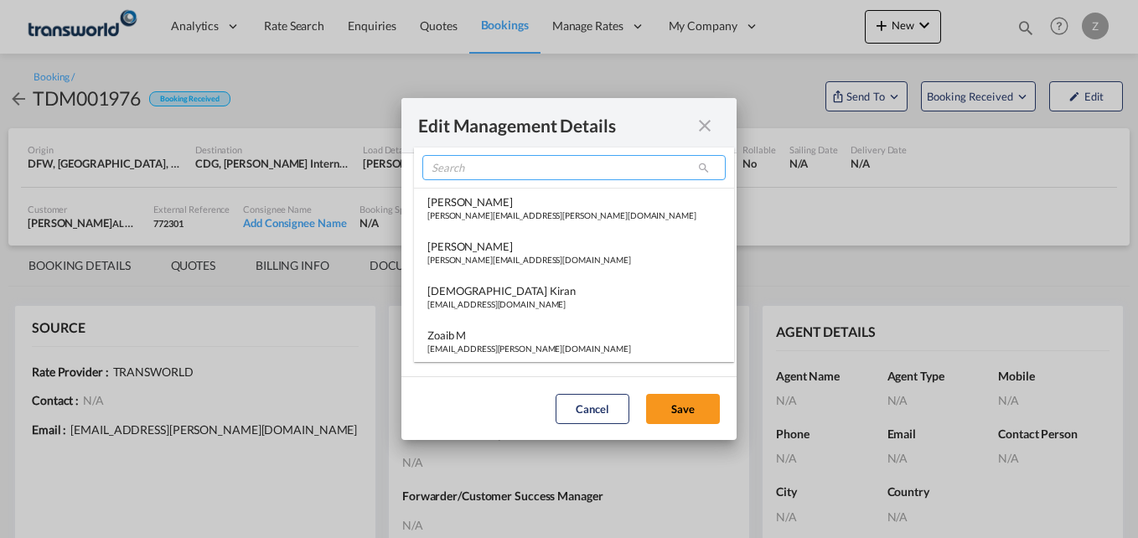
click at [483, 178] on input "search" at bounding box center [573, 167] width 303 height 25
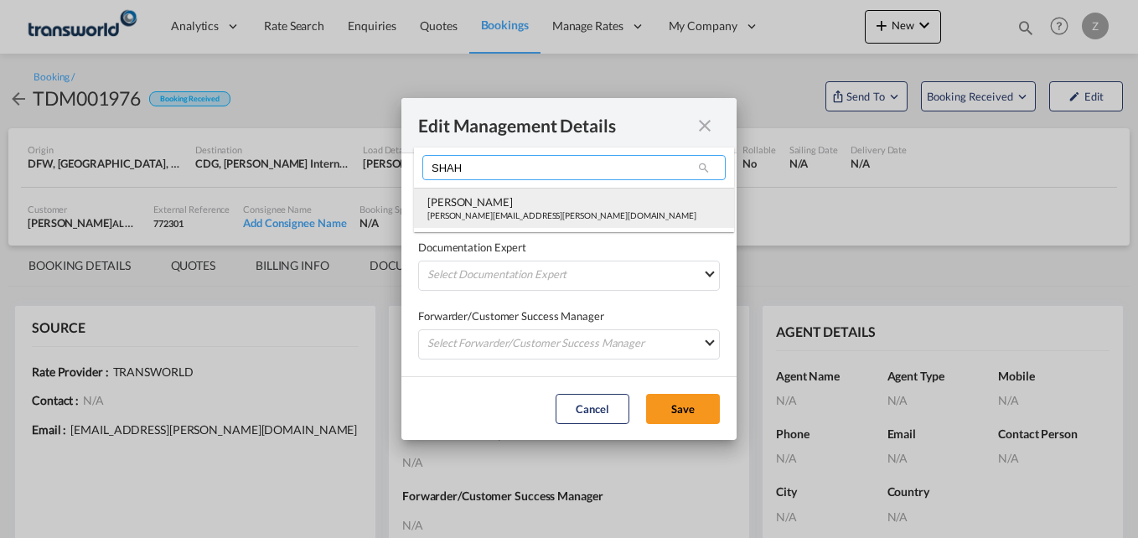
type input "SHAH"
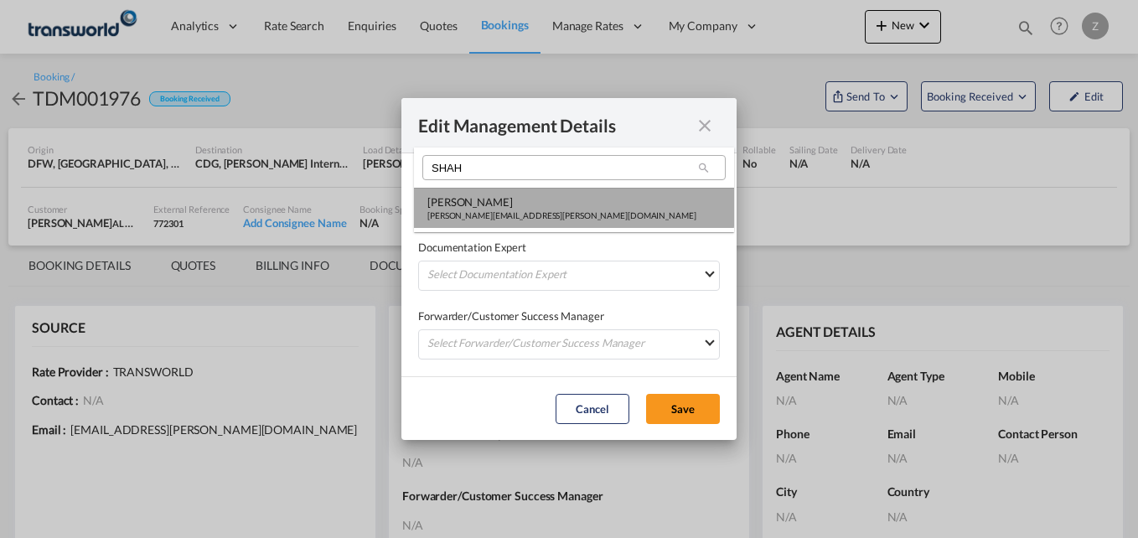
click at [481, 194] on div "[PERSON_NAME]" at bounding box center [561, 201] width 269 height 15
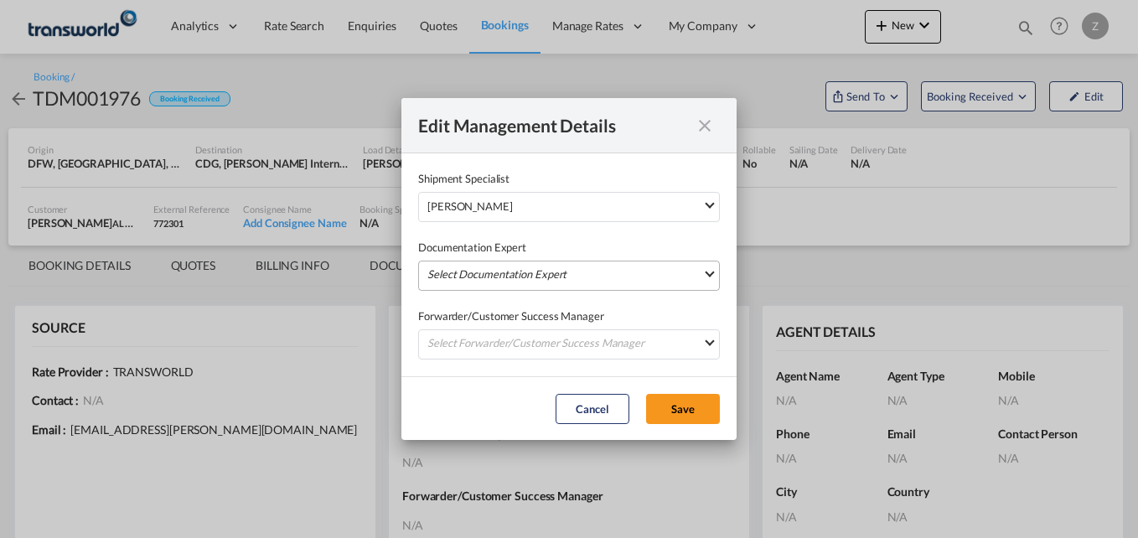
click at [468, 276] on md-select "Select Documentation Expert [PERSON_NAME] W [PERSON_NAME][EMAIL_ADDRESS][PERSON…" at bounding box center [569, 276] width 302 height 30
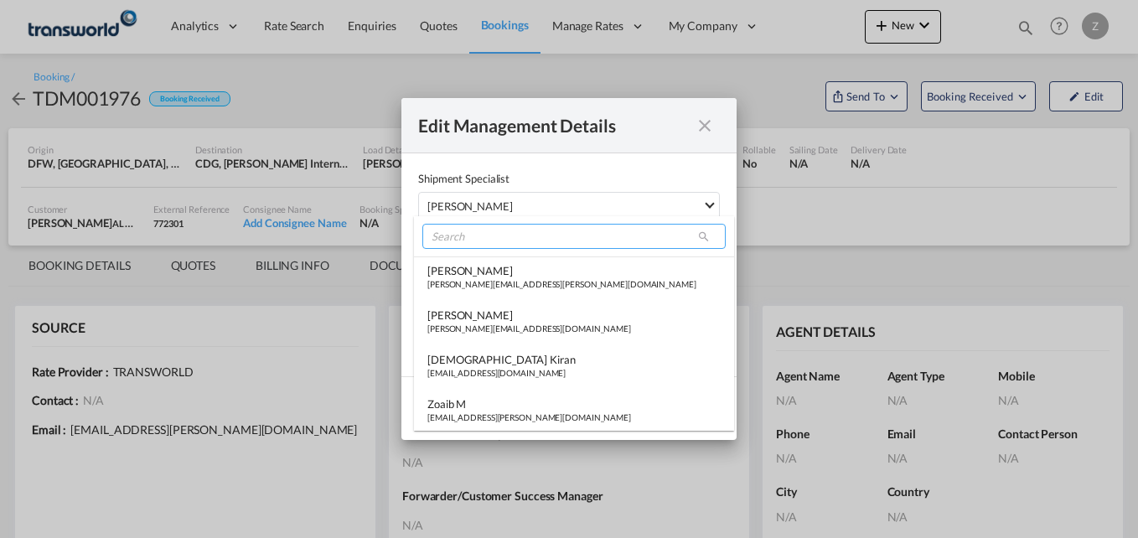
click at [472, 233] on input "search" at bounding box center [573, 236] width 303 height 25
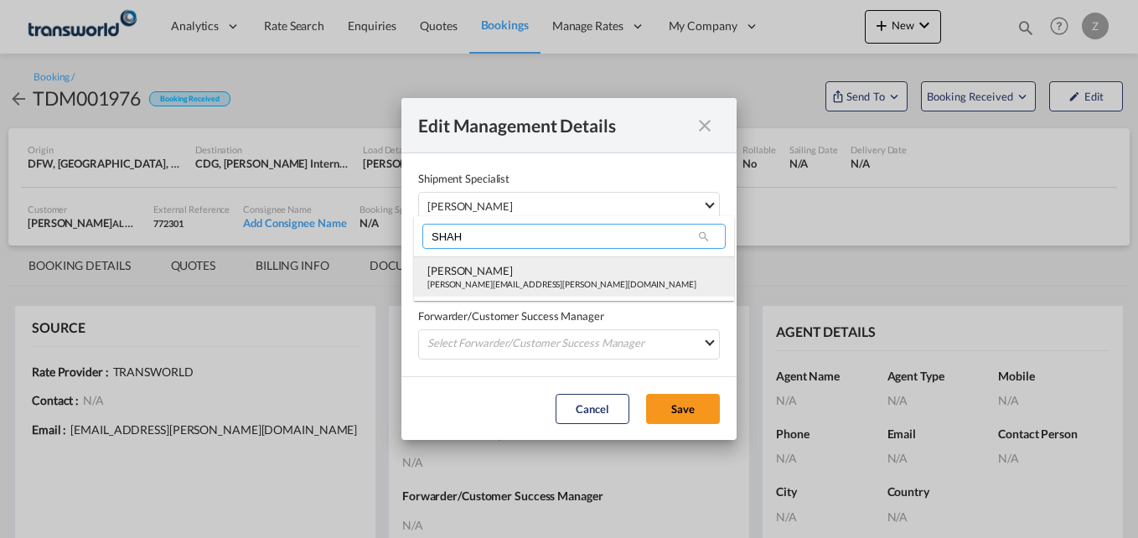
type input "SHAH"
click at [470, 266] on div "[PERSON_NAME]" at bounding box center [561, 270] width 269 height 15
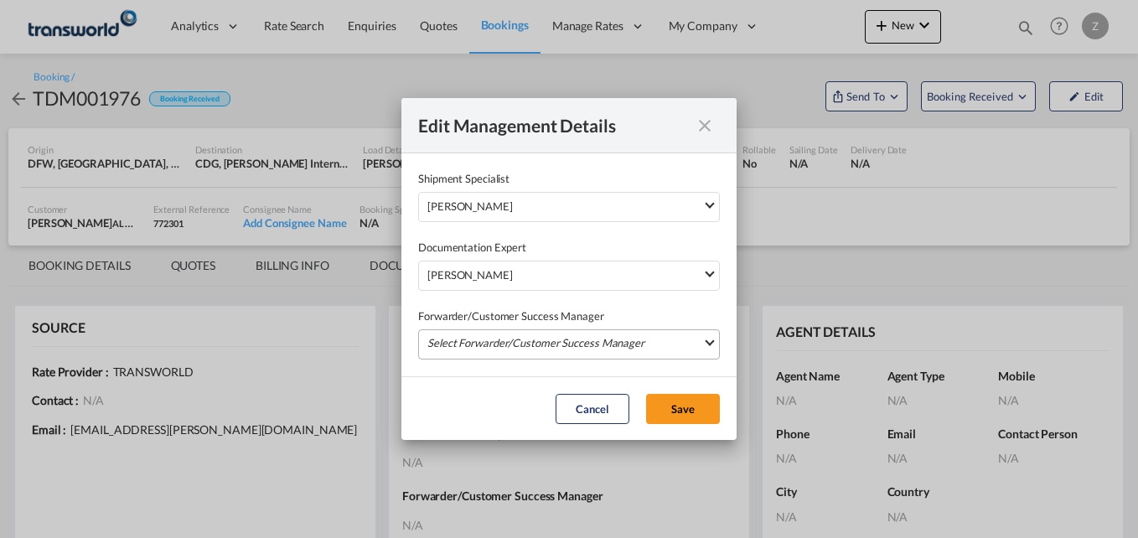
click at [467, 344] on md-select "Select Forwarder/Customer Success Manager [PERSON_NAME] [PERSON_NAME][EMAIL_ADD…" at bounding box center [569, 344] width 302 height 30
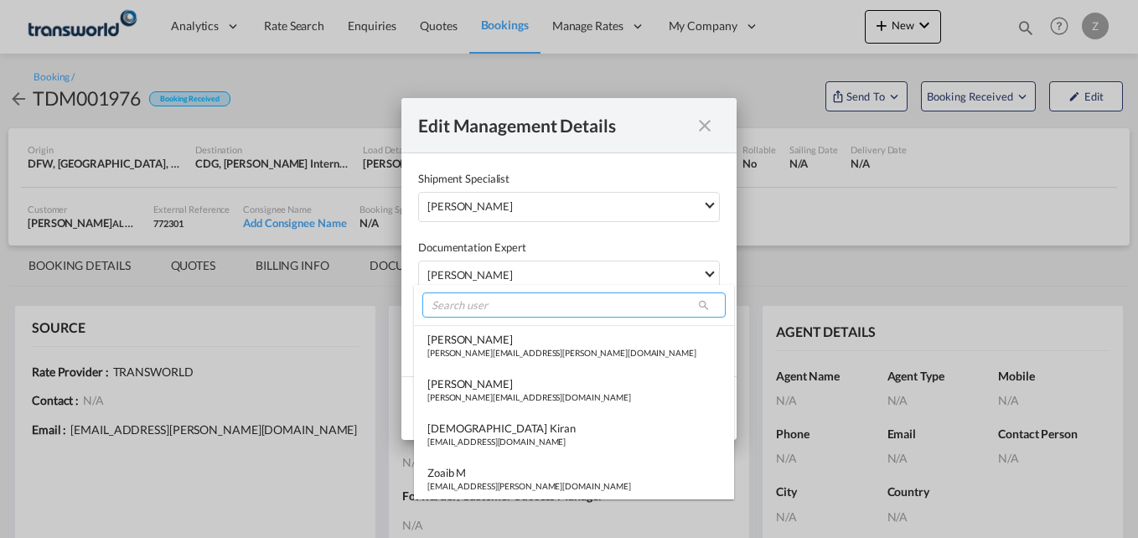
click at [473, 297] on input "search" at bounding box center [573, 304] width 303 height 25
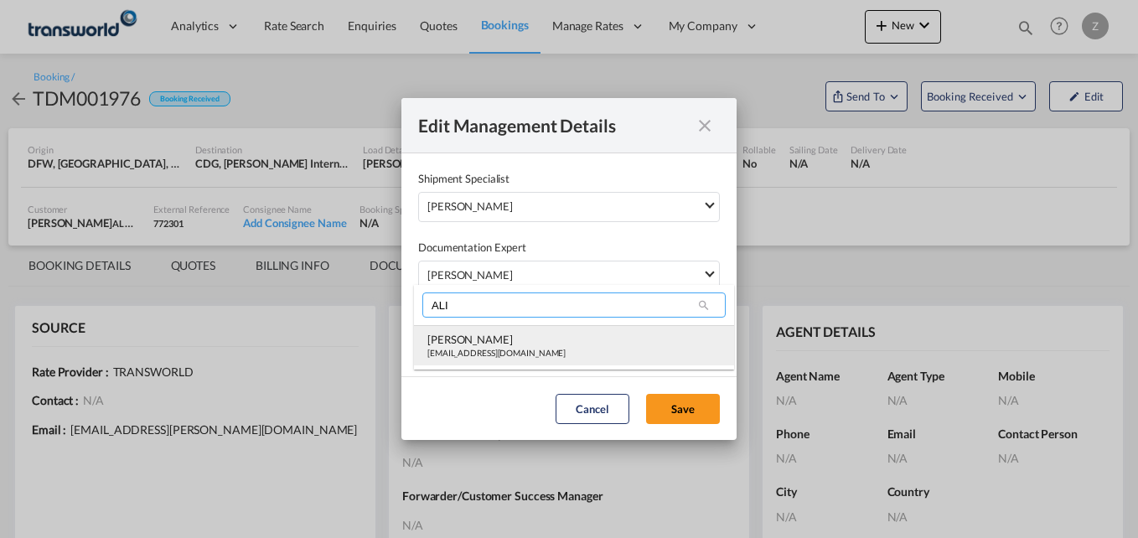
type input "ALI"
click at [469, 353] on div "[EMAIL_ADDRESS][DOMAIN_NAME]" at bounding box center [496, 353] width 138 height 12
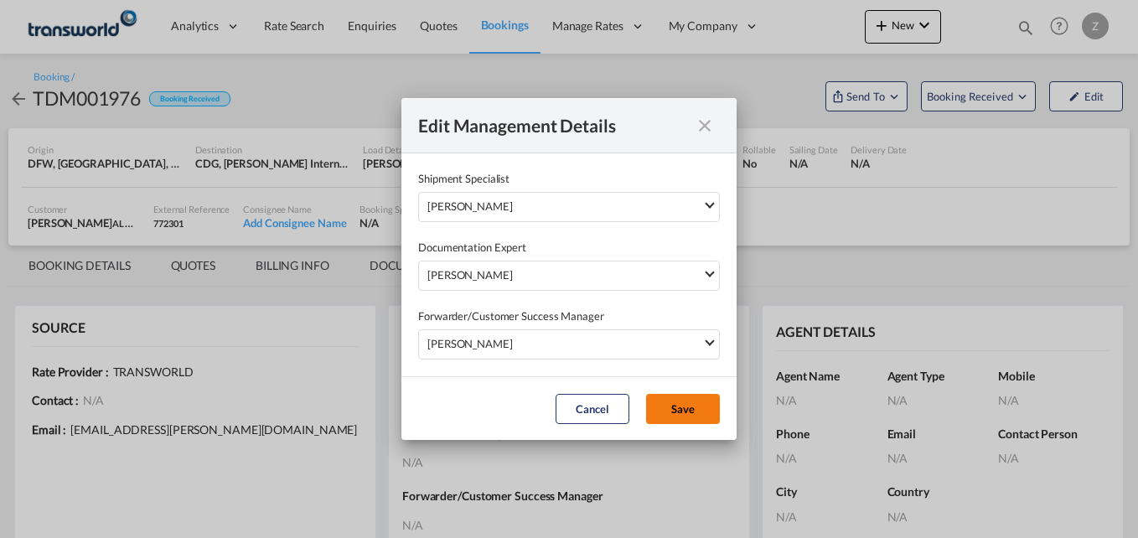
click at [681, 410] on button "Save" at bounding box center [683, 409] width 74 height 30
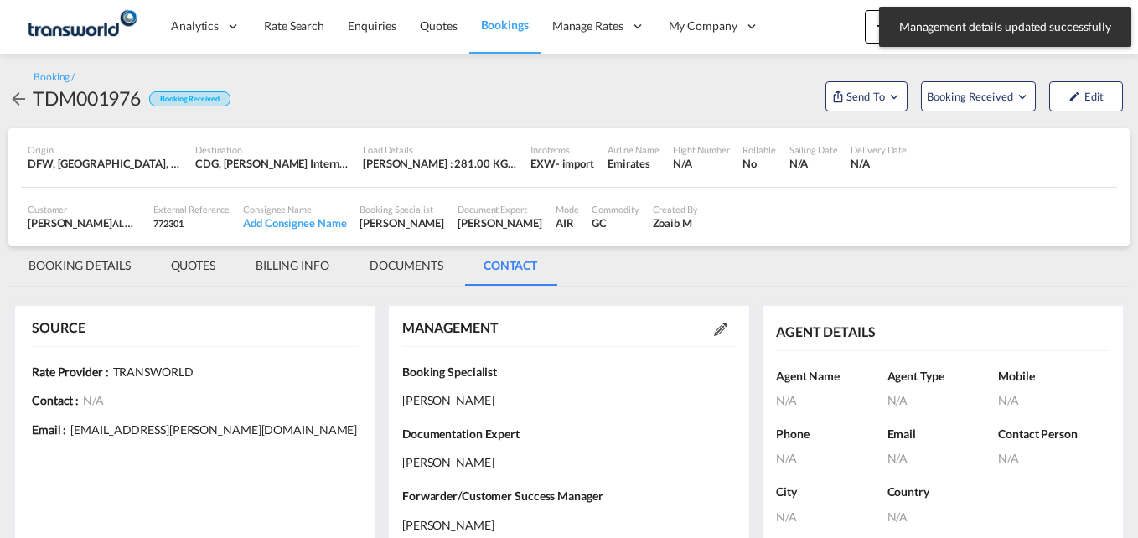
click at [59, 268] on md-tab-item "BOOKING DETAILS" at bounding box center [79, 265] width 142 height 40
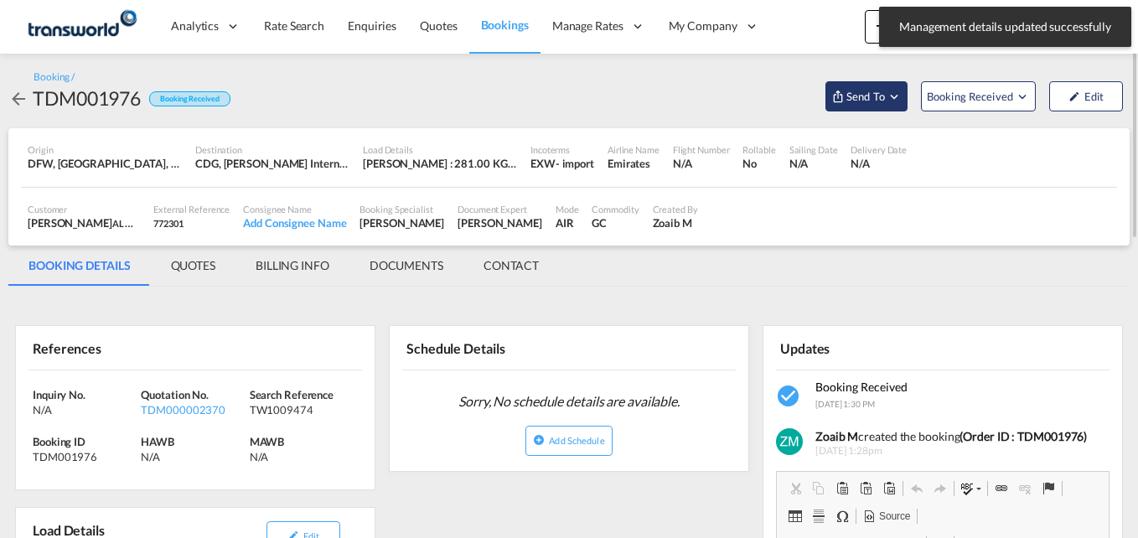
click at [860, 100] on span "Send To" at bounding box center [865, 96] width 42 height 17
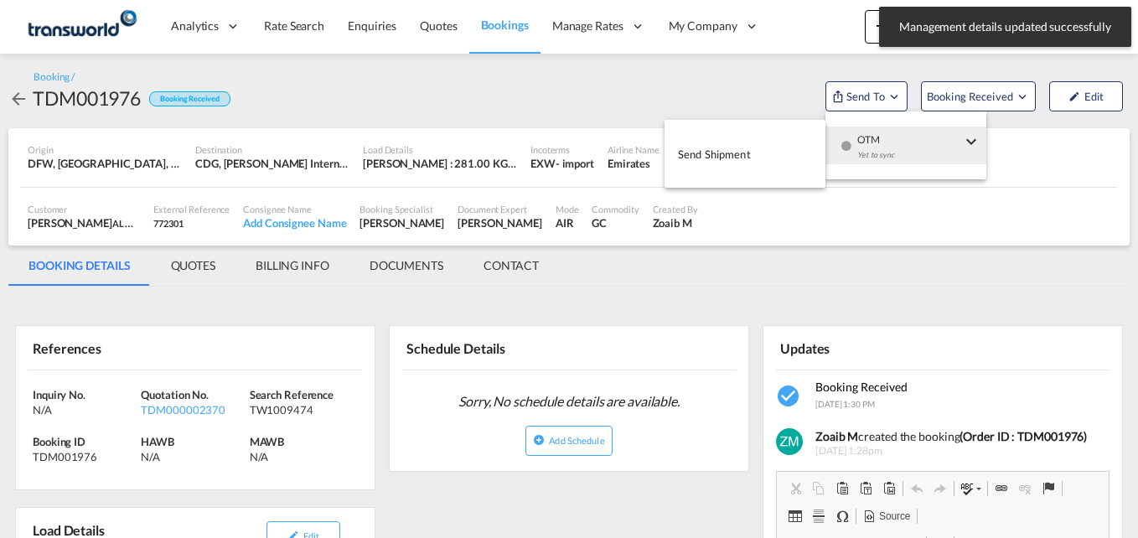
click at [730, 153] on span "Send Shipment" at bounding box center [714, 154] width 73 height 27
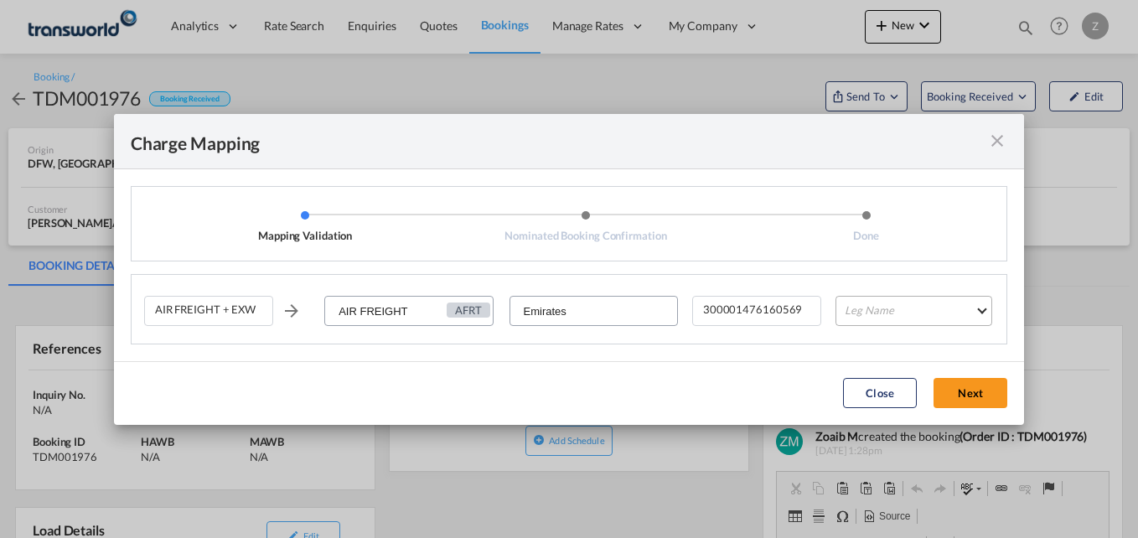
click at [863, 302] on md-select "Leg Name HANDLING ORIGIN HANDLING DESTINATION OTHERS TL PICK UP CUSTOMS ORIGIN …" at bounding box center [913, 311] width 157 height 30
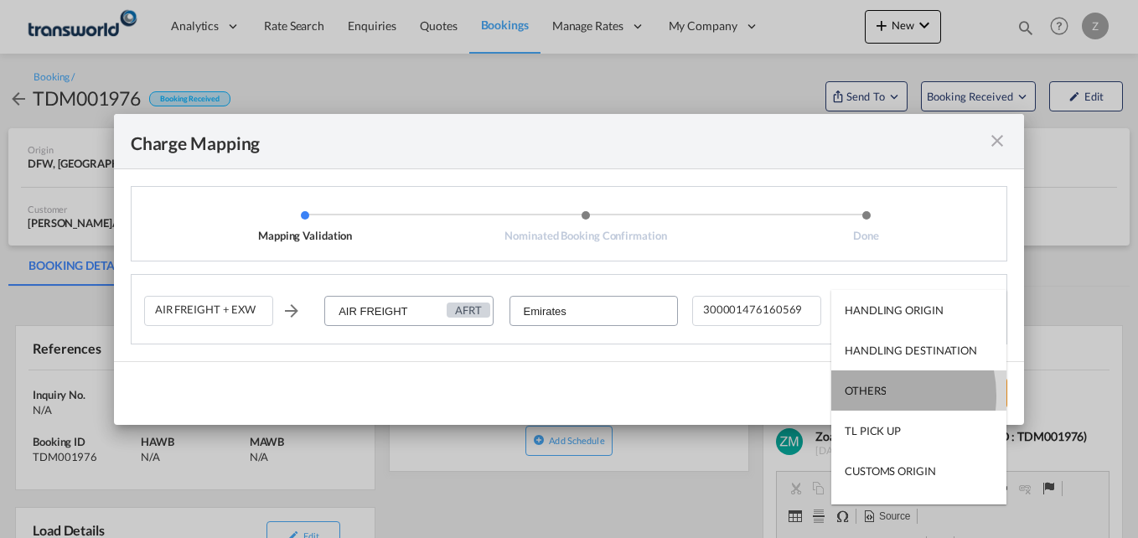
click at [868, 395] on div "OTHERS" at bounding box center [864, 390] width 41 height 15
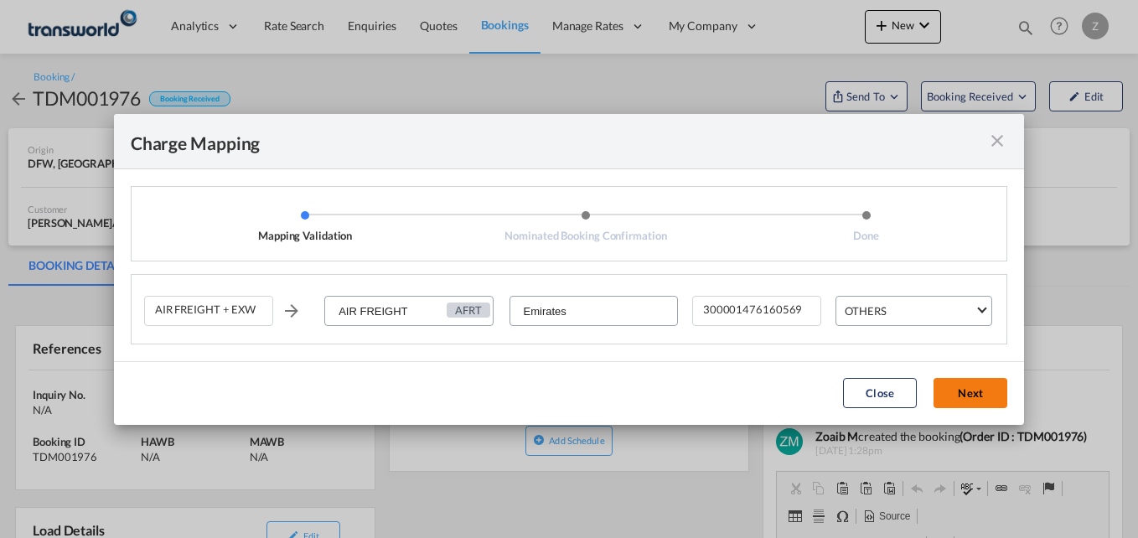
click at [987, 390] on button "Next" at bounding box center [970, 393] width 74 height 30
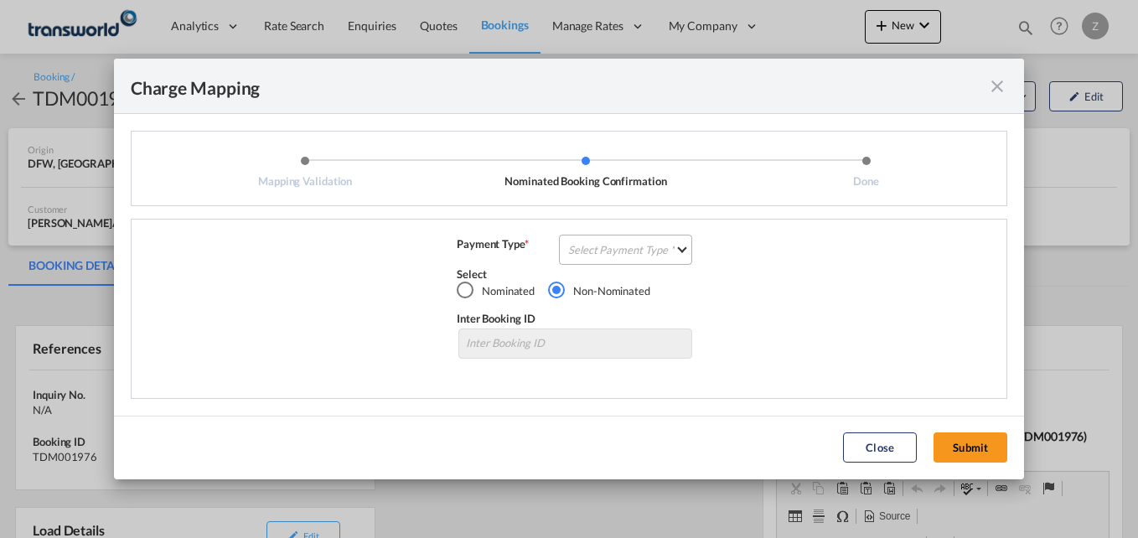
click at [596, 248] on md-select "Select Payment Type COLLECT PREPAID" at bounding box center [625, 250] width 133 height 30
click at [605, 252] on div "COLLECT" at bounding box center [594, 249] width 48 height 15
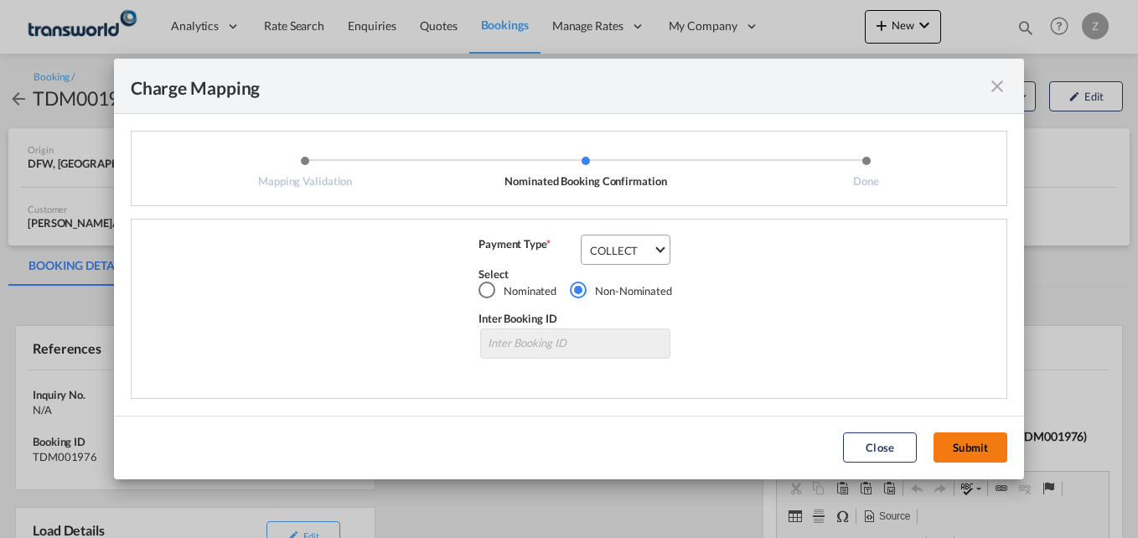
click at [968, 445] on button "Submit" at bounding box center [970, 447] width 74 height 30
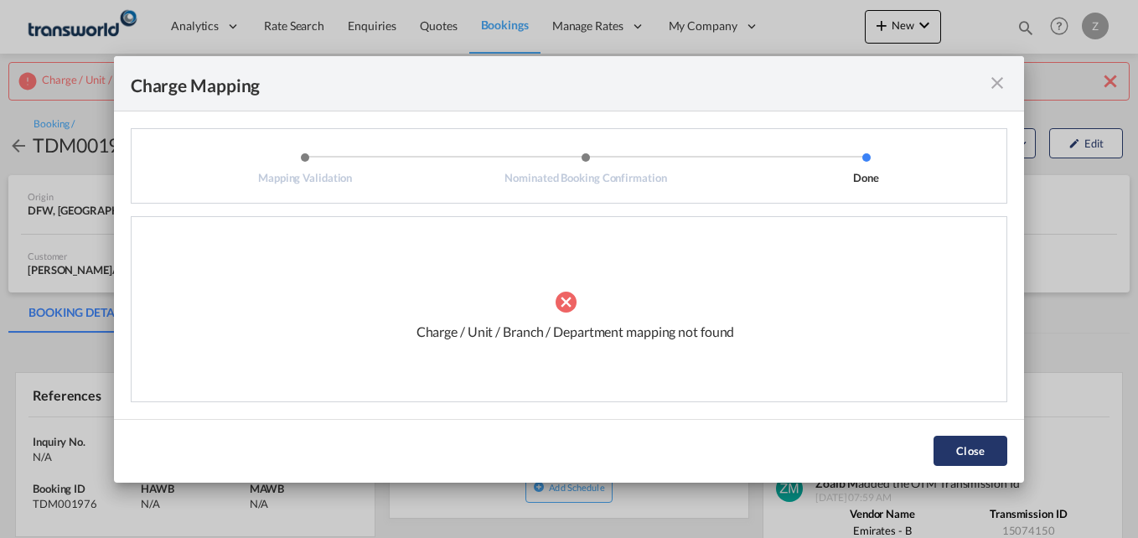
click at [1001, 455] on button "Close" at bounding box center [970, 451] width 74 height 30
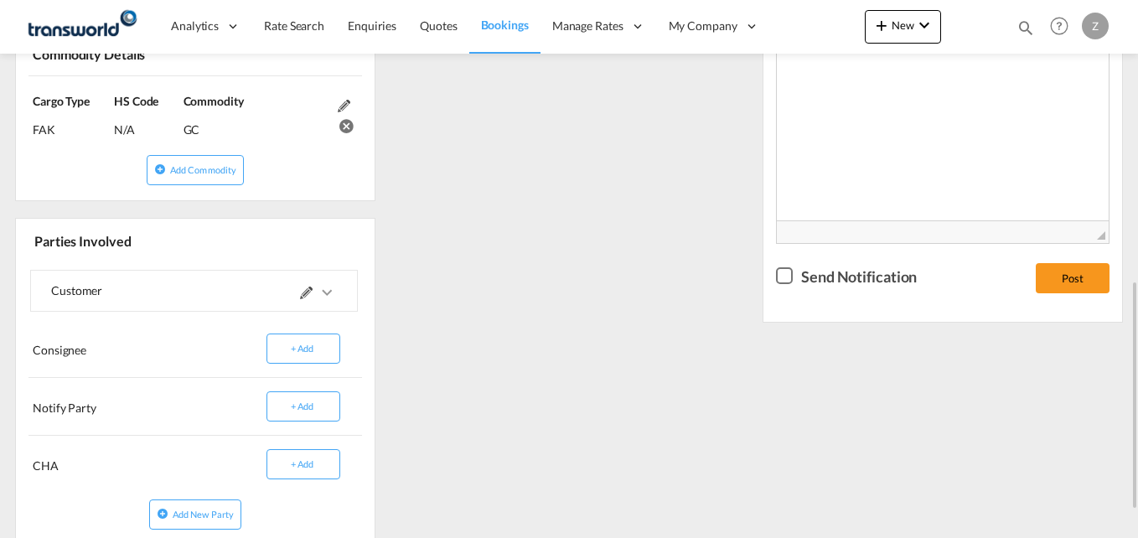
scroll to position [728, 0]
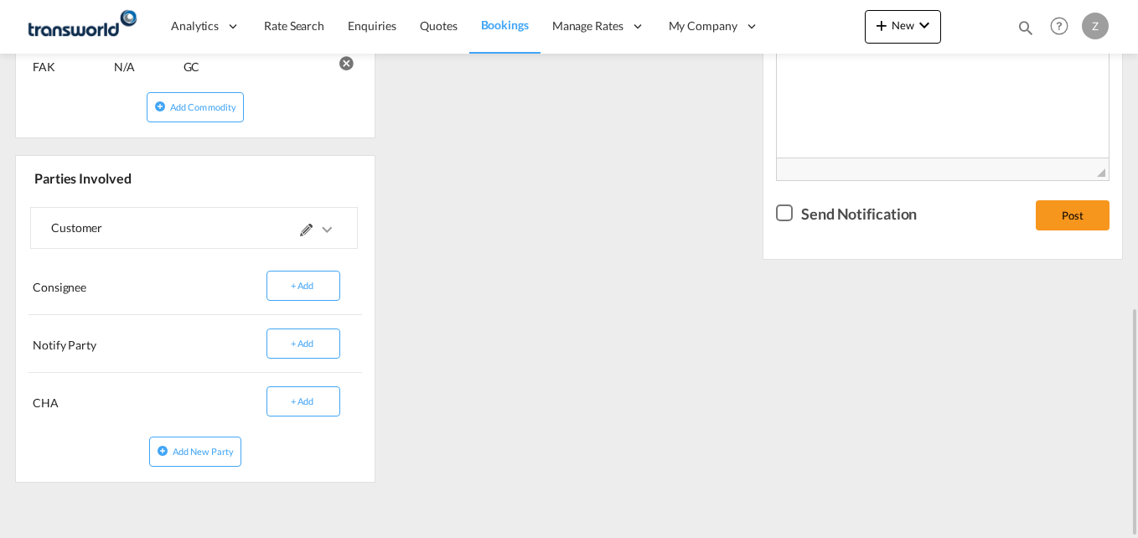
click at [297, 223] on div at bounding box center [265, 228] width 143 height 40
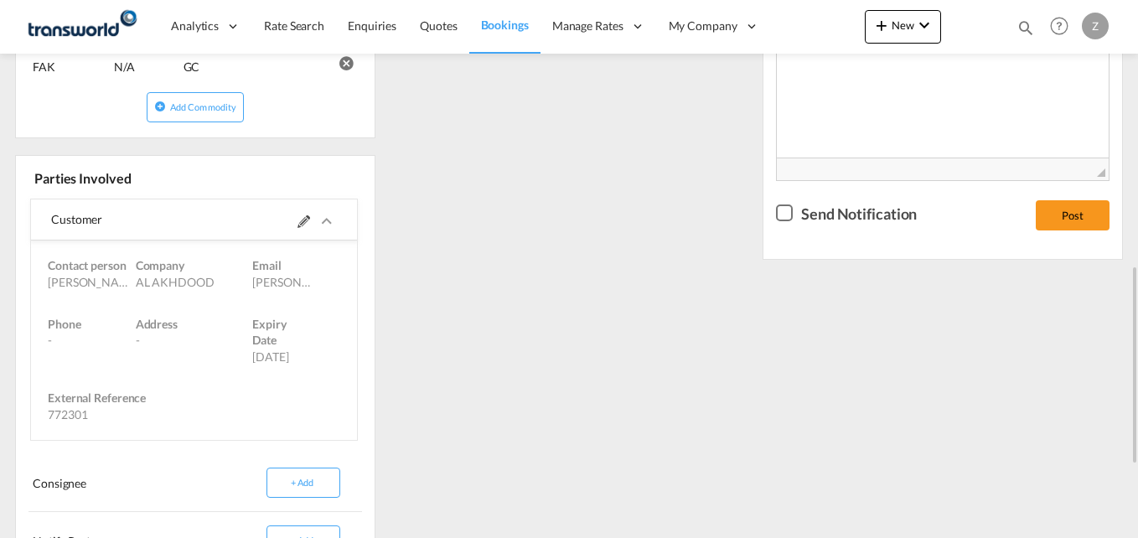
click at [301, 225] on md-icon at bounding box center [303, 221] width 13 height 13
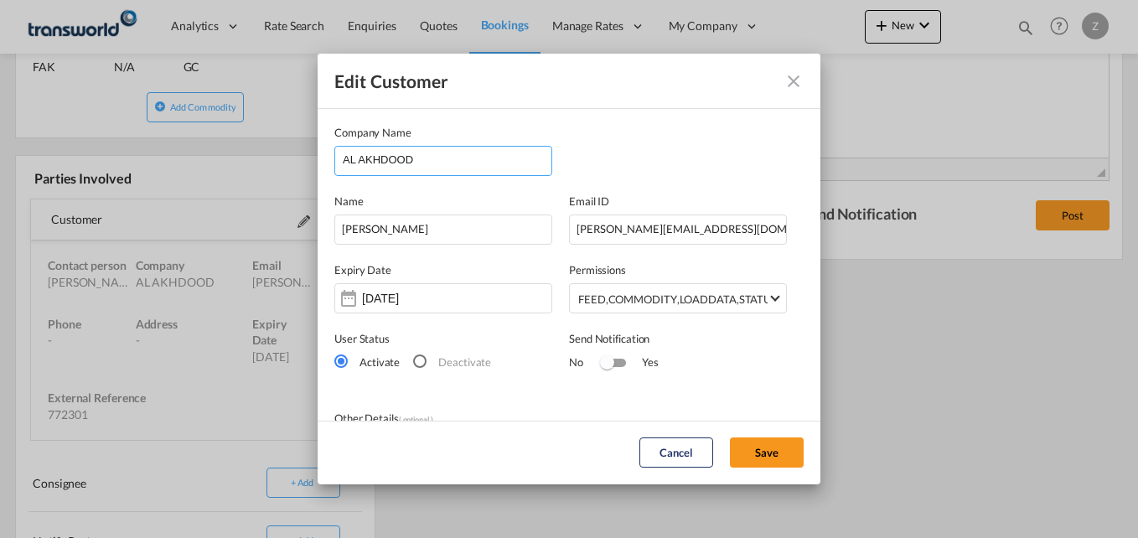
click at [461, 158] on input "AL AKHDOOD" at bounding box center [447, 159] width 209 height 25
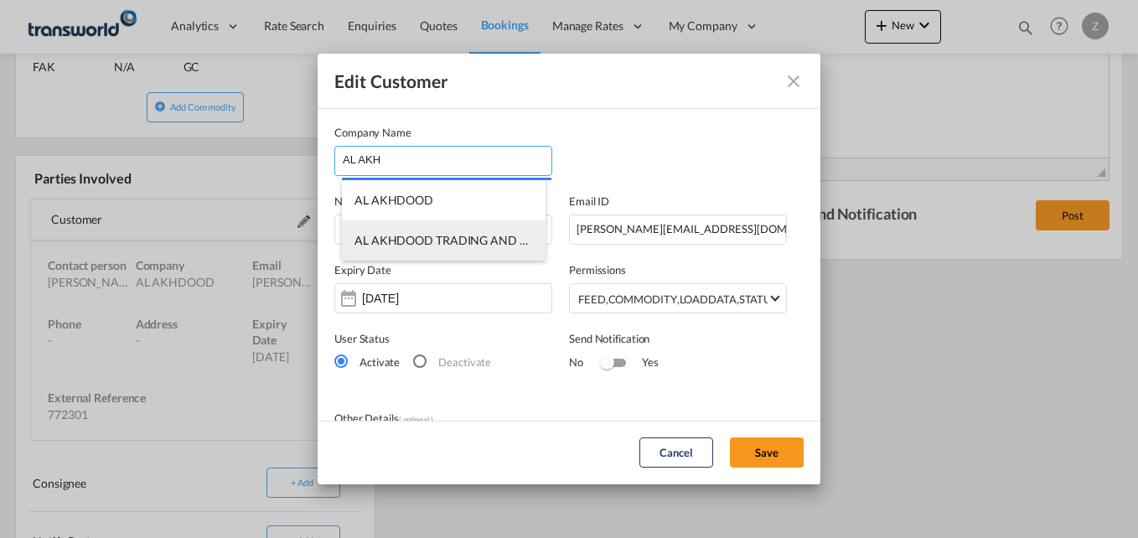
click at [446, 241] on span "AL AKHDOOD TRADING AND CONTRACTING COMPANY" at bounding box center [510, 240] width 312 height 14
type input "AL AKHDOOD TRADING AND CONTRACTING COMPANY"
type input "[PERSON_NAME][EMAIL_ADDRESS][DOMAIN_NAME]"
type input "133633325"
type input "1276143"
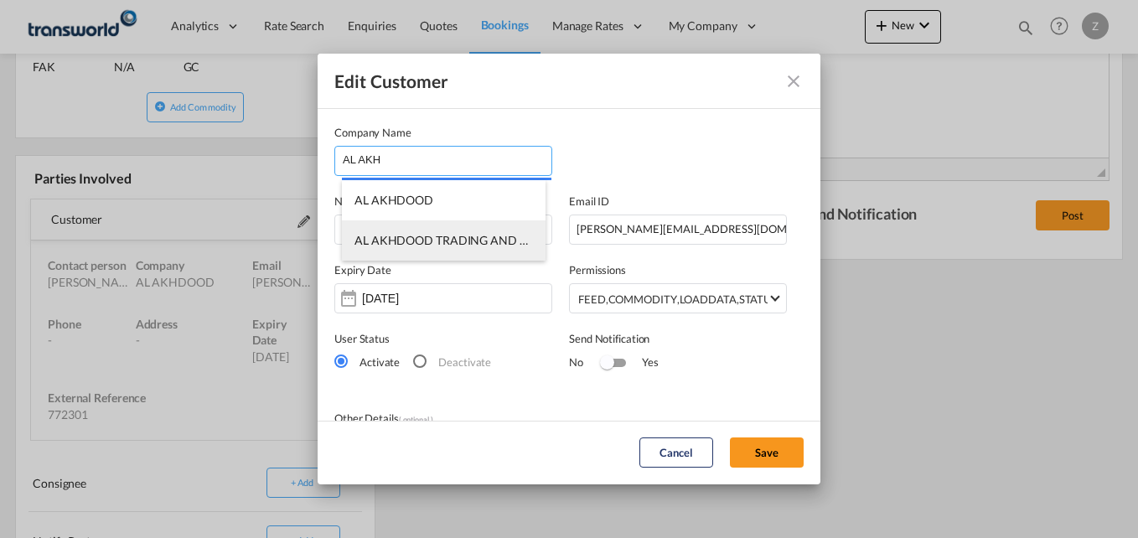
type input "34443"
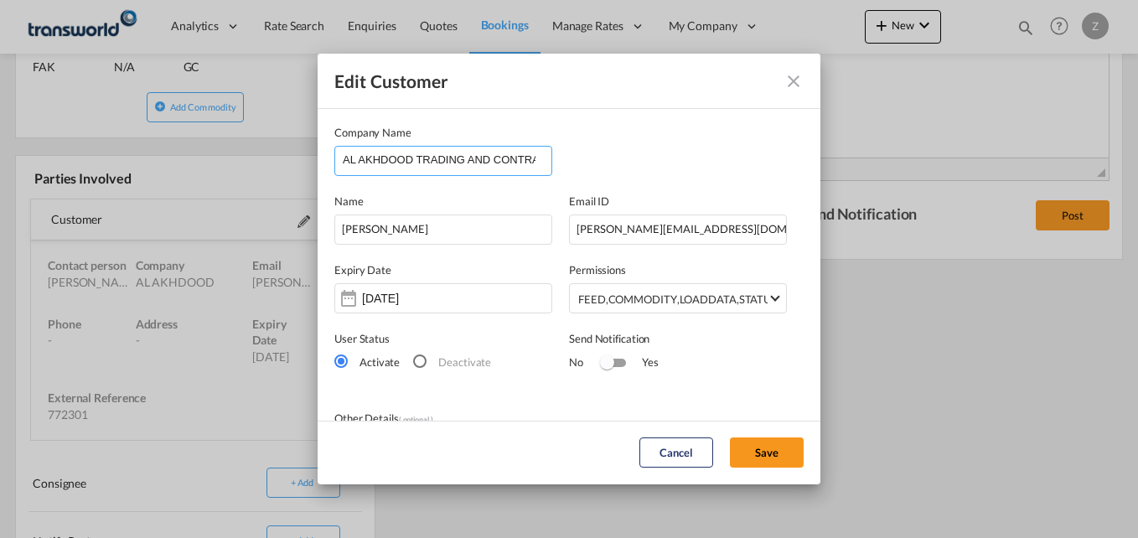
scroll to position [154, 0]
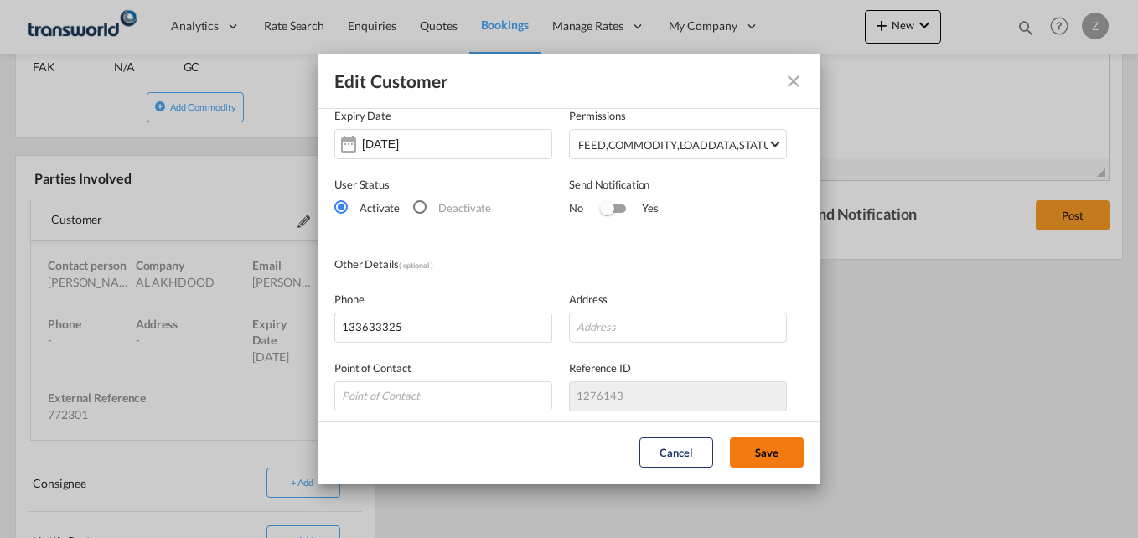
click at [776, 454] on button "Save" at bounding box center [767, 452] width 74 height 30
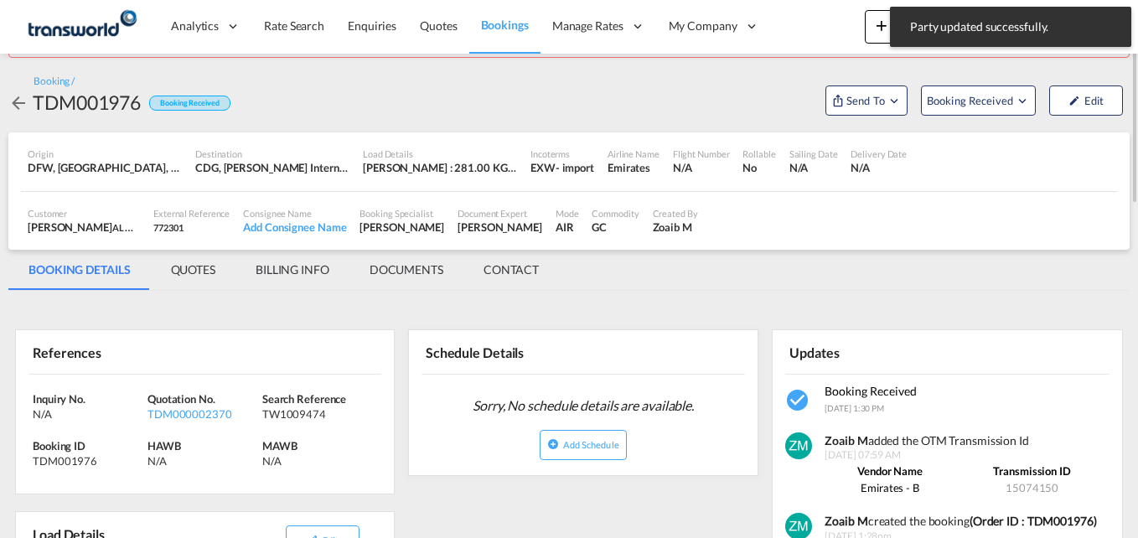
scroll to position [26, 0]
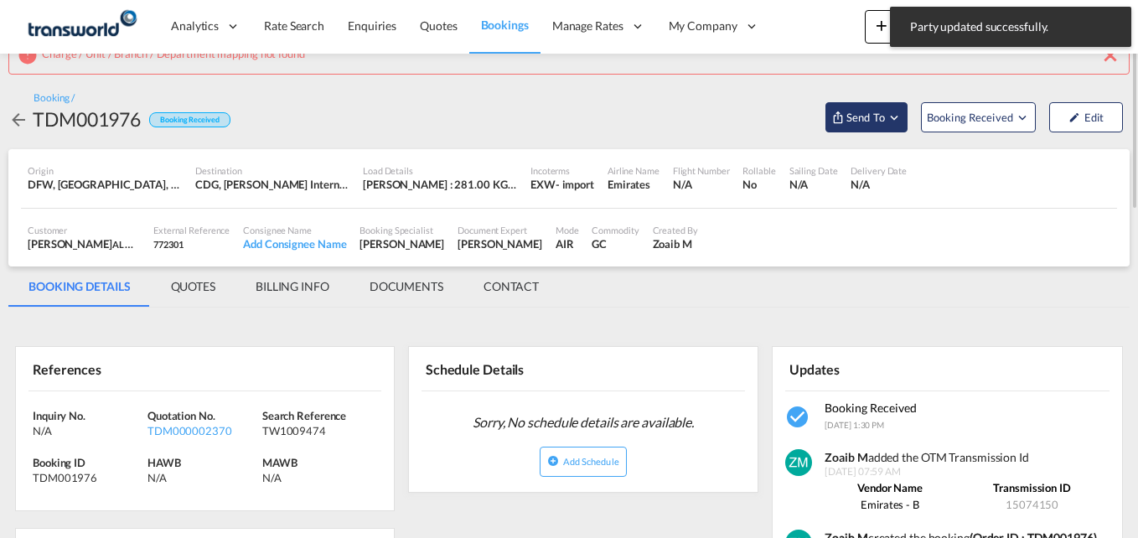
click at [874, 124] on span "Send To" at bounding box center [865, 117] width 42 height 17
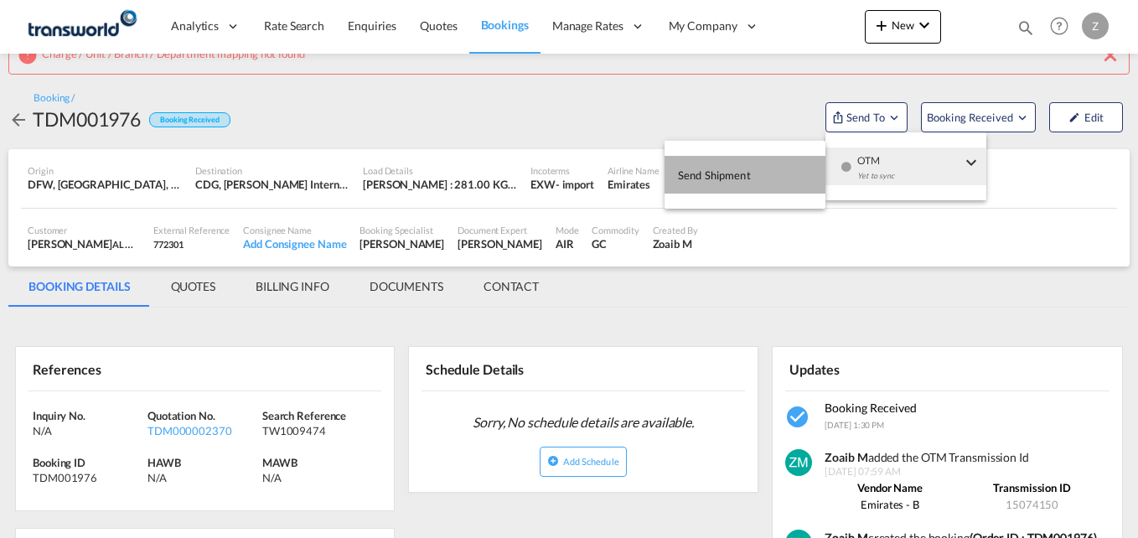
click at [714, 177] on span "Send Shipment" at bounding box center [714, 175] width 73 height 27
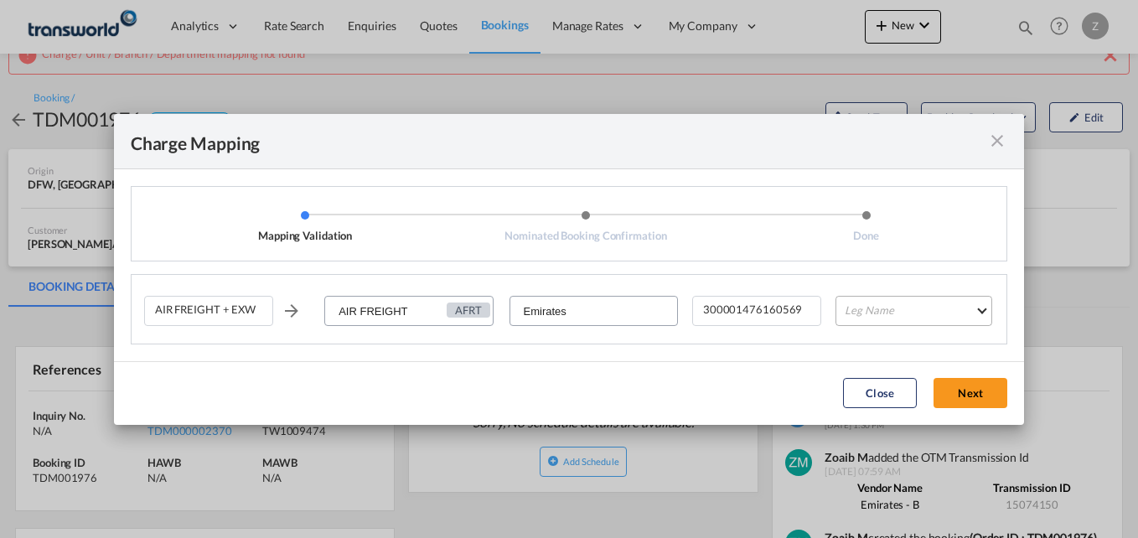
click at [893, 315] on md-select "Leg Name HANDLING ORIGIN HANDLING DESTINATION OTHERS TL PICK UP CUSTOMS ORIGIN …" at bounding box center [913, 311] width 157 height 30
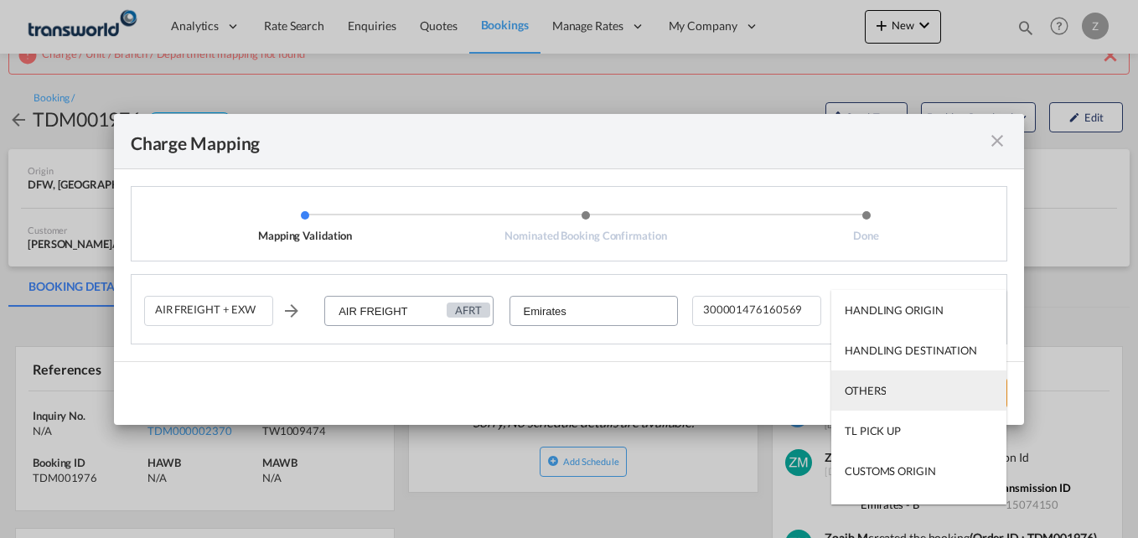
click at [859, 395] on div "OTHERS" at bounding box center [864, 390] width 41 height 15
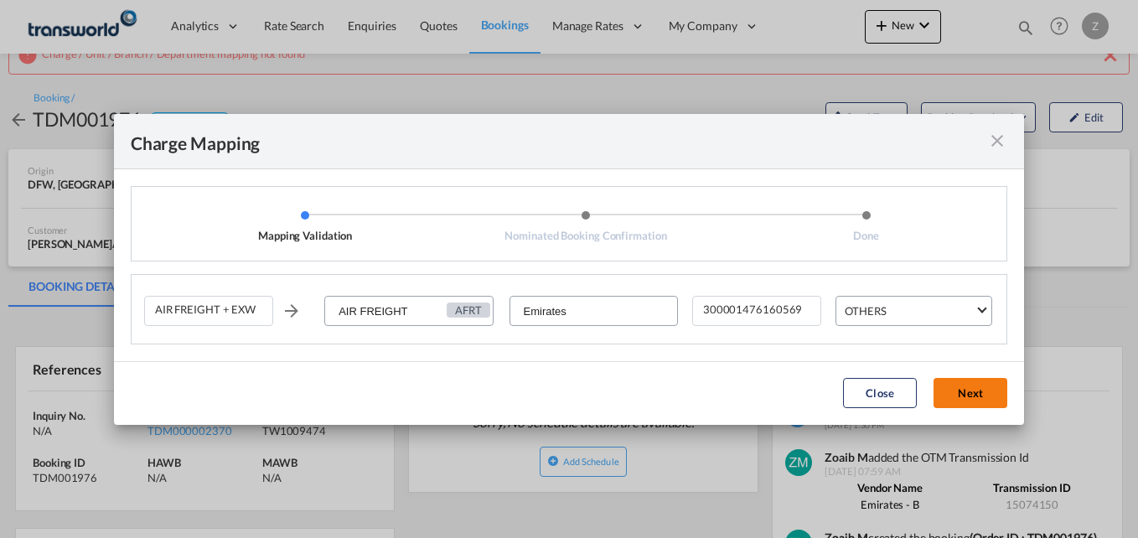
click at [968, 390] on button "Next" at bounding box center [970, 393] width 74 height 30
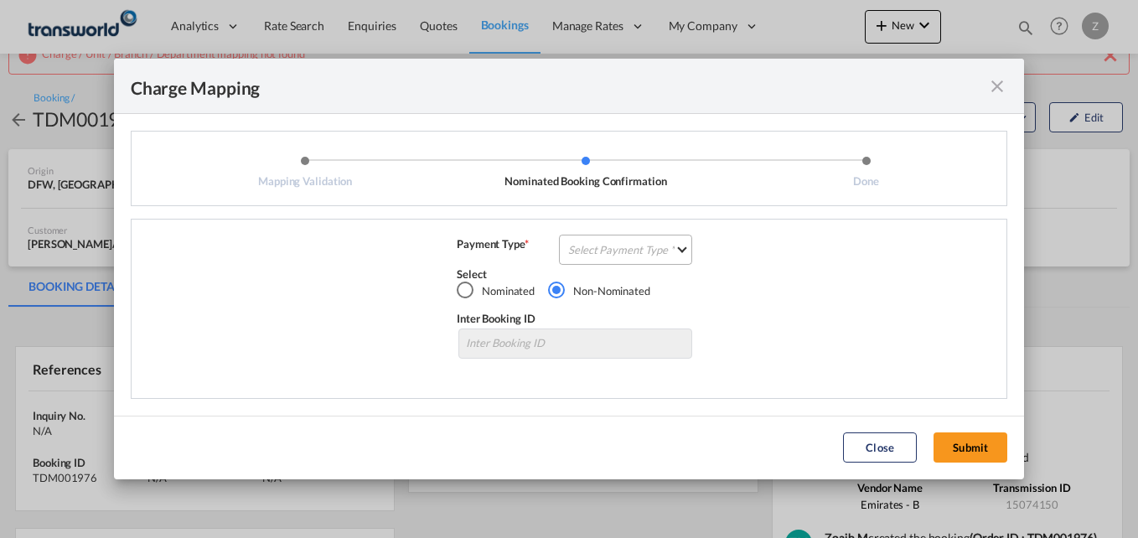
click at [627, 244] on md-select "Select Payment Type COLLECT PREPAID" at bounding box center [625, 250] width 133 height 30
click at [612, 235] on md-option "COLLECT" at bounding box center [630, 250] width 148 height 40
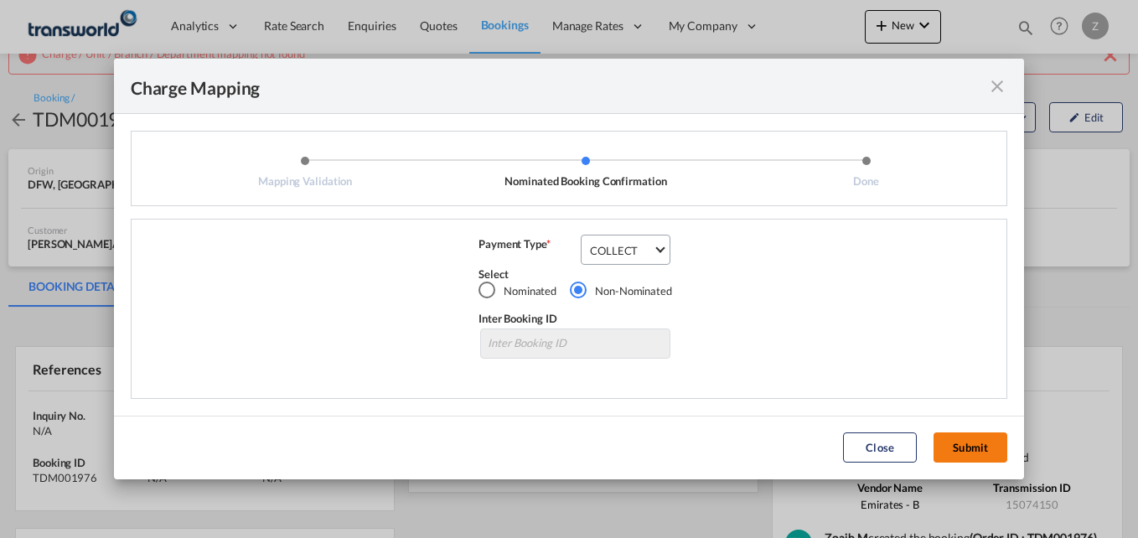
click at [965, 451] on button "Submit" at bounding box center [970, 447] width 74 height 30
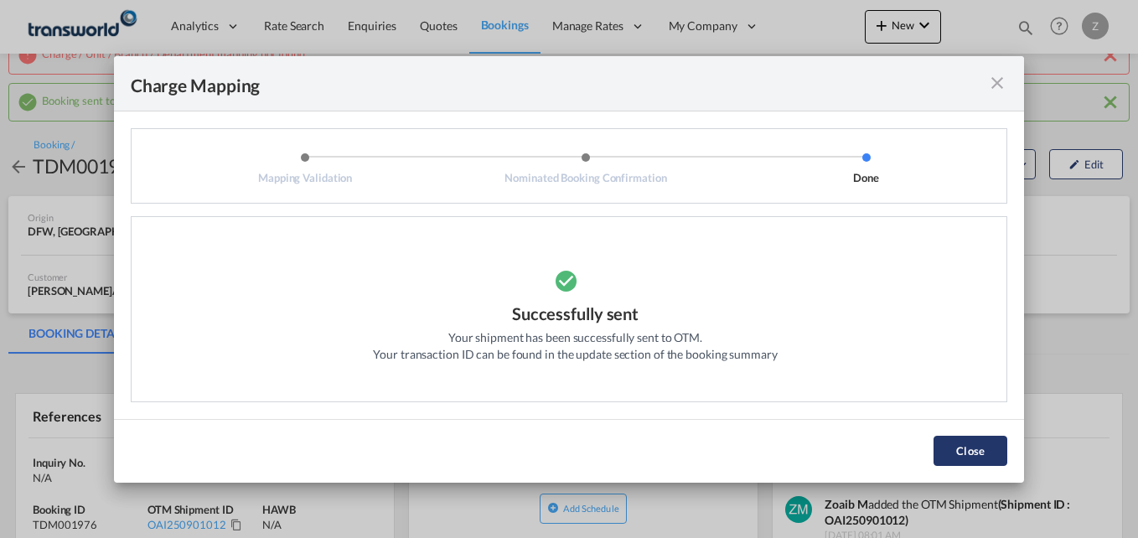
click at [957, 451] on button "Close" at bounding box center [970, 451] width 74 height 30
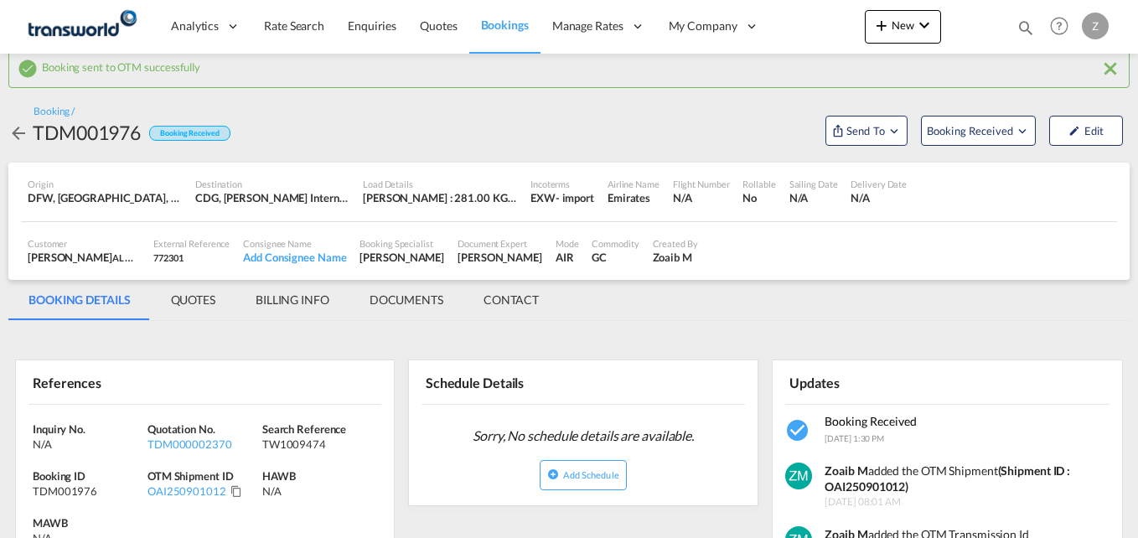
scroll to position [0, 0]
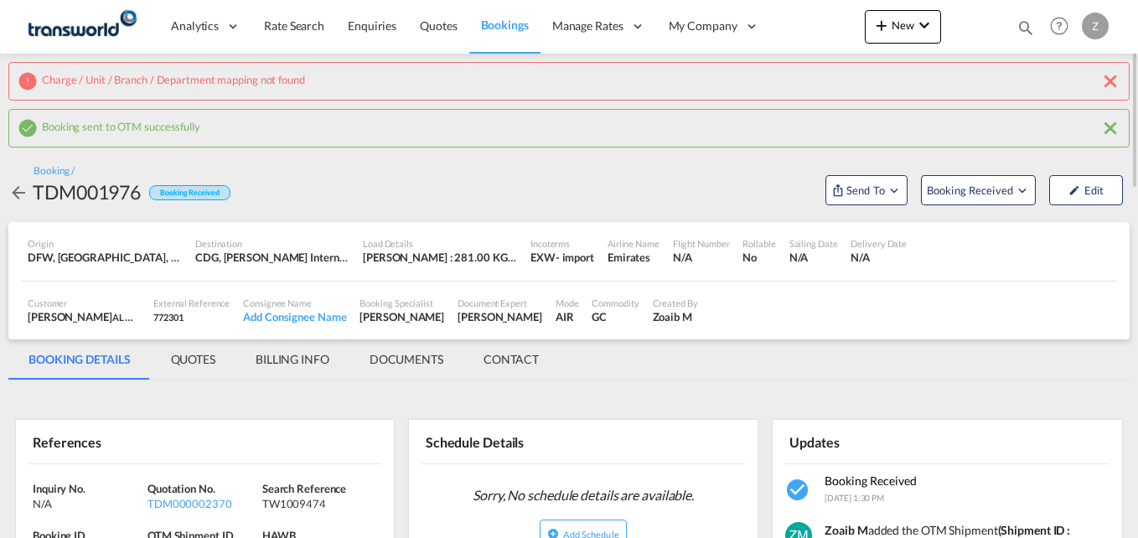
click at [1112, 82] on md-icon "icon-close" at bounding box center [1110, 81] width 20 height 20
